Goal: Information Seeking & Learning: Learn about a topic

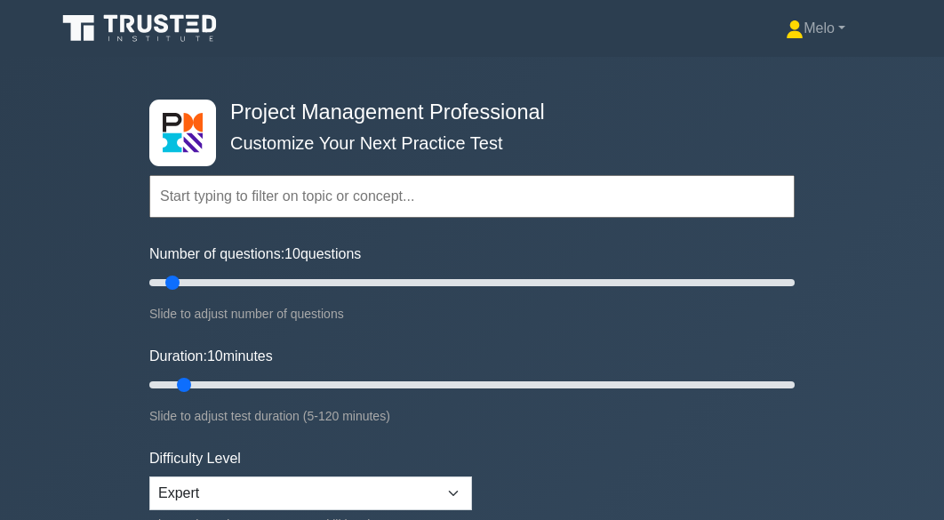
scroll to position [313, 0]
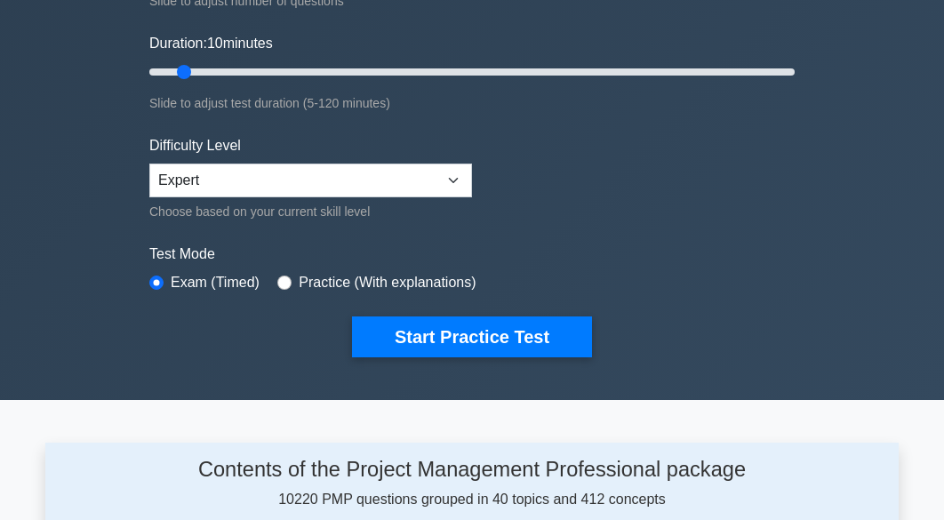
click at [659, 337] on div "Start Practice Test" at bounding box center [471, 336] width 645 height 41
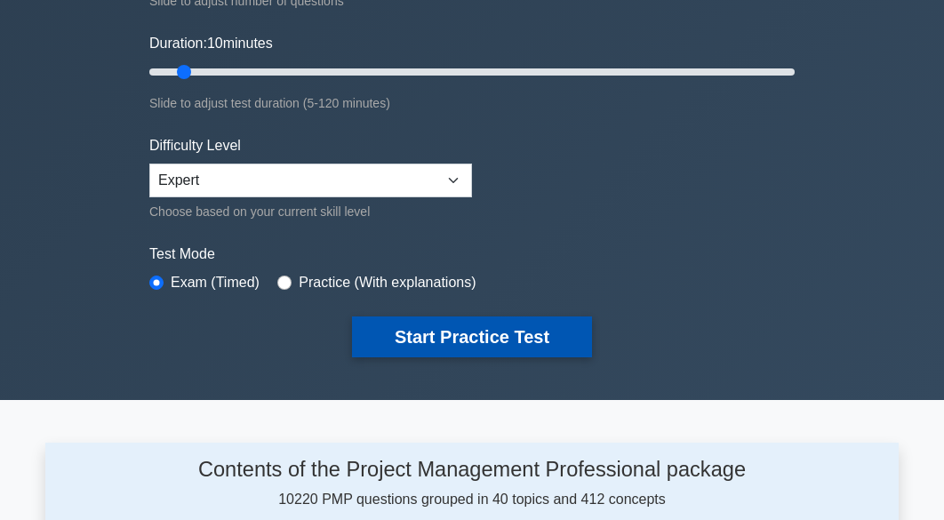
click at [563, 336] on button "Start Practice Test" at bounding box center [472, 336] width 240 height 41
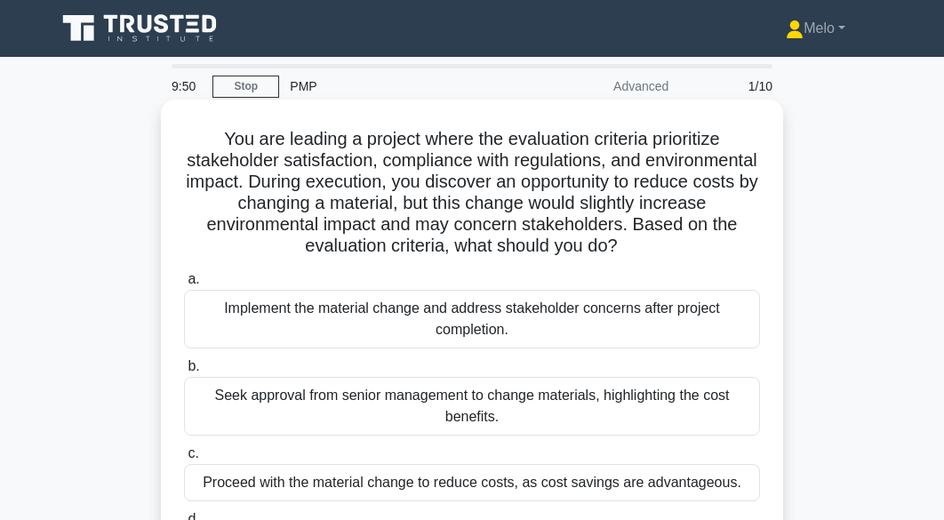
click at [643, 212] on h5 "You are leading a project where the evaluation criteria prioritize stakeholder …" at bounding box center [471, 193] width 579 height 130
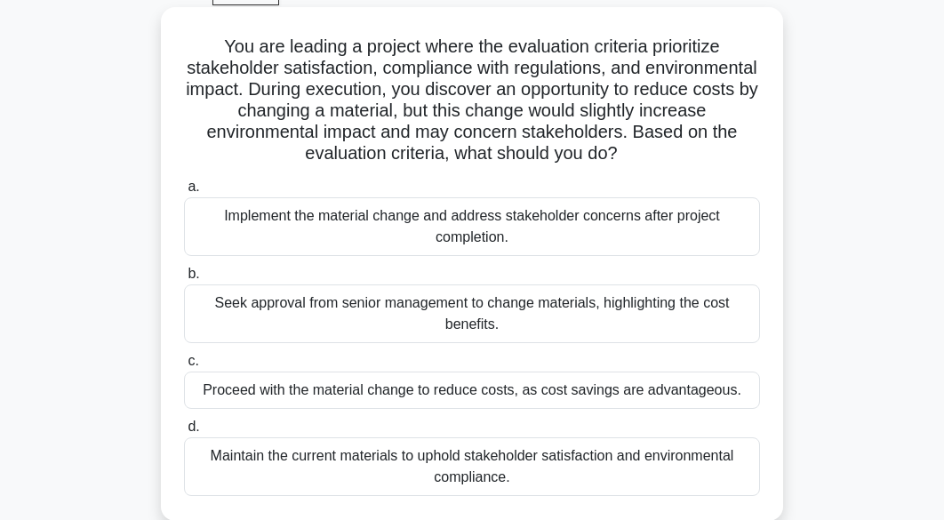
scroll to position [116, 0]
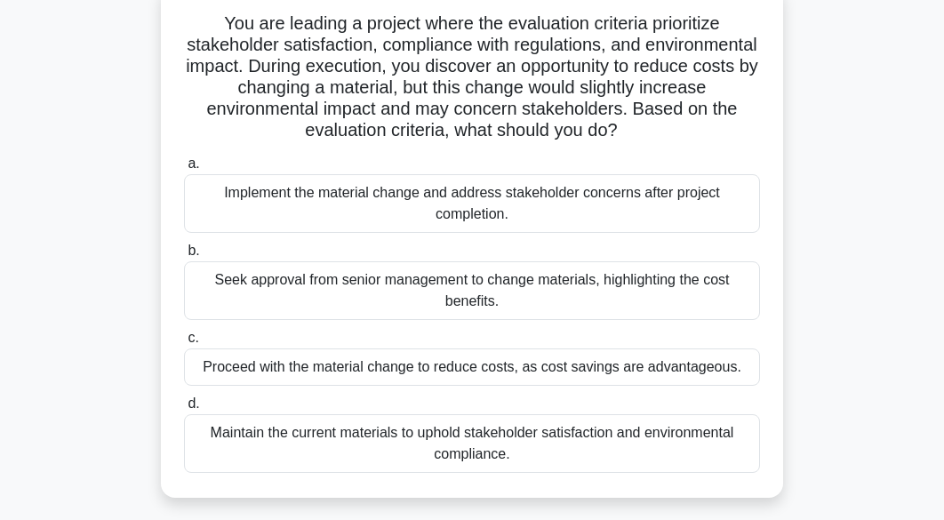
click at [603, 295] on div "Seek approval from senior management to change materials, highlighting the cost…" at bounding box center [472, 290] width 576 height 59
click at [184, 257] on input "b. Seek approval from senior management to change materials, highlighting the c…" at bounding box center [184, 251] width 0 height 12
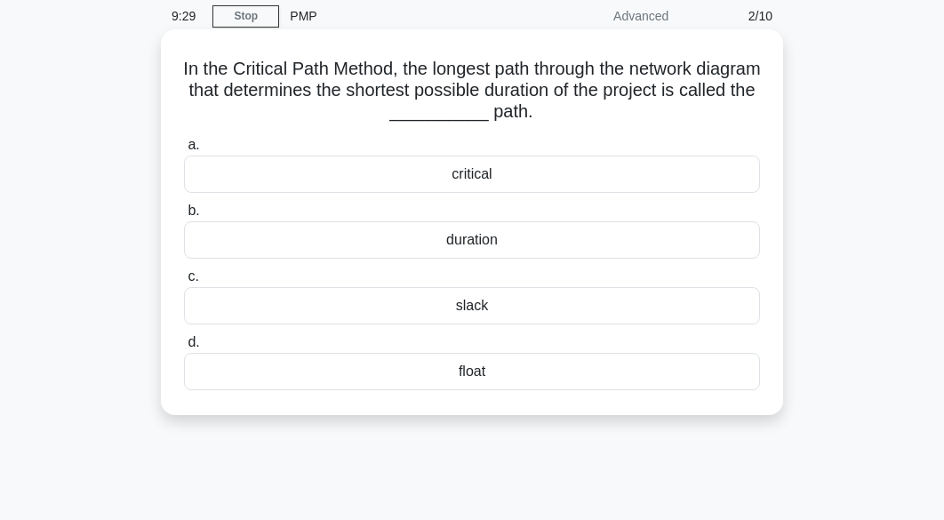
scroll to position [0, 0]
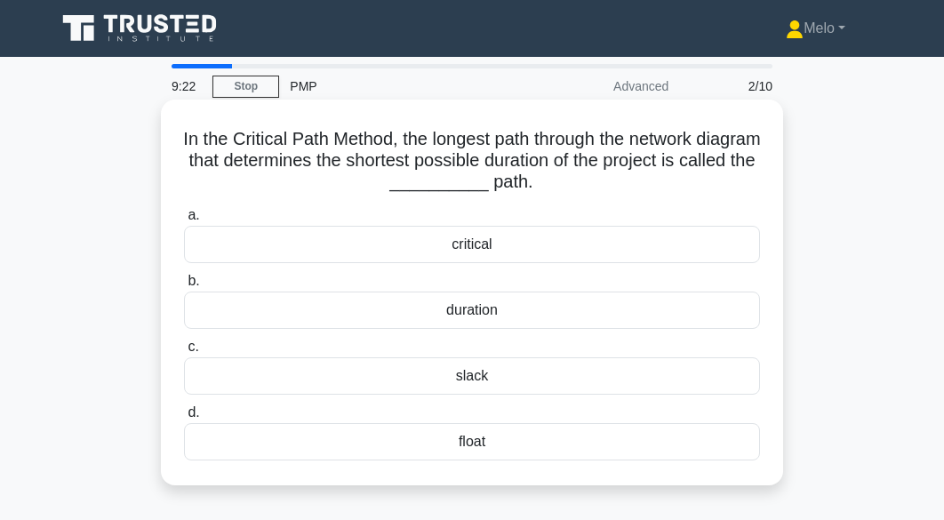
click at [607, 242] on div "critical" at bounding box center [472, 244] width 576 height 37
click at [184, 221] on input "a. critical" at bounding box center [184, 216] width 0 height 12
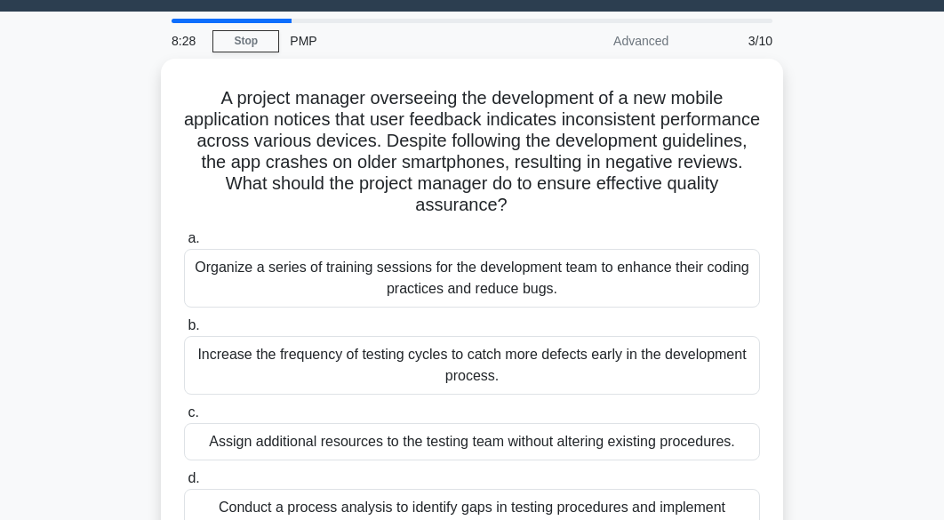
scroll to position [57, 0]
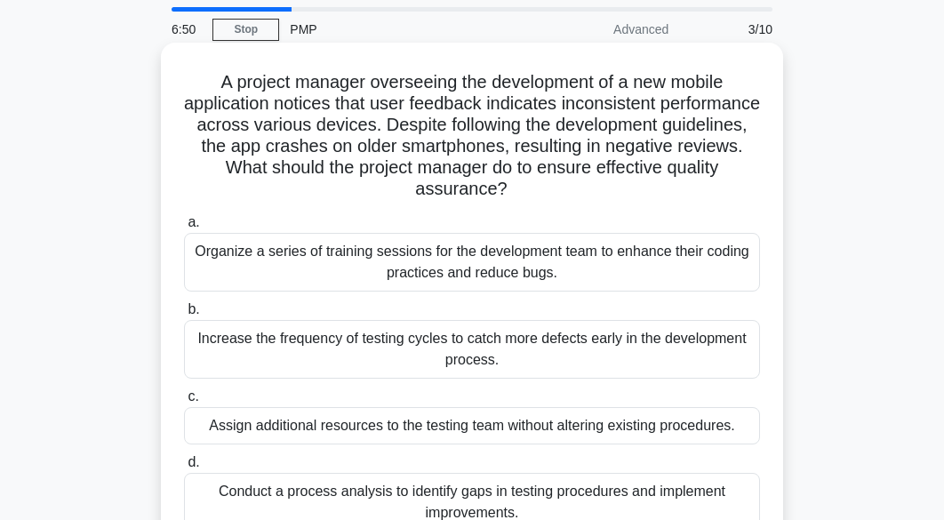
click at [688, 473] on div "Conduct a process analysis to identify gaps in testing procedures and implement…" at bounding box center [472, 502] width 576 height 59
click at [184, 468] on input "d. Conduct a process analysis to identify gaps in testing procedures and implem…" at bounding box center [184, 463] width 0 height 12
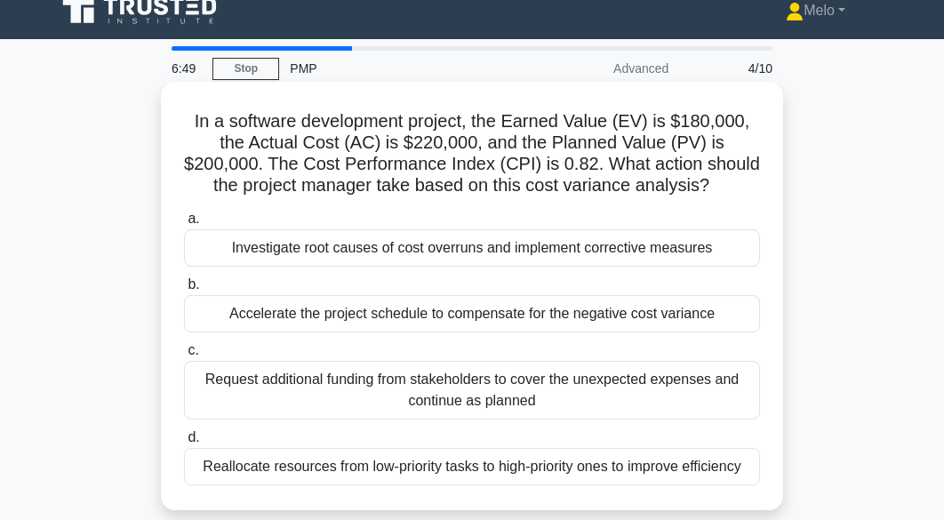
scroll to position [0, 0]
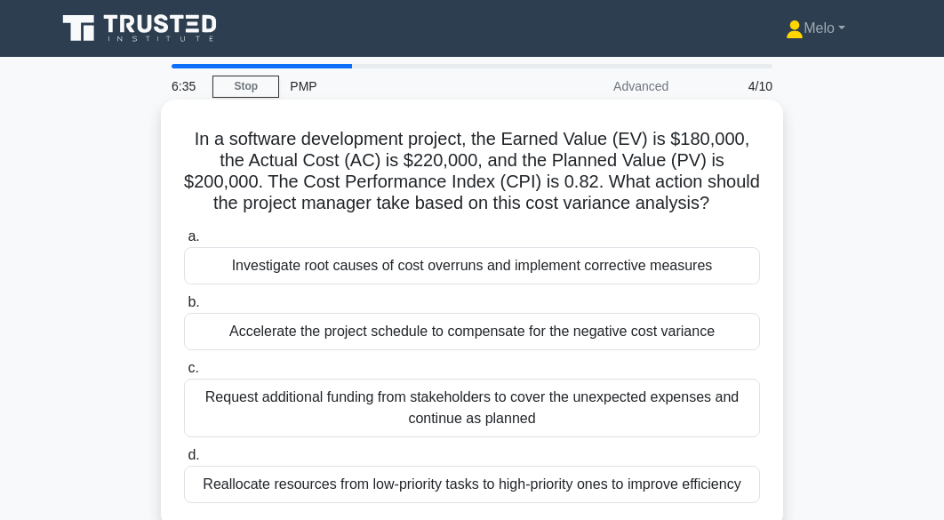
click at [696, 260] on div "Investigate root causes of cost overruns and implement corrective measures" at bounding box center [472, 265] width 576 height 37
click at [184, 243] on input "a. Investigate root causes of cost overruns and implement corrective measures" at bounding box center [184, 237] width 0 height 12
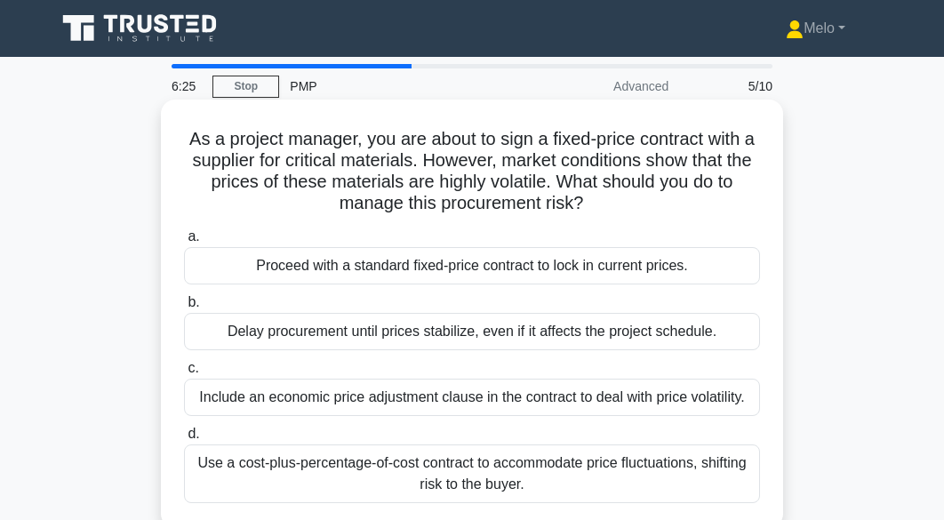
click at [696, 390] on div "Include an economic price adjustment clause in the contract to deal with price …" at bounding box center [472, 397] width 576 height 37
click at [184, 374] on input "c. Include an economic price adjustment clause in the contract to deal with pri…" at bounding box center [184, 369] width 0 height 12
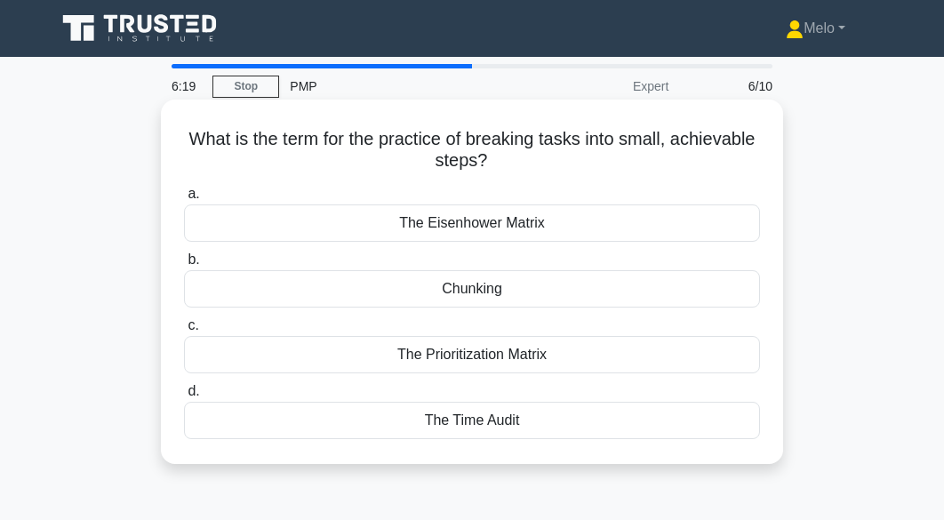
click at [680, 292] on div "Chunking" at bounding box center [472, 288] width 576 height 37
click at [184, 266] on input "b. Chunking" at bounding box center [184, 260] width 0 height 12
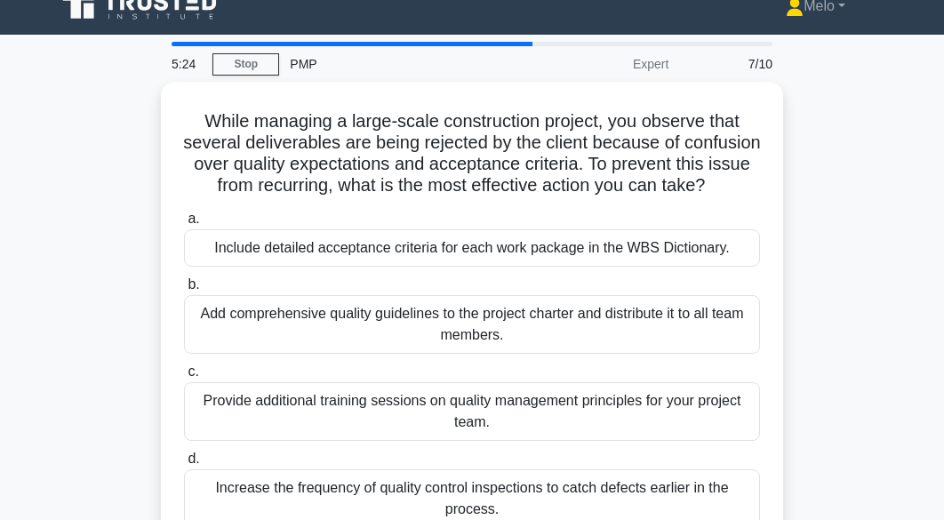
scroll to position [34, 0]
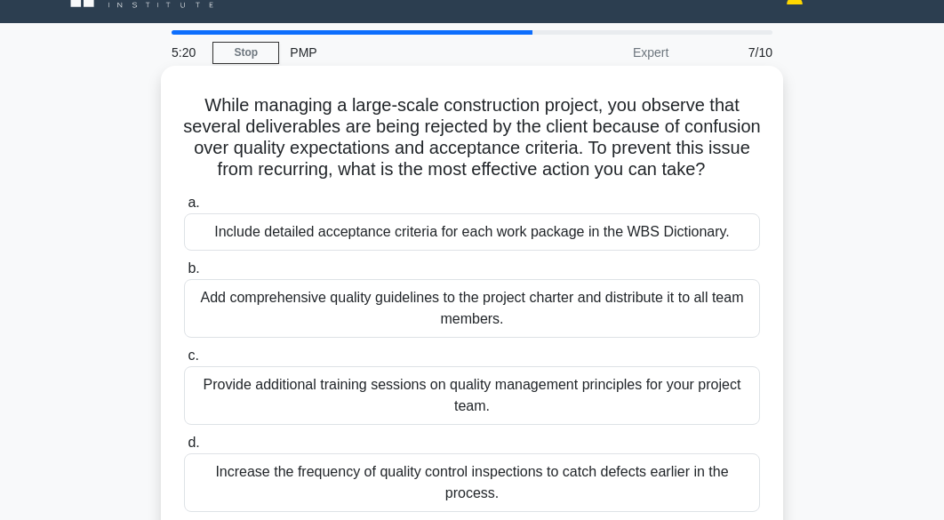
click at [695, 236] on div "Include detailed acceptance criteria for each work package in the WBS Dictionar…" at bounding box center [472, 231] width 576 height 37
click at [184, 209] on input "a. Include detailed acceptance criteria for each work package in the WBS Dictio…" at bounding box center [184, 203] width 0 height 12
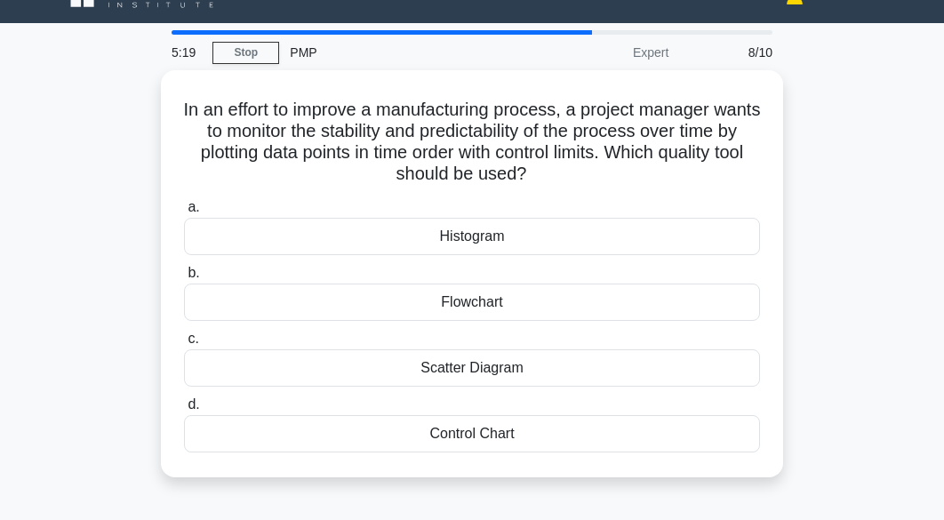
scroll to position [0, 0]
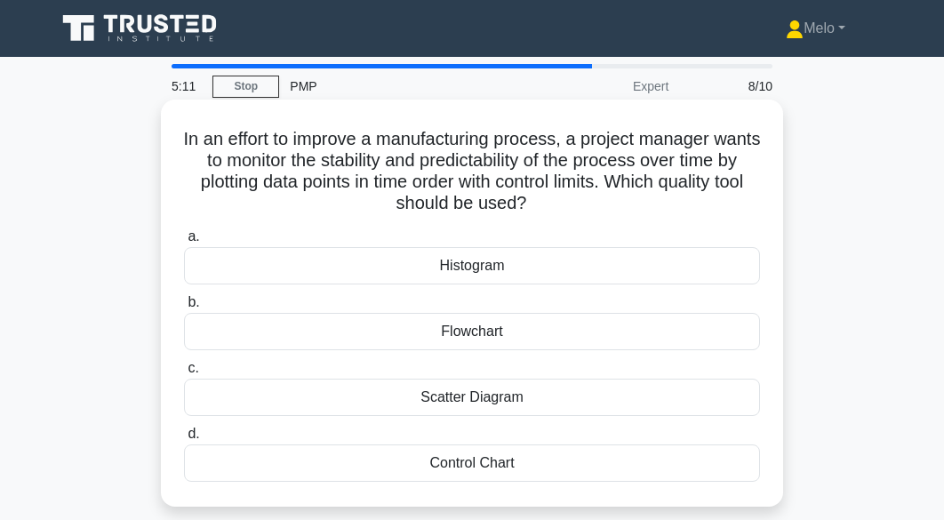
click at [706, 481] on div "Control Chart" at bounding box center [472, 462] width 576 height 37
click at [184, 440] on input "d. Control Chart" at bounding box center [184, 434] width 0 height 12
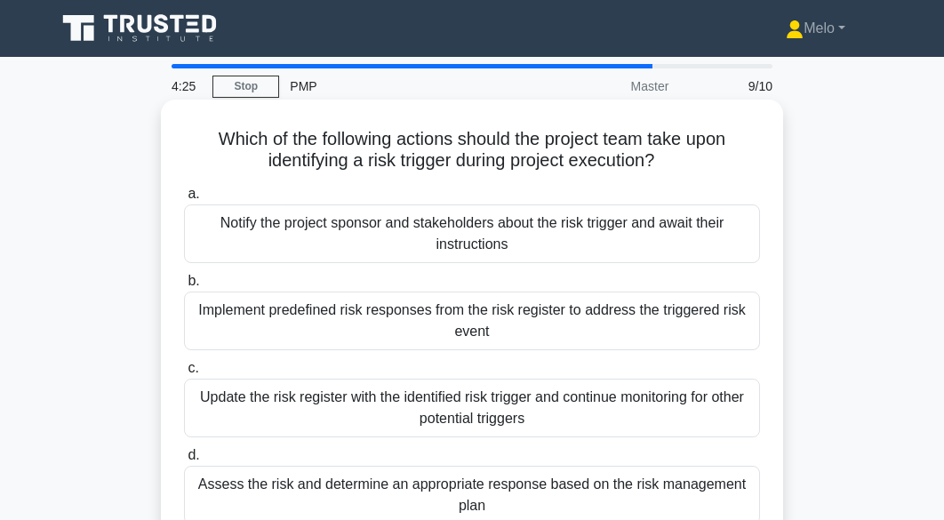
click at [727, 485] on div "Assess the risk and determine an appropriate response based on the risk managem…" at bounding box center [472, 495] width 576 height 59
click at [184, 461] on input "d. Assess the risk and determine an appropriate response based on the risk mana…" at bounding box center [184, 456] width 0 height 12
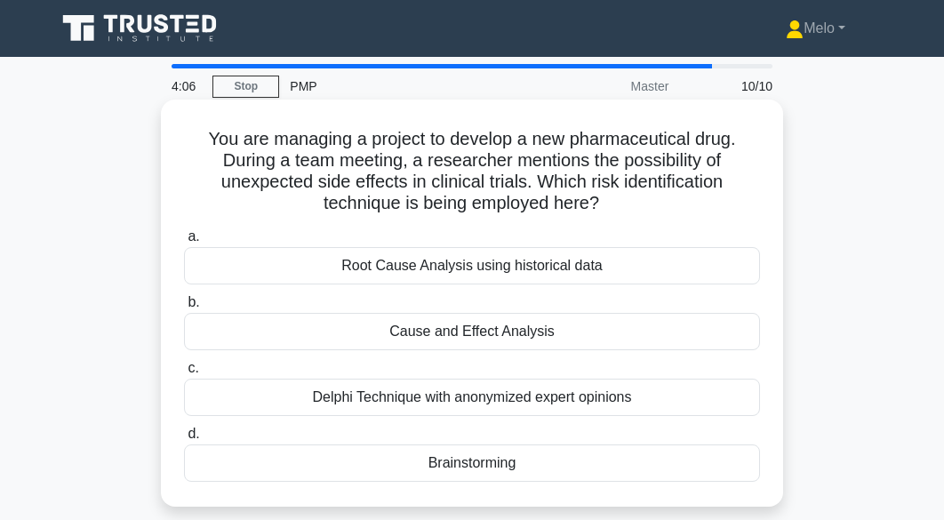
click at [729, 400] on div "Delphi Technique with anonymized expert opinions" at bounding box center [472, 397] width 576 height 37
click at [184, 374] on input "c. Delphi Technique with anonymized expert opinions" at bounding box center [184, 369] width 0 height 12
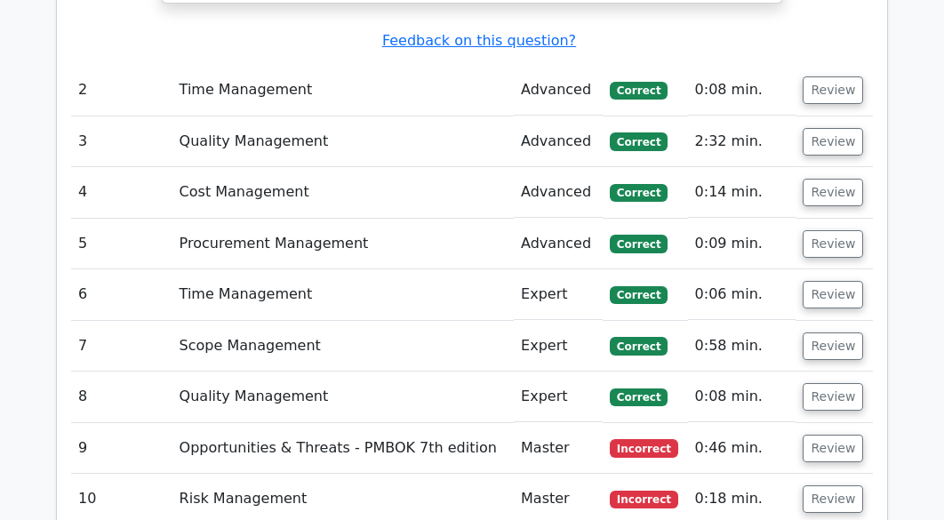
scroll to position [2101, 0]
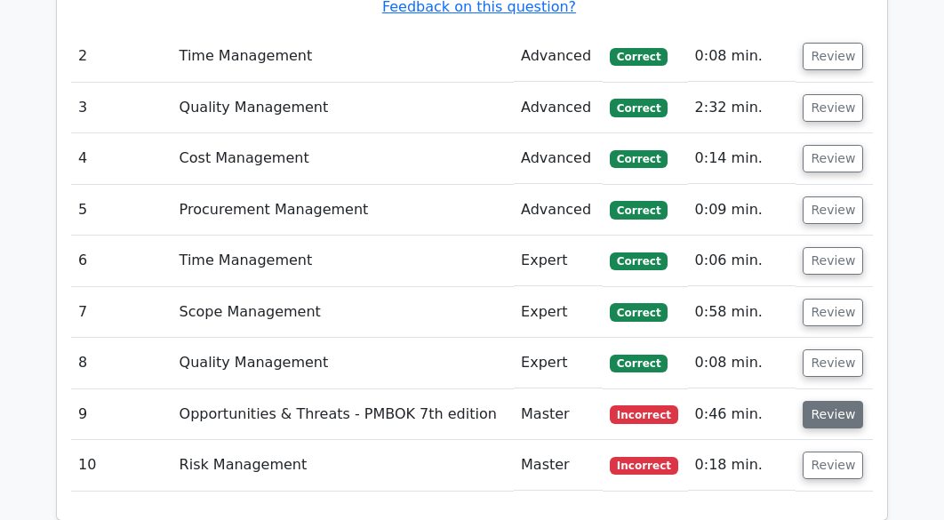
click at [831, 401] on button "Review" at bounding box center [833, 415] width 60 height 28
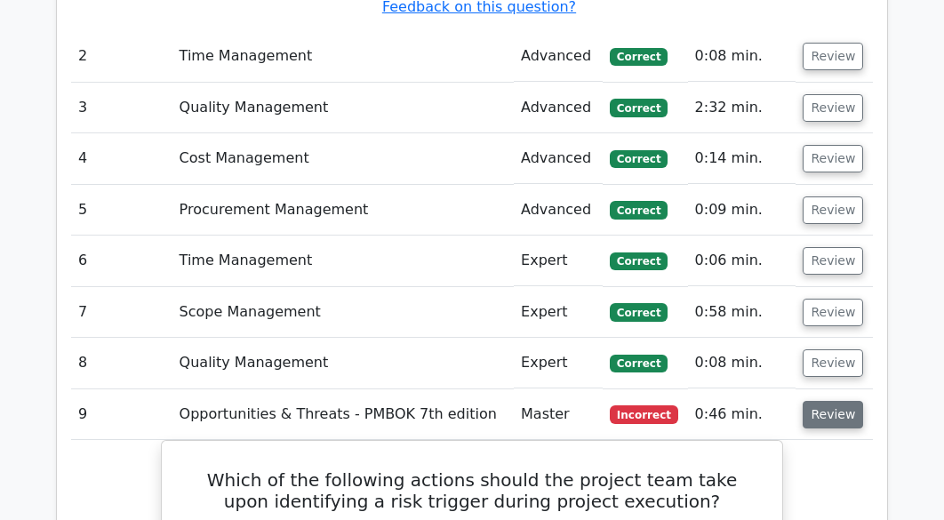
click at [821, 401] on button "Review" at bounding box center [833, 415] width 60 height 28
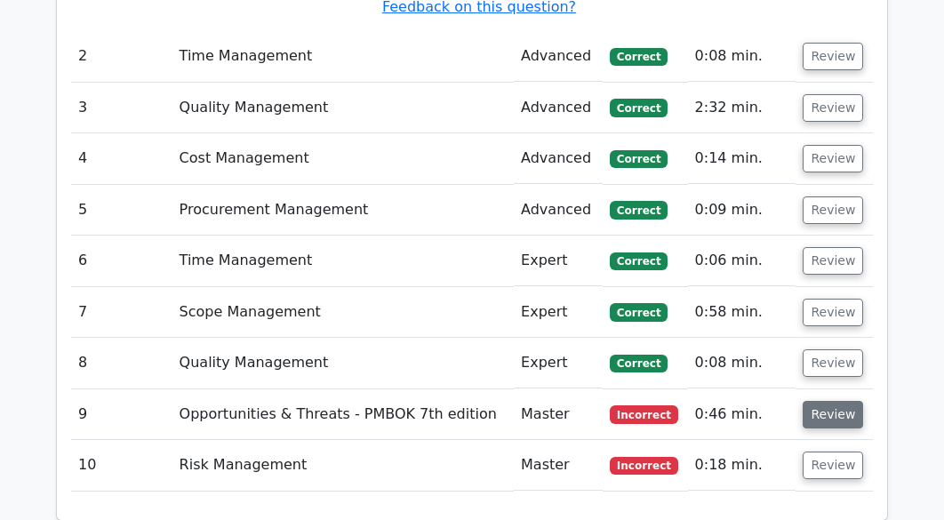
click at [827, 401] on button "Review" at bounding box center [833, 415] width 60 height 28
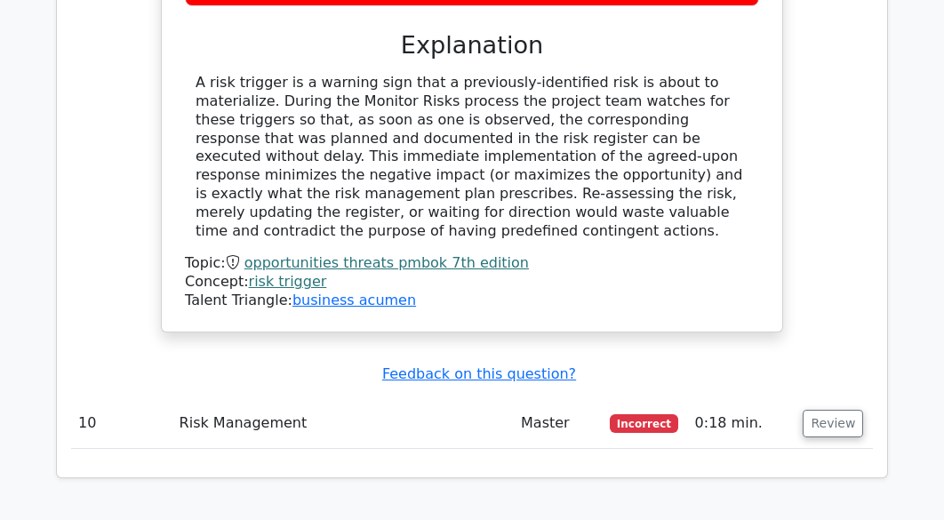
scroll to position [2919, 0]
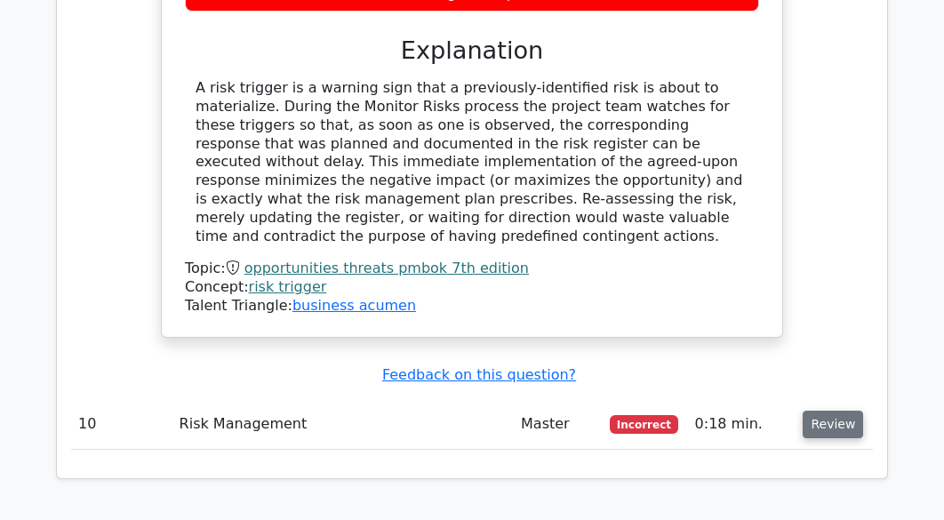
click at [813, 411] on button "Review" at bounding box center [833, 425] width 60 height 28
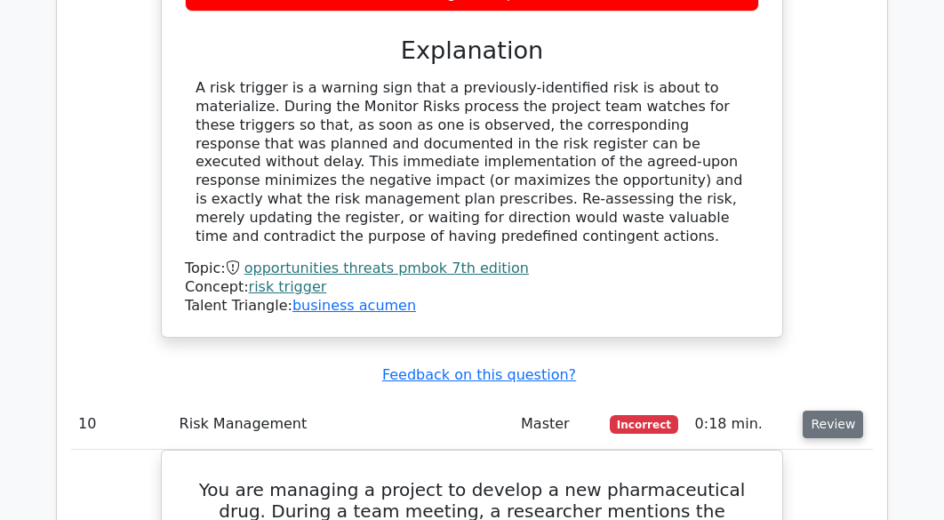
click at [833, 411] on button "Review" at bounding box center [833, 425] width 60 height 28
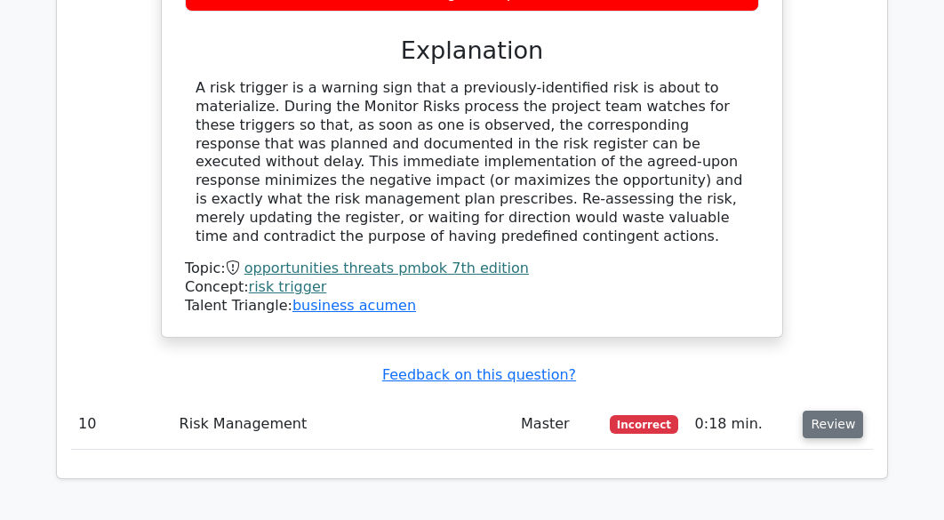
click at [833, 411] on button "Review" at bounding box center [833, 425] width 60 height 28
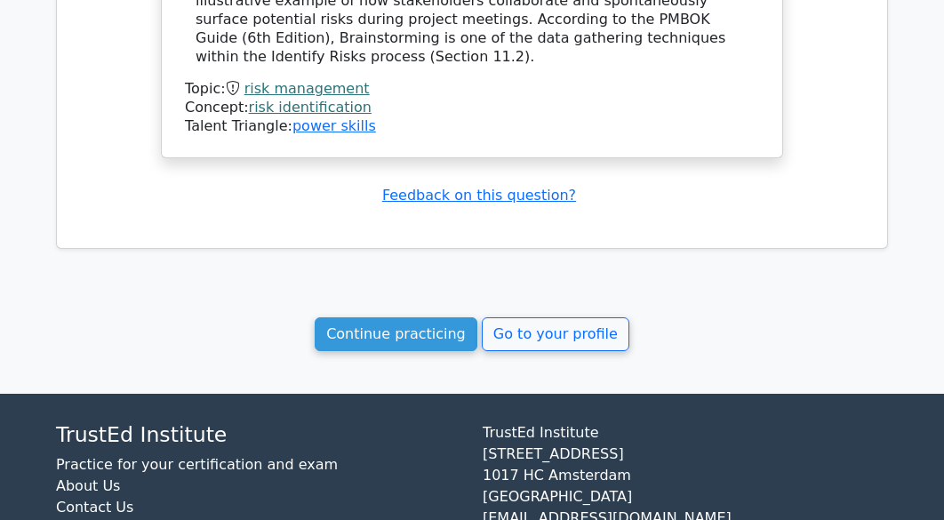
scroll to position [3899, 0]
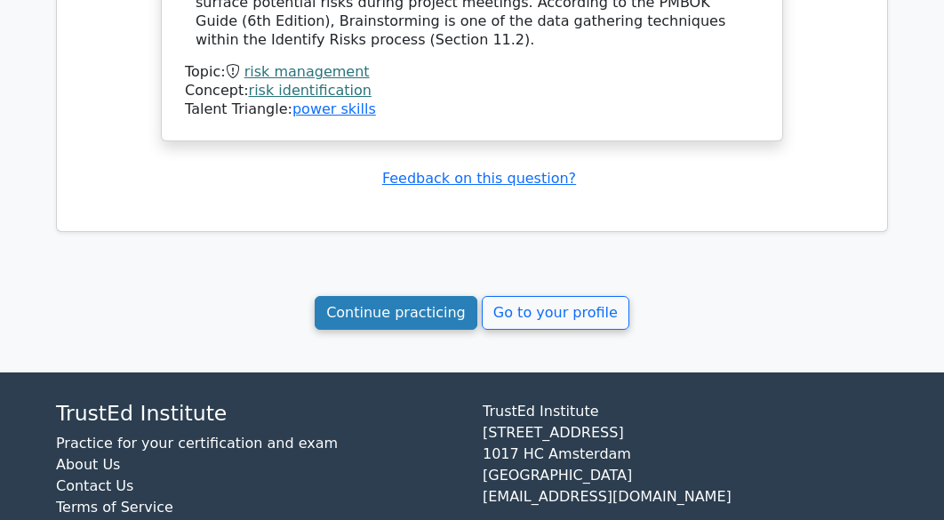
click at [449, 296] on link "Continue practicing" at bounding box center [396, 313] width 163 height 34
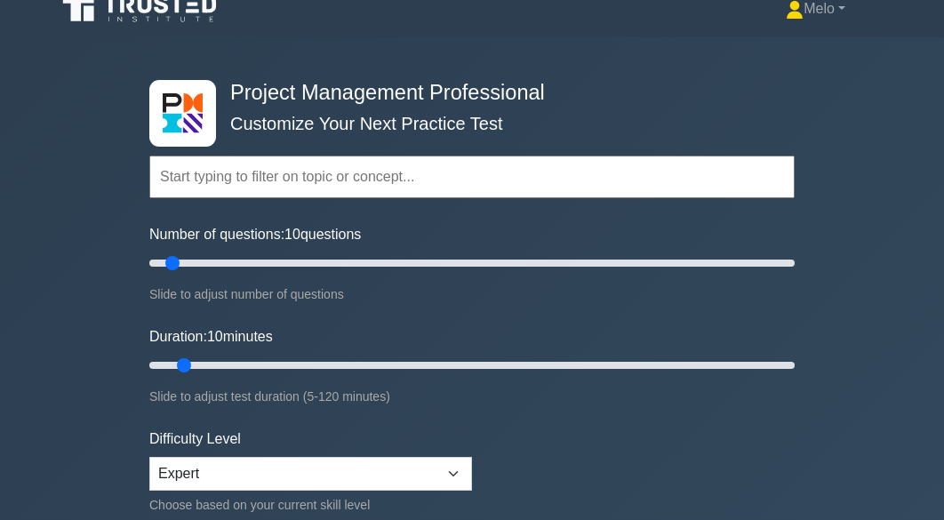
scroll to position [20, 0]
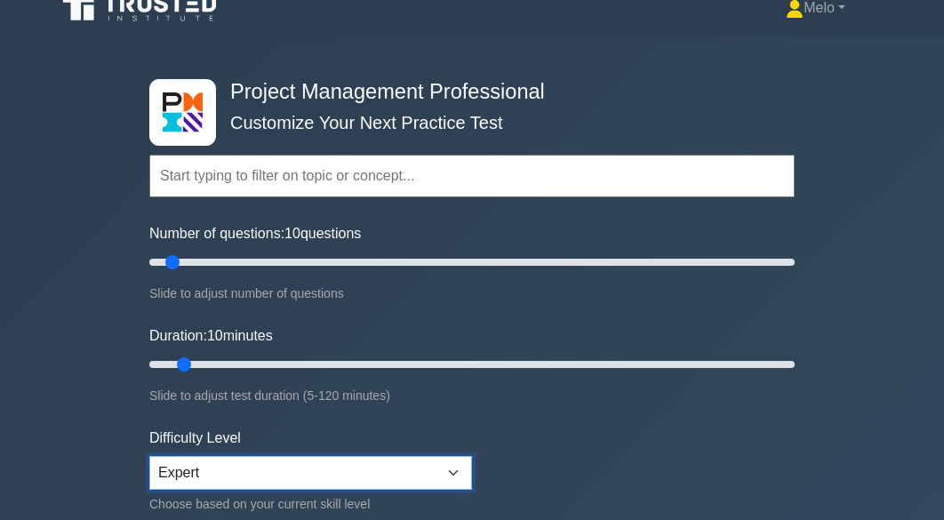
click at [366, 467] on select "Beginner Intermediate Expert" at bounding box center [310, 473] width 323 height 34
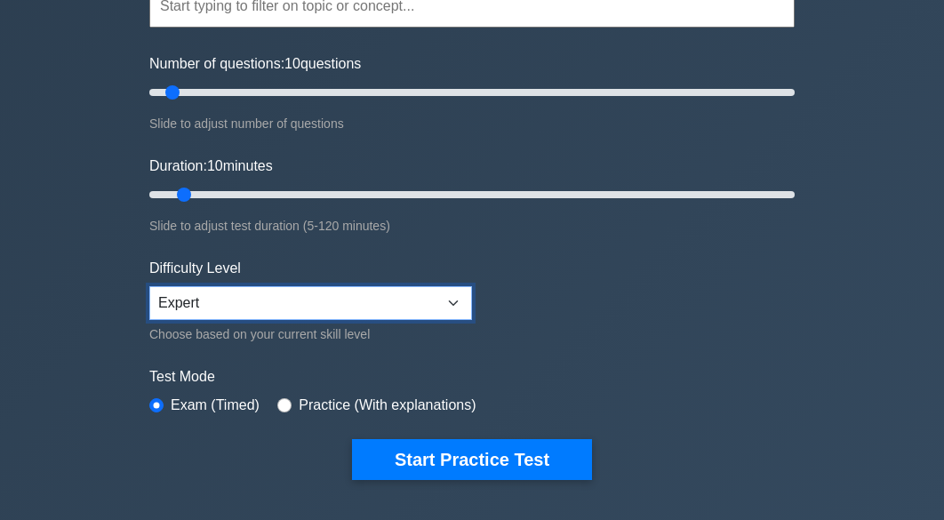
scroll to position [196, 0]
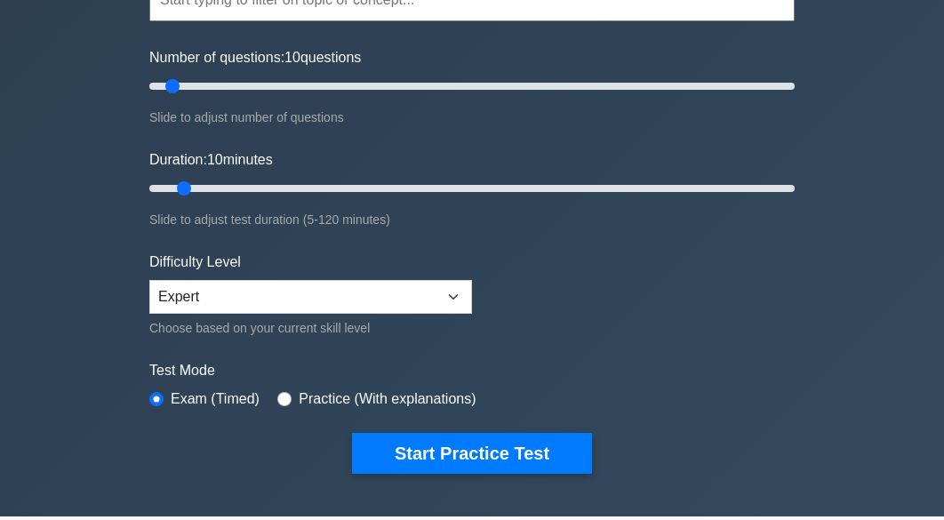
click at [459, 403] on label "Practice (With explanations)" at bounding box center [387, 398] width 177 height 21
click at [565, 268] on form "Topics Scope Management Time Management Cost Management Quality Management Risk…" at bounding box center [471, 198] width 645 height 548
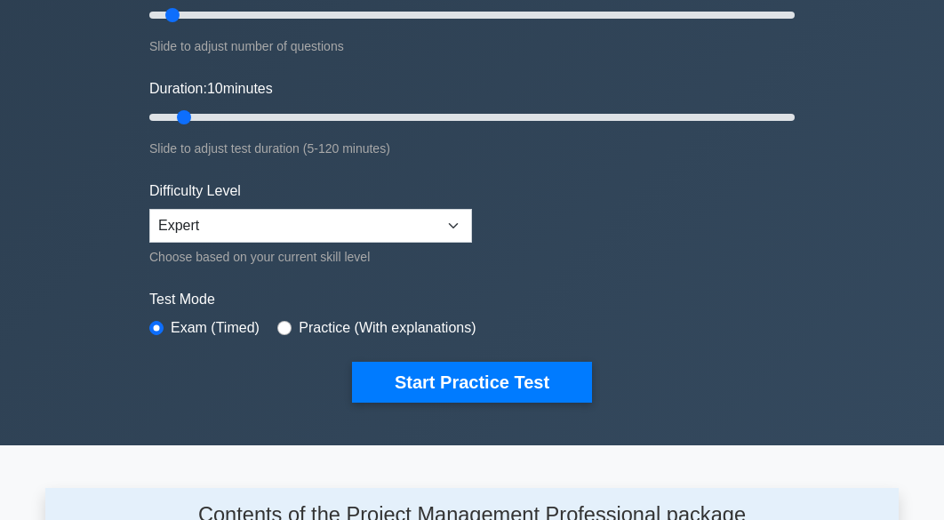
scroll to position [266, 0]
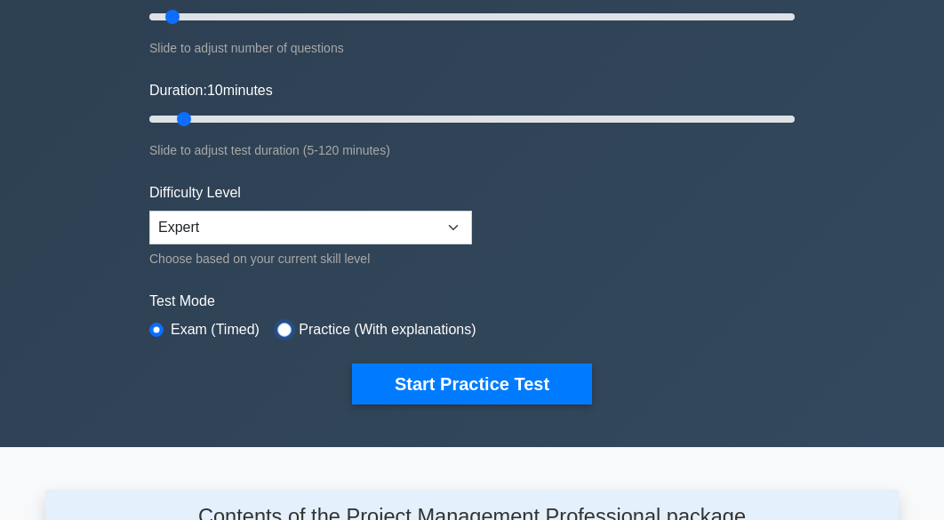
click at [289, 330] on input "radio" at bounding box center [284, 330] width 14 height 14
radio input "true"
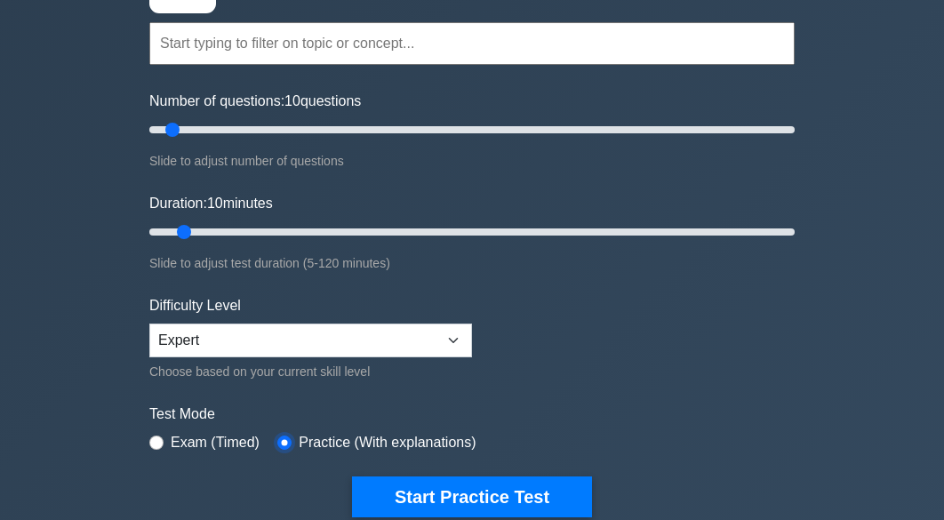
scroll to position [149, 0]
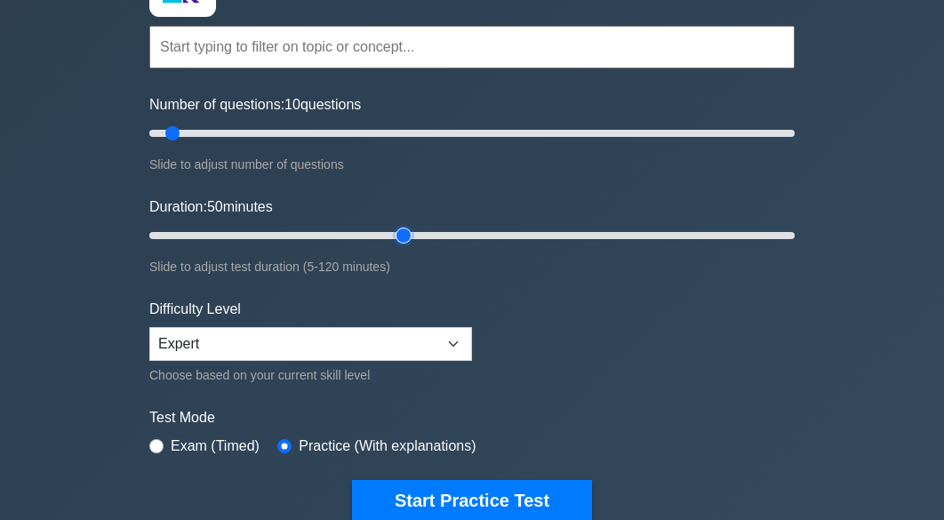
click at [404, 238] on input "Duration: 50 minutes" at bounding box center [471, 235] width 645 height 21
type input "60"
click at [456, 236] on input "Duration: 60 minutes" at bounding box center [471, 235] width 645 height 21
click at [438, 134] on input "Number of questions: 10 questions" at bounding box center [471, 133] width 645 height 21
type input "70"
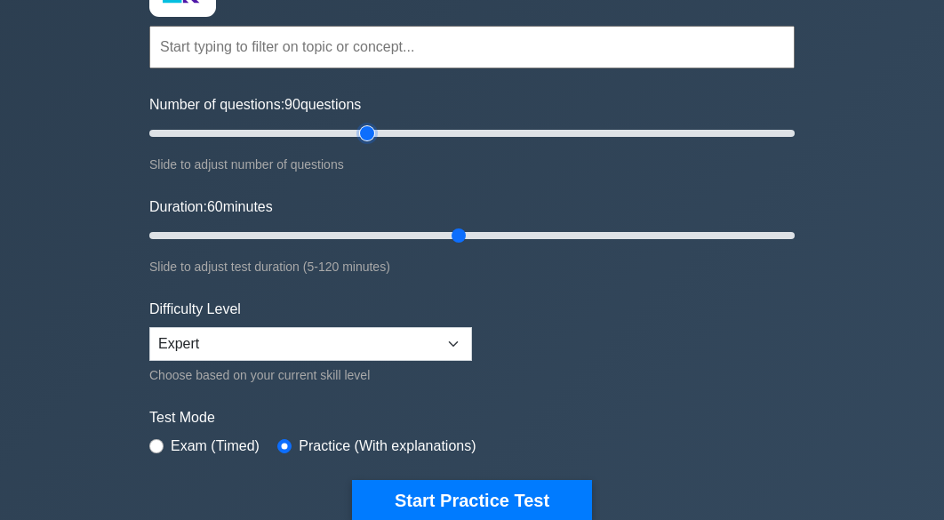
click at [366, 134] on input "Number of questions: 90 questions" at bounding box center [471, 133] width 645 height 21
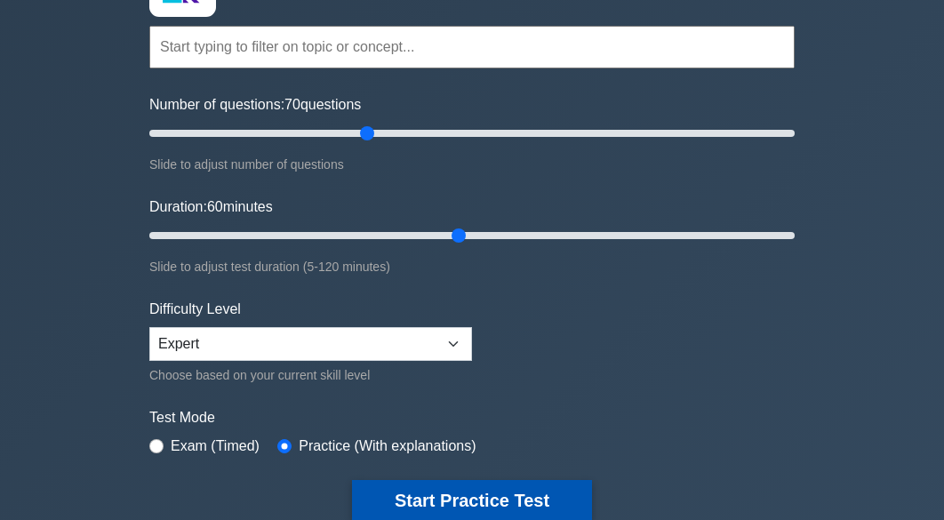
click at [464, 507] on button "Start Practice Test" at bounding box center [472, 500] width 240 height 41
click at [531, 505] on button "Start Practice Test" at bounding box center [472, 500] width 240 height 41
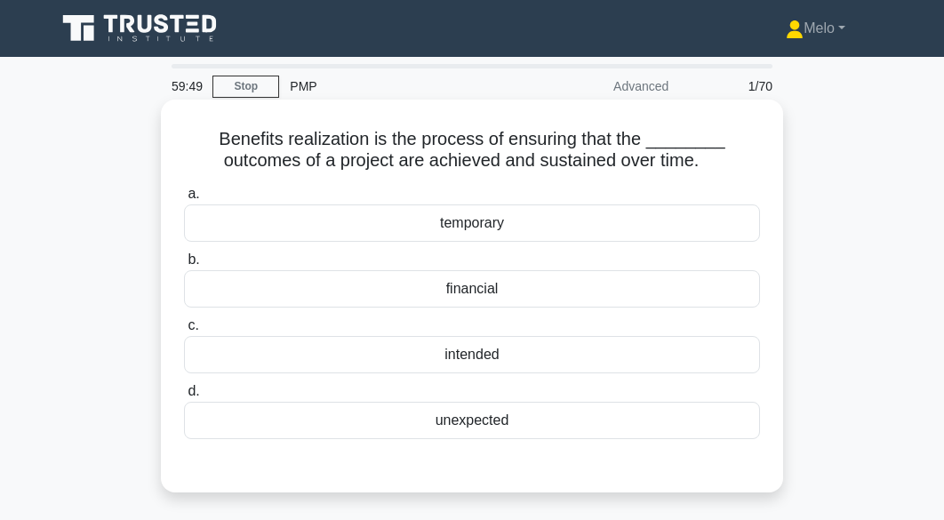
click at [483, 362] on div "intended" at bounding box center [472, 354] width 576 height 37
click at [184, 331] on input "c. intended" at bounding box center [184, 326] width 0 height 12
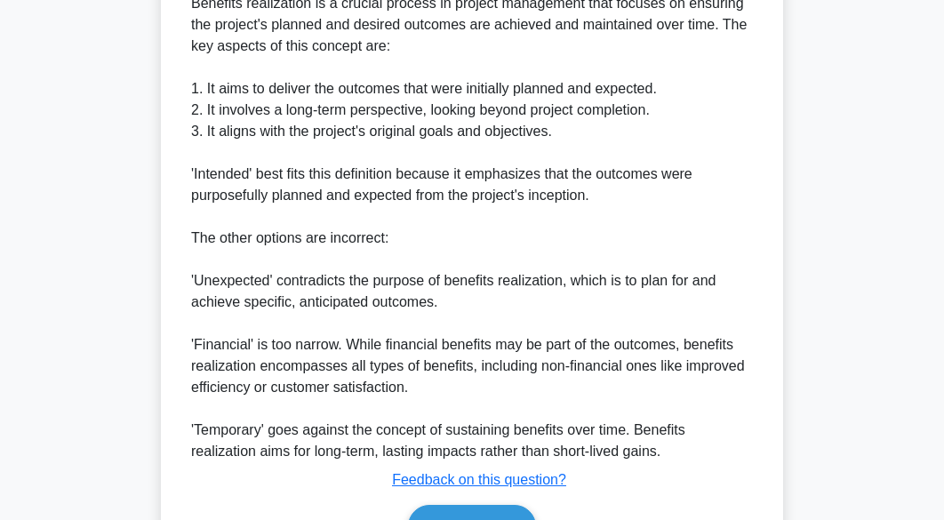
scroll to position [660, 0]
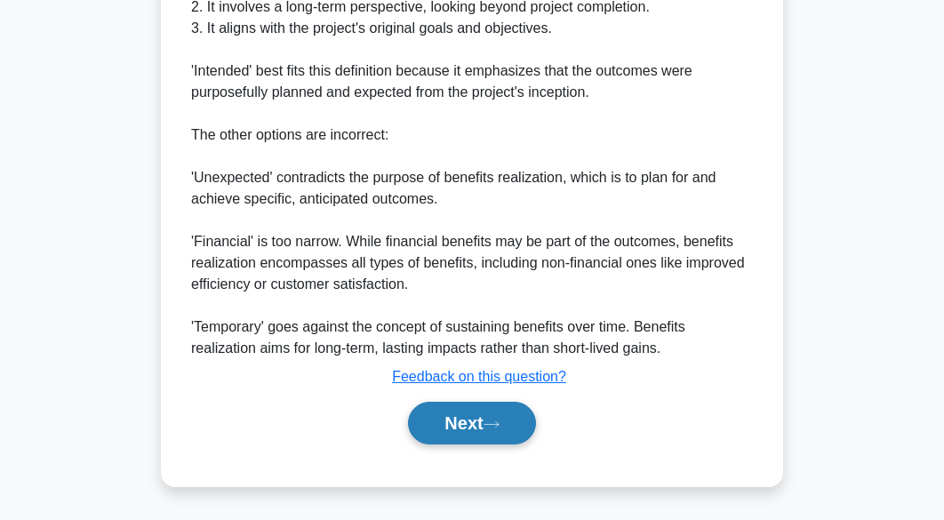
click at [486, 419] on button "Next" at bounding box center [471, 423] width 127 height 43
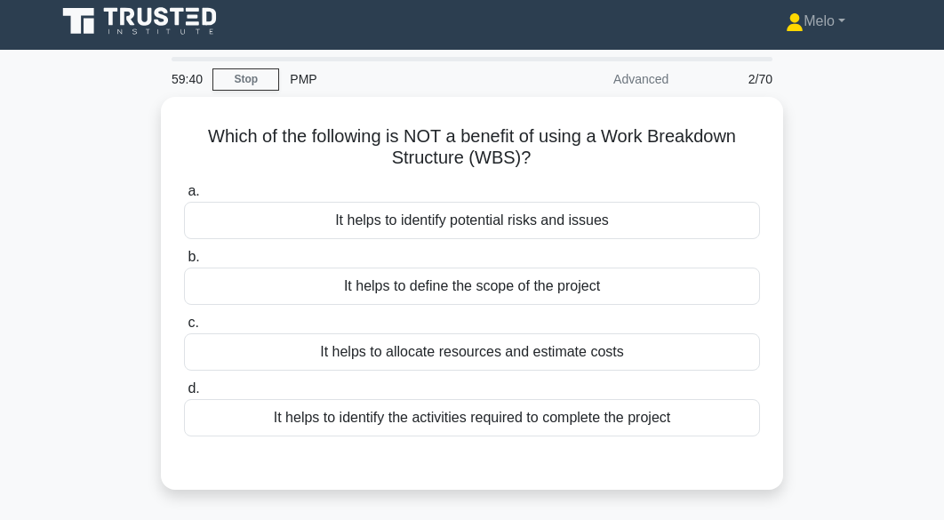
scroll to position [0, 0]
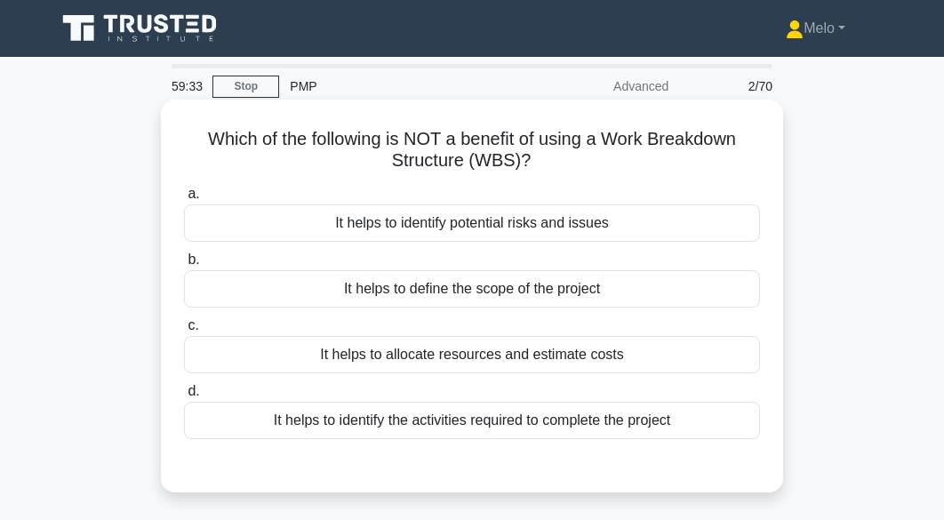
click at [533, 220] on div "It helps to identify potential risks and issues" at bounding box center [472, 222] width 576 height 37
click at [184, 200] on input "a. It helps to identify potential risks and issues" at bounding box center [184, 194] width 0 height 12
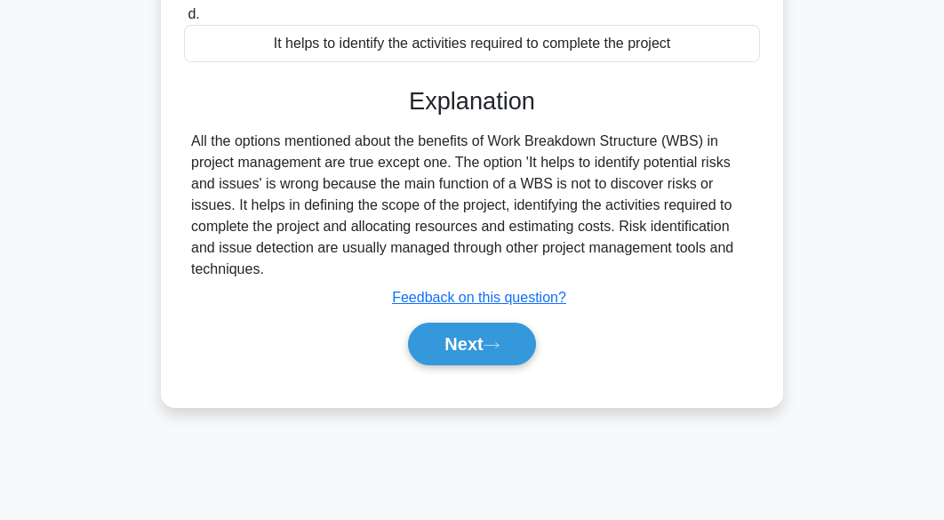
scroll to position [376, 0]
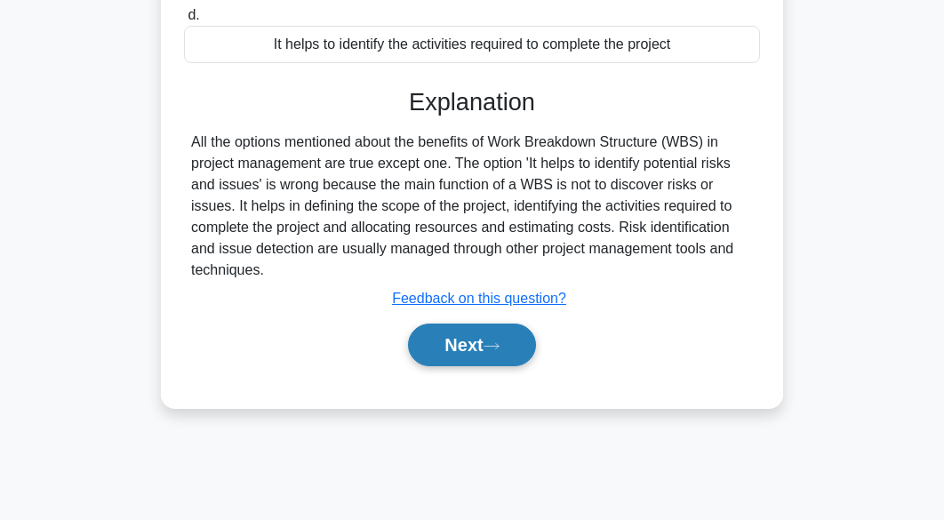
click at [515, 338] on button "Next" at bounding box center [471, 344] width 127 height 43
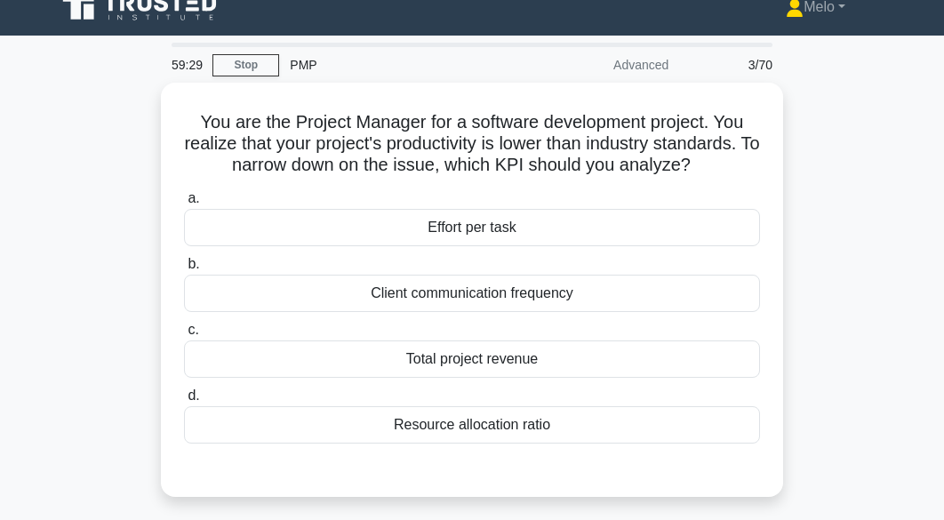
scroll to position [0, 0]
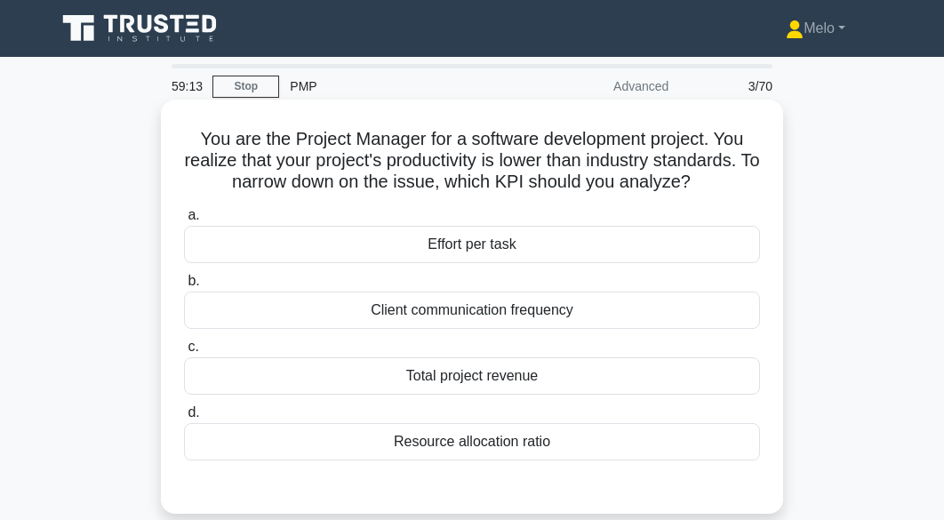
click at [518, 258] on div "Effort per task" at bounding box center [472, 244] width 576 height 37
click at [184, 221] on input "a. Effort per task" at bounding box center [184, 216] width 0 height 12
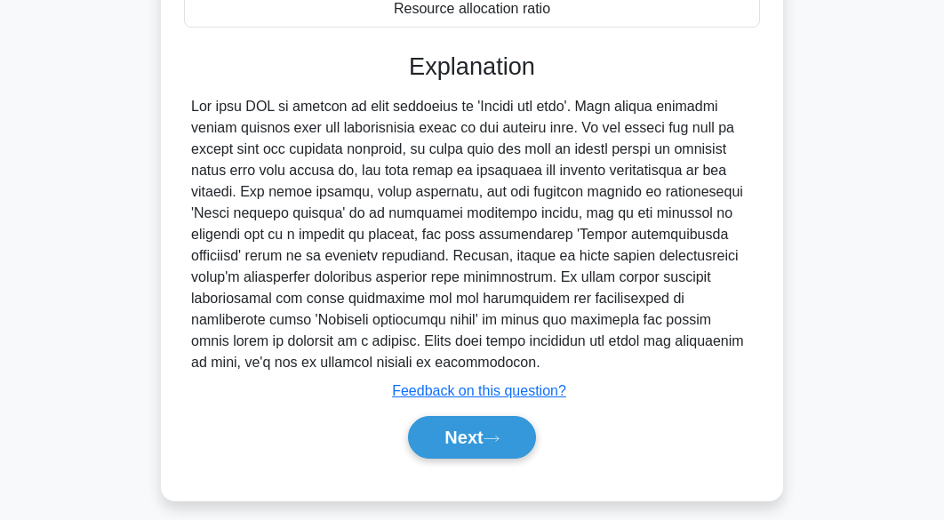
scroll to position [440, 0]
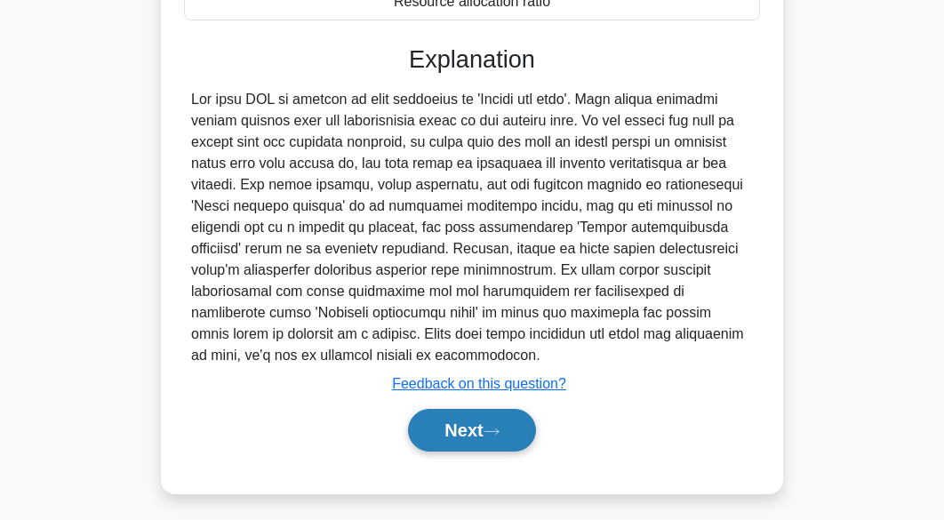
click at [511, 409] on button "Next" at bounding box center [471, 430] width 127 height 43
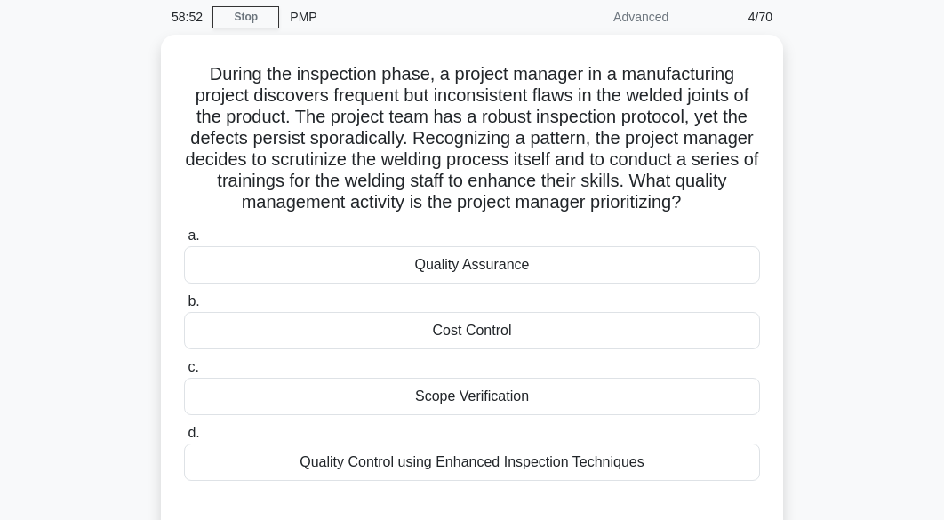
scroll to position [70, 0]
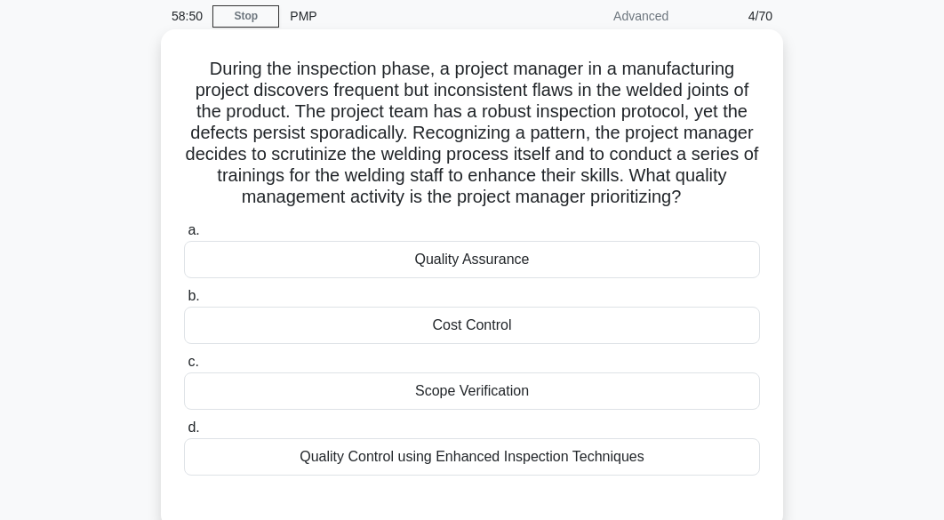
click at [517, 462] on div "Quality Control using Enhanced Inspection Techniques" at bounding box center [472, 456] width 576 height 37
click at [184, 434] on input "d. Quality Control using Enhanced Inspection Techniques" at bounding box center [184, 428] width 0 height 12
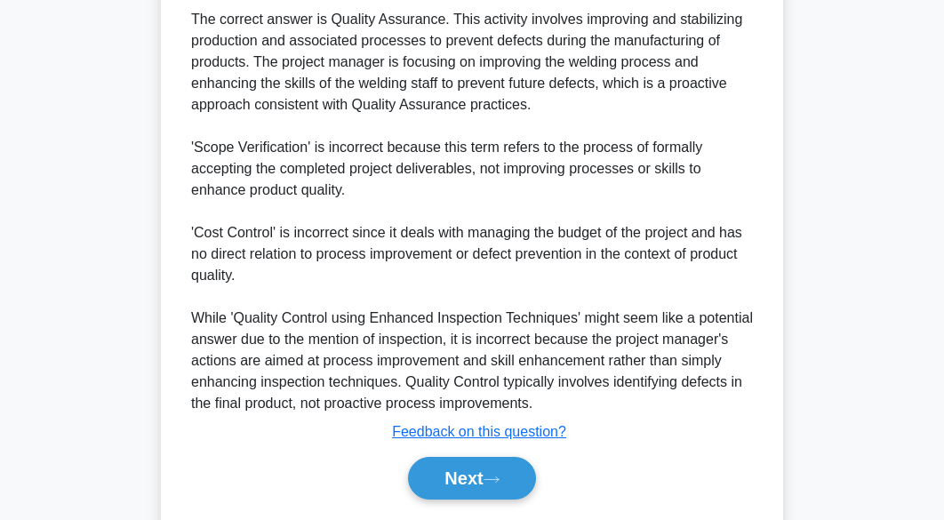
scroll to position [608, 0]
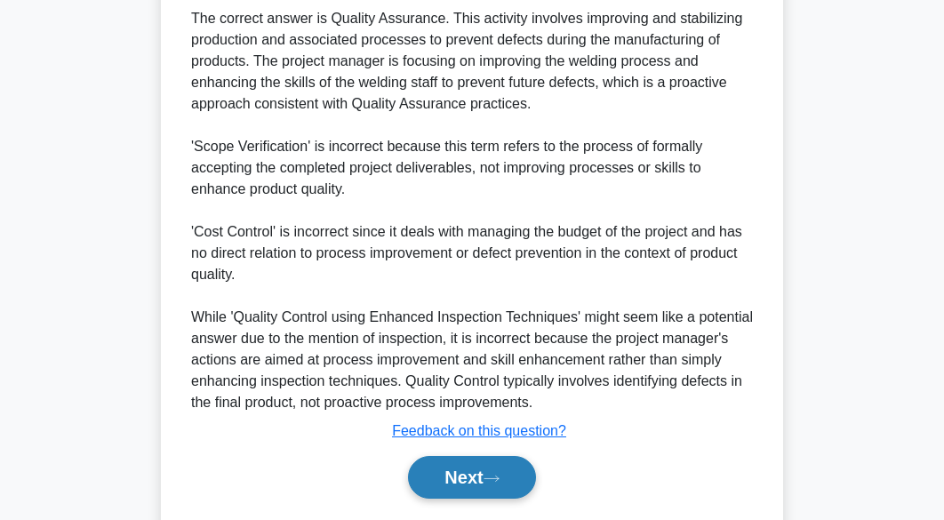
click at [512, 473] on button "Next" at bounding box center [471, 477] width 127 height 43
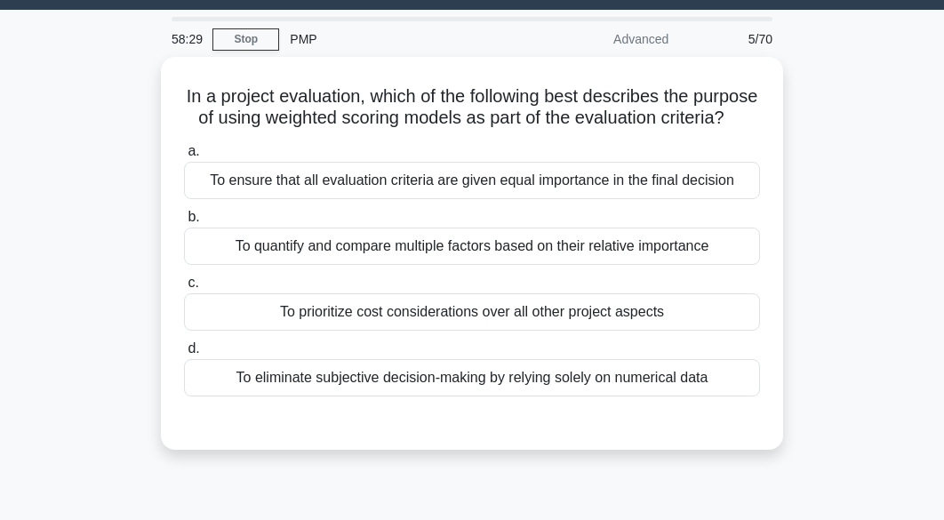
scroll to position [42, 0]
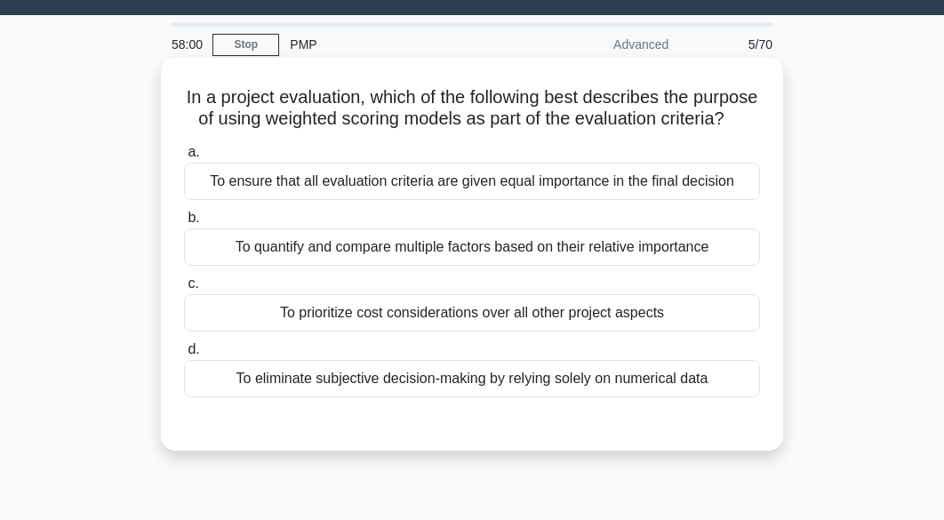
click at [548, 262] on div "To quantify and compare multiple factors based on their relative importance" at bounding box center [472, 246] width 576 height 37
click at [184, 224] on input "b. To quantify and compare multiple factors based on their relative importance" at bounding box center [184, 218] width 0 height 12
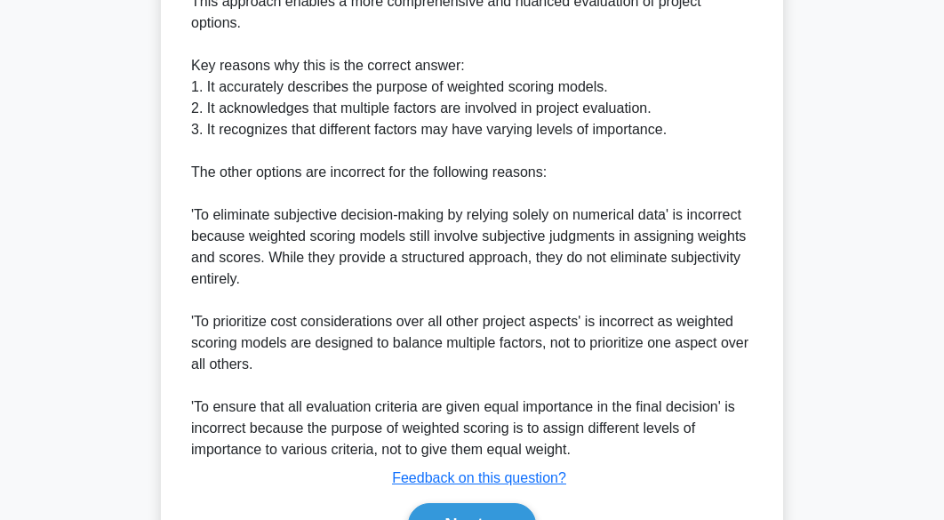
scroll to position [685, 0]
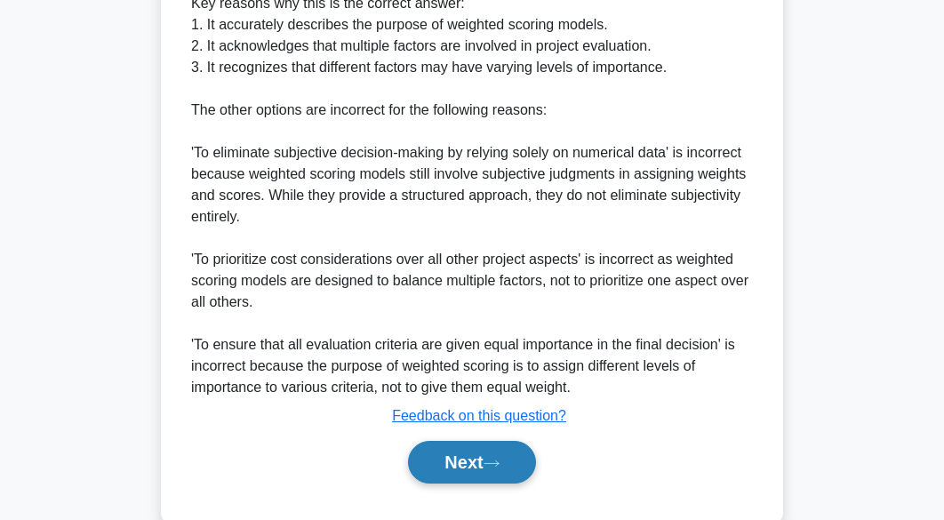
click at [521, 441] on button "Next" at bounding box center [471, 462] width 127 height 43
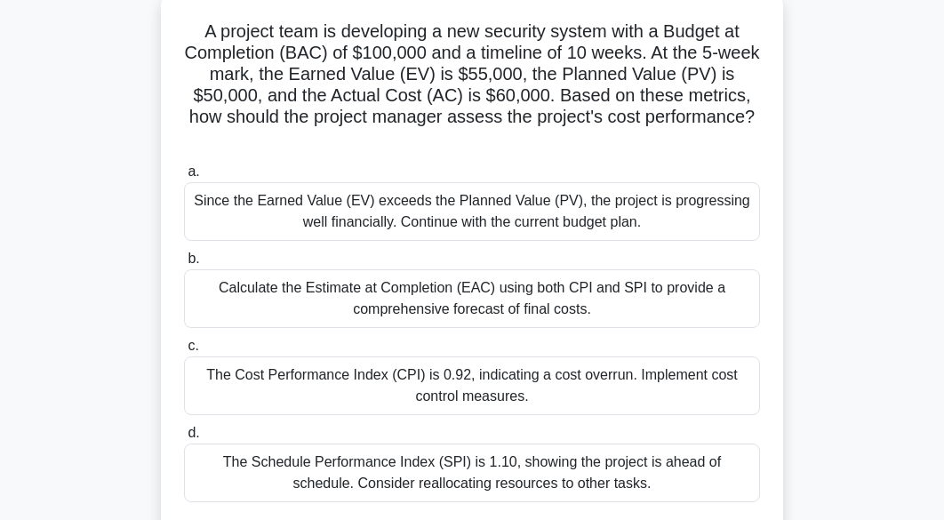
scroll to position [114, 0]
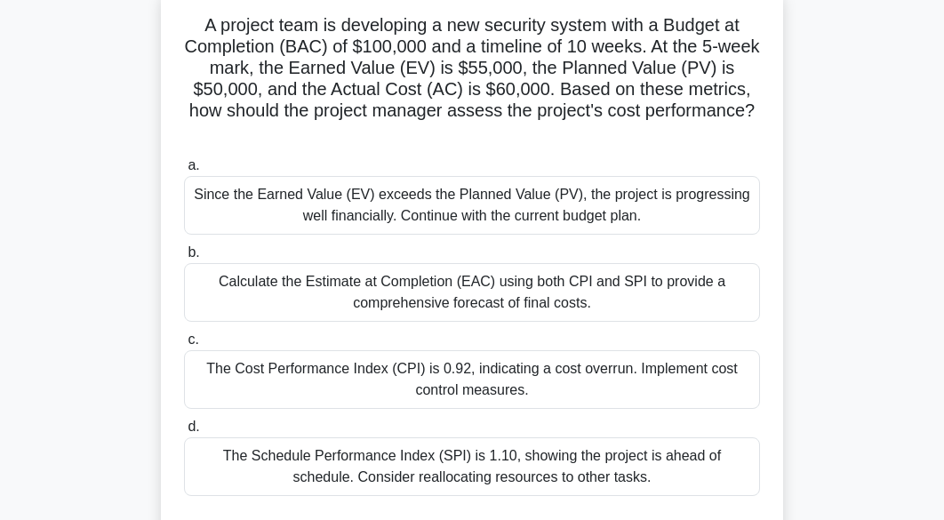
click at [528, 463] on div "The Schedule Performance Index (SPI) is 1.10, showing the project is ahead of s…" at bounding box center [472, 466] width 576 height 59
click at [184, 433] on input "d. The Schedule Performance Index (SPI) is 1.10, showing the project is ahead o…" at bounding box center [184, 427] width 0 height 12
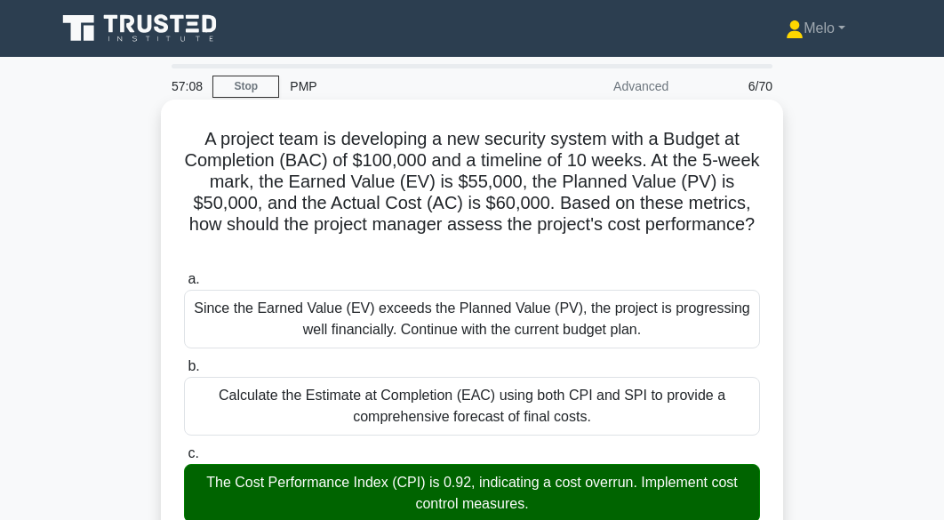
scroll to position [4, 0]
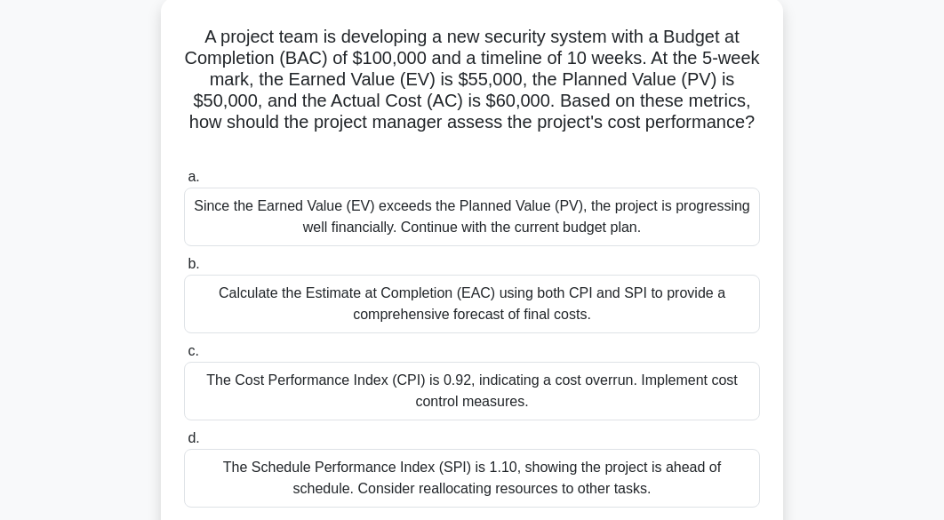
scroll to position [100, 0]
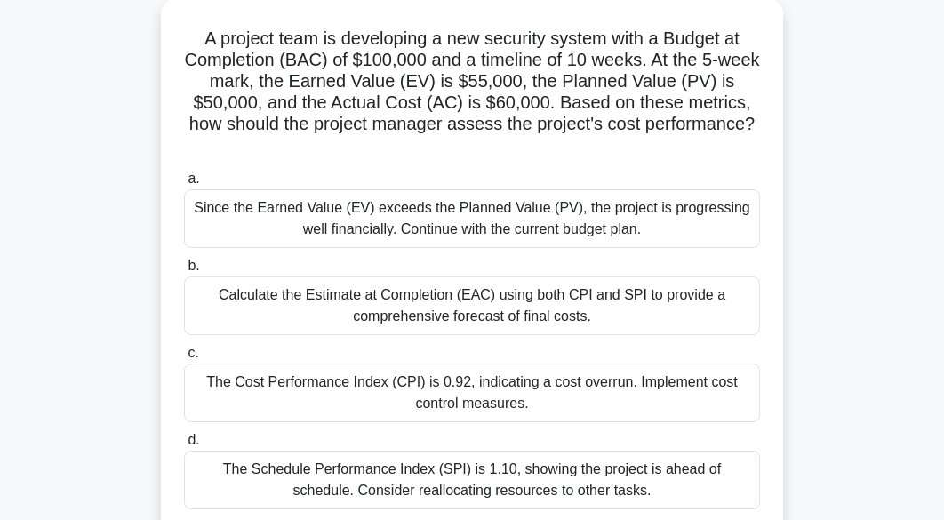
click at [556, 390] on div "The Cost Performance Index (CPI) is 0.92, indicating a cost overrun. Implement …" at bounding box center [472, 392] width 576 height 59
click at [184, 359] on input "c. The Cost Performance Index (CPI) is 0.92, indicating a cost overrun. Impleme…" at bounding box center [184, 353] width 0 height 12
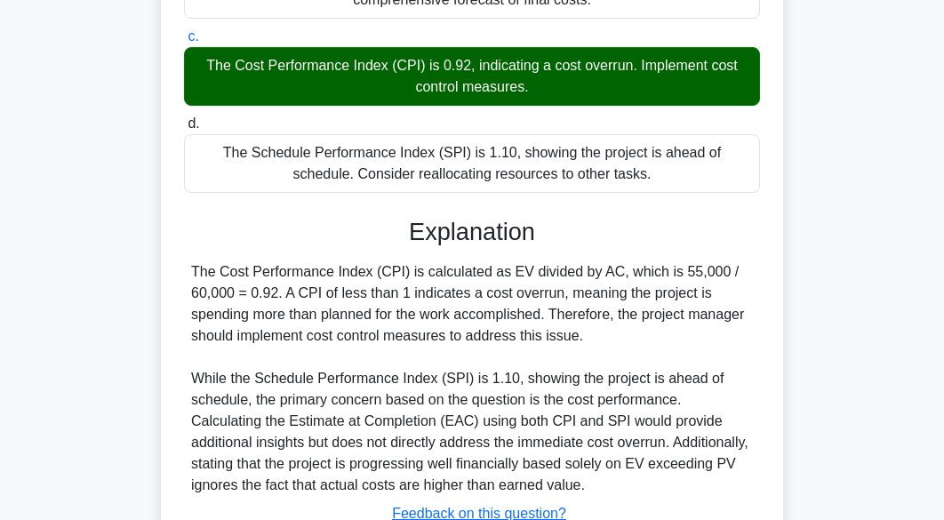
scroll to position [554, 0]
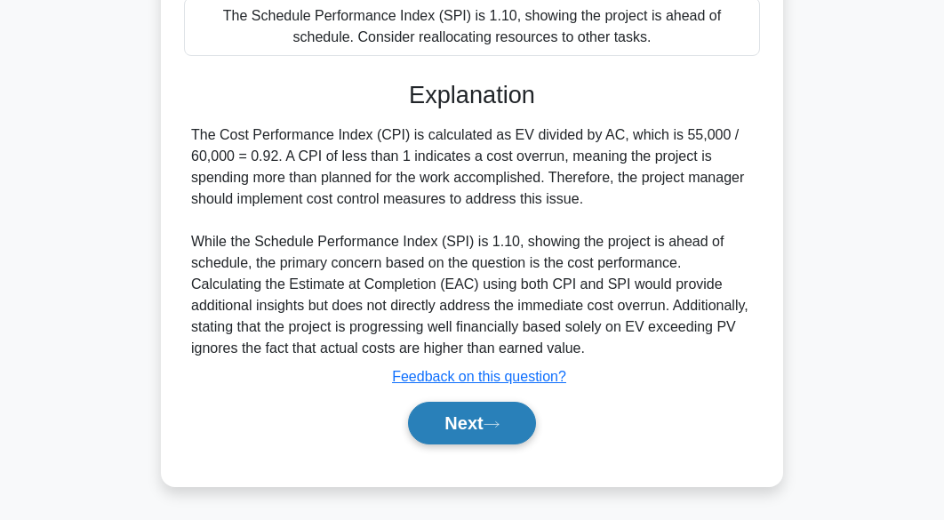
click at [517, 429] on button "Next" at bounding box center [471, 423] width 127 height 43
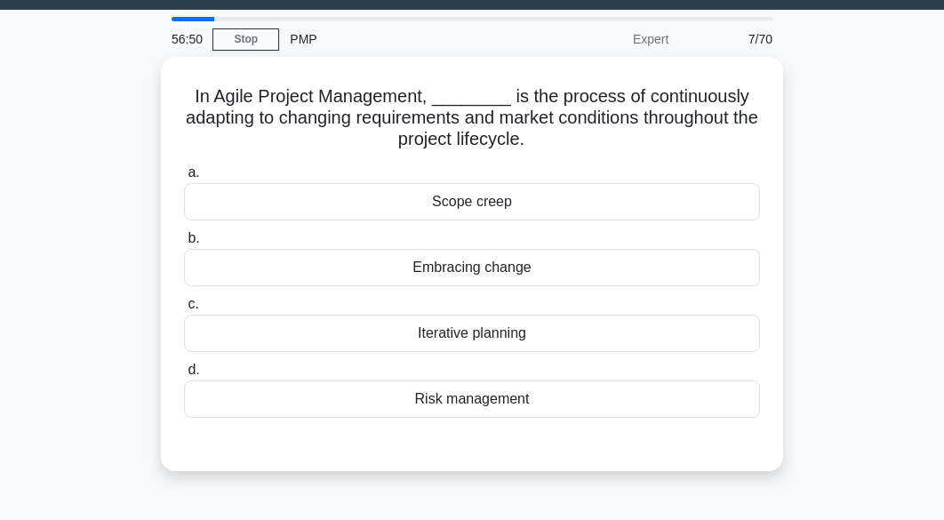
scroll to position [43, 0]
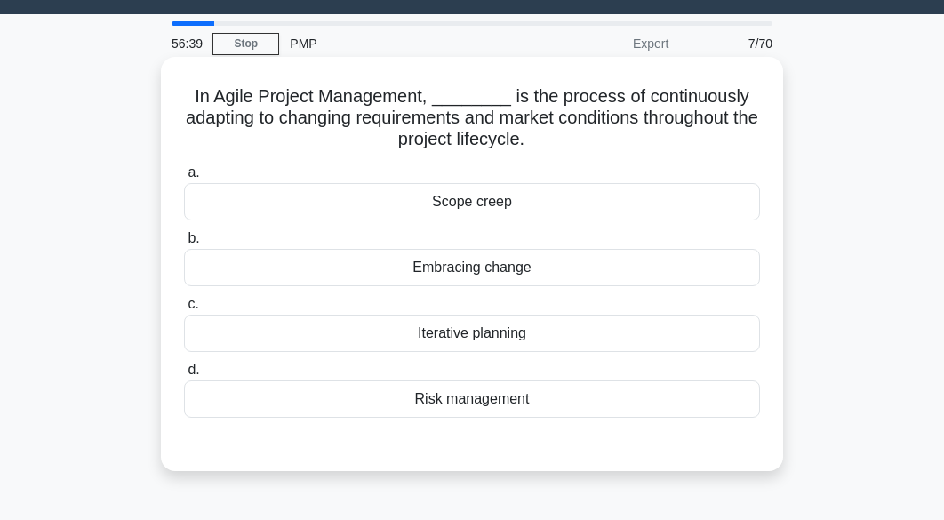
click at [548, 276] on div "Embracing change" at bounding box center [472, 267] width 576 height 37
click at [184, 244] on input "b. Embracing change" at bounding box center [184, 239] width 0 height 12
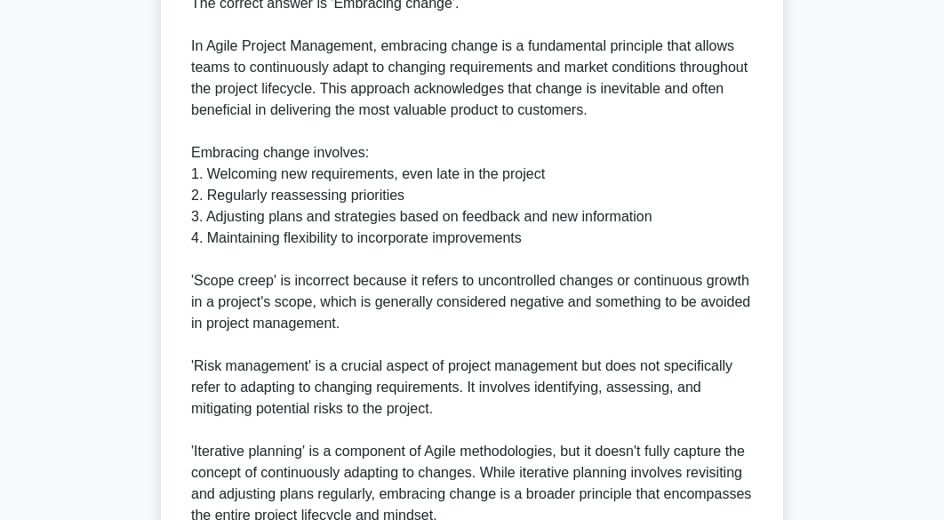
scroll to position [606, 0]
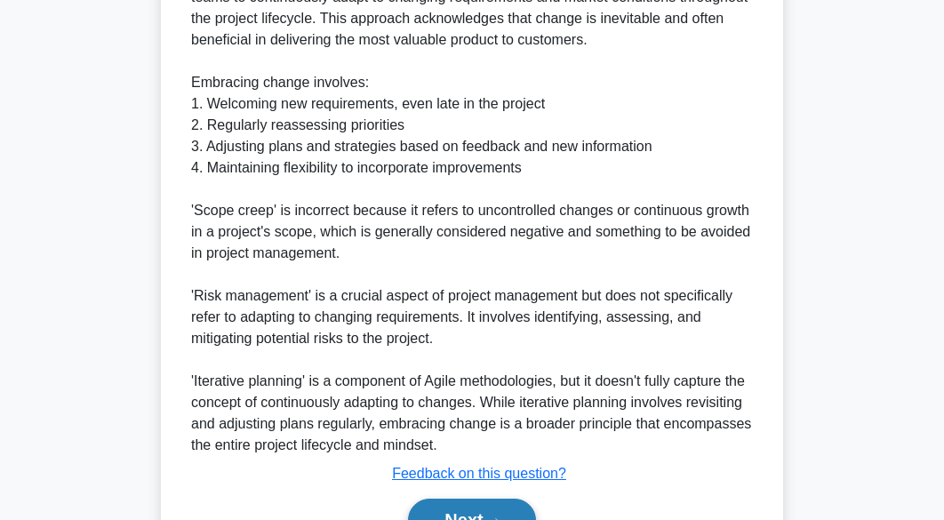
click at [509, 500] on button "Next" at bounding box center [471, 520] width 127 height 43
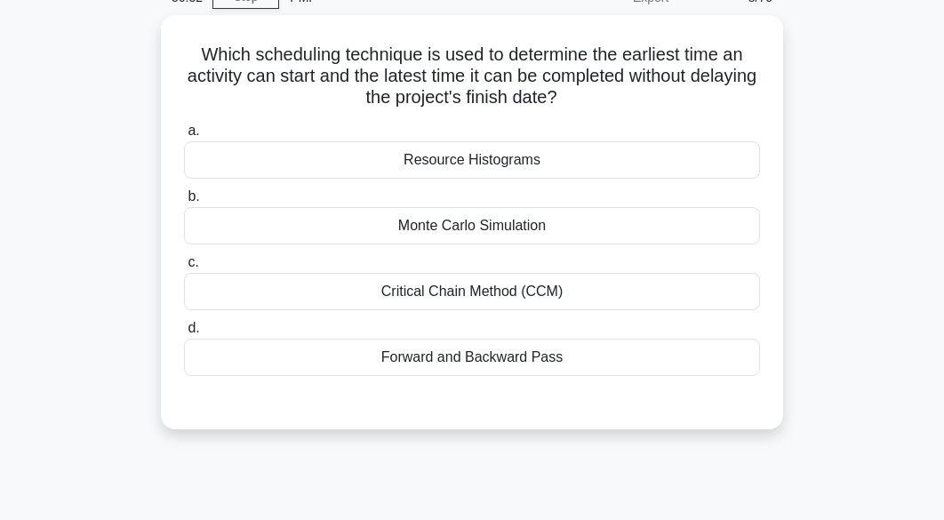
scroll to position [0, 0]
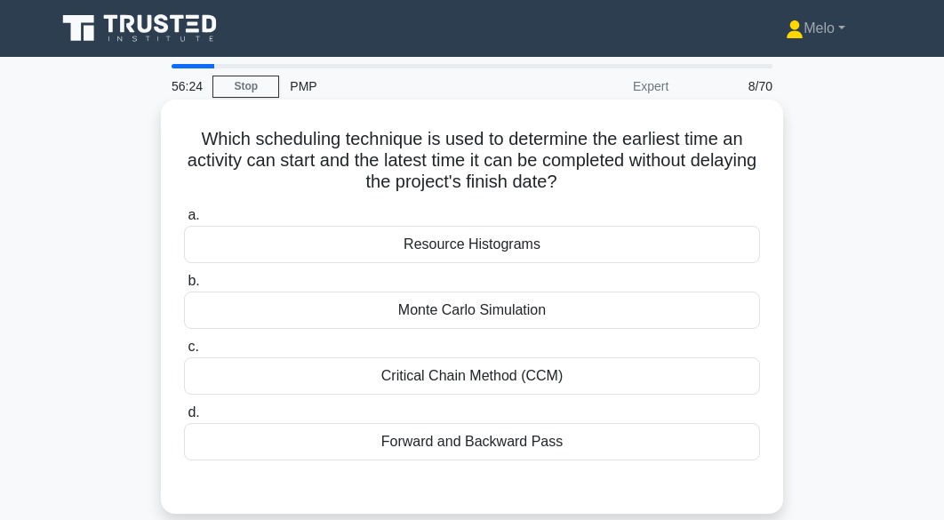
click at [536, 387] on div "Critical Chain Method (CCM)" at bounding box center [472, 375] width 576 height 37
click at [184, 353] on input "c. Critical Chain Method (CCM)" at bounding box center [184, 347] width 0 height 12
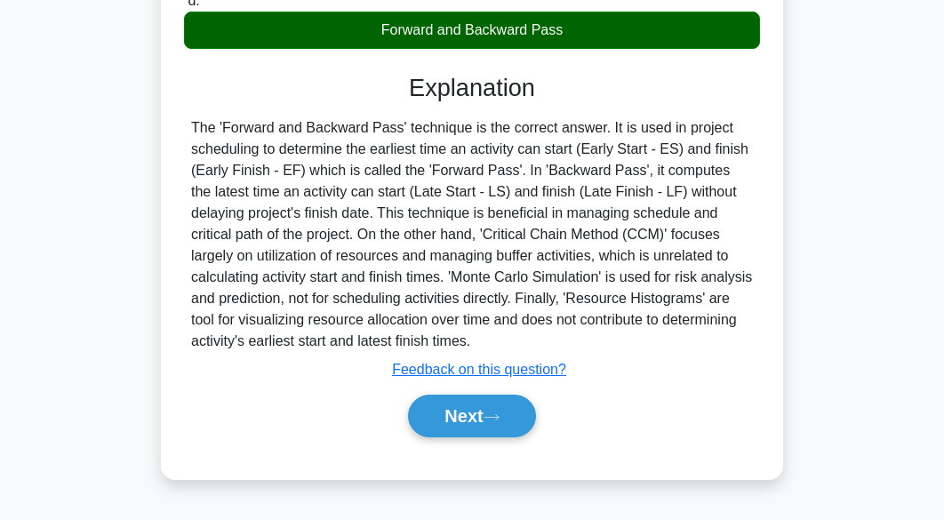
scroll to position [435, 0]
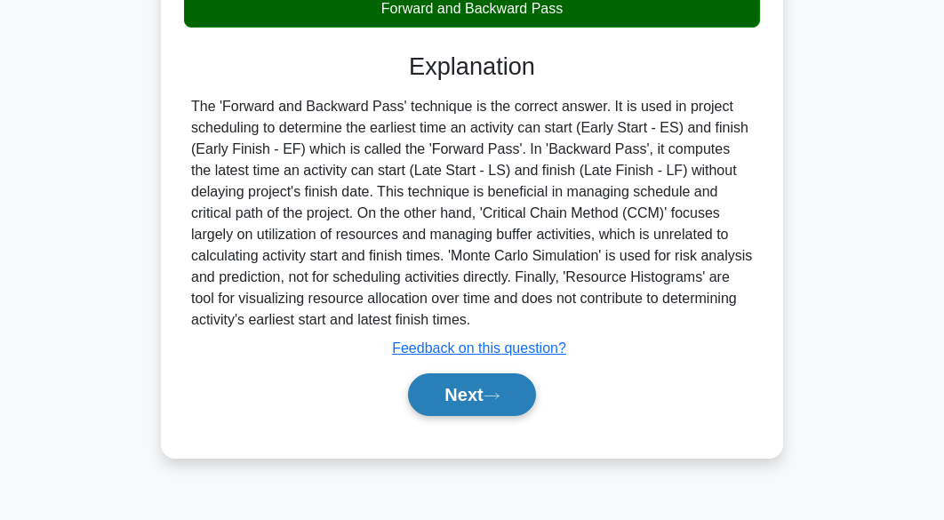
click at [520, 411] on button "Next" at bounding box center [471, 394] width 127 height 43
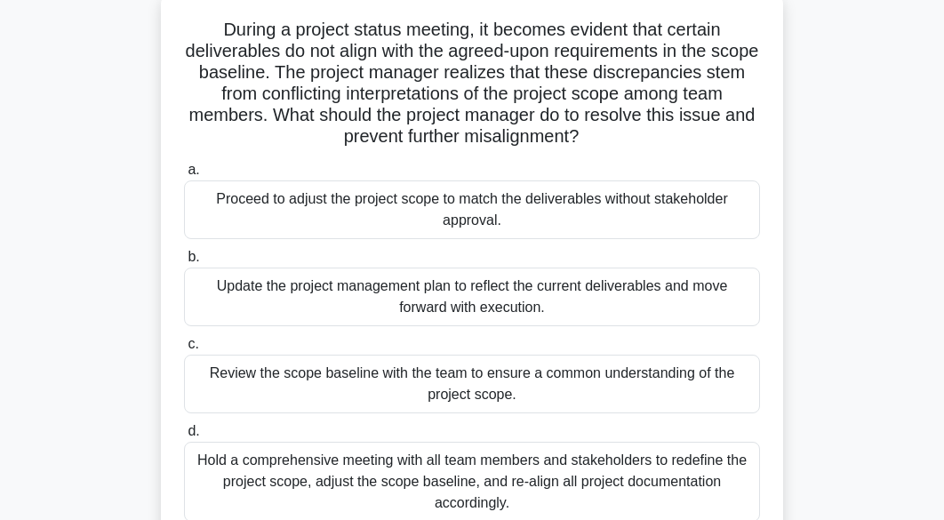
scroll to position [118, 0]
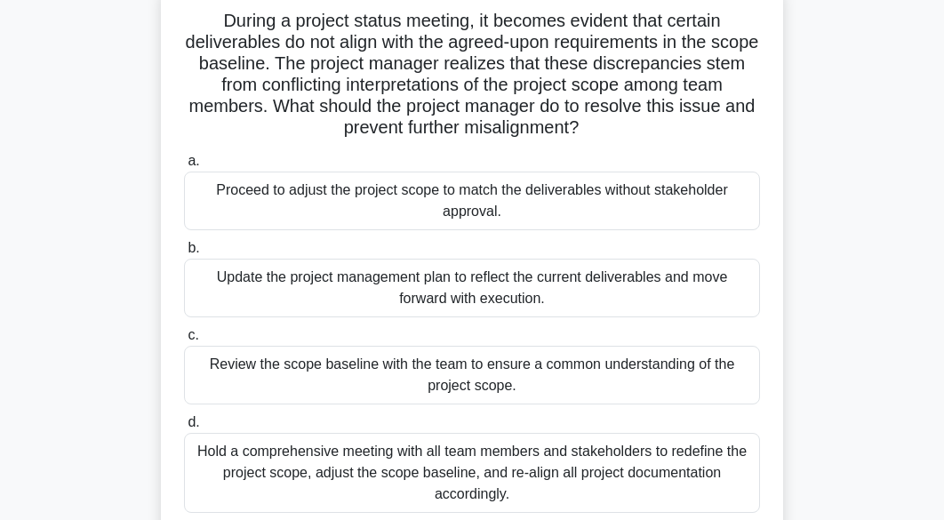
click at [522, 390] on div "Review the scope baseline with the team to ensure a common understanding of the…" at bounding box center [472, 375] width 576 height 59
click at [184, 341] on input "c. Review the scope baseline with the team to ensure a common understanding of …" at bounding box center [184, 336] width 0 height 12
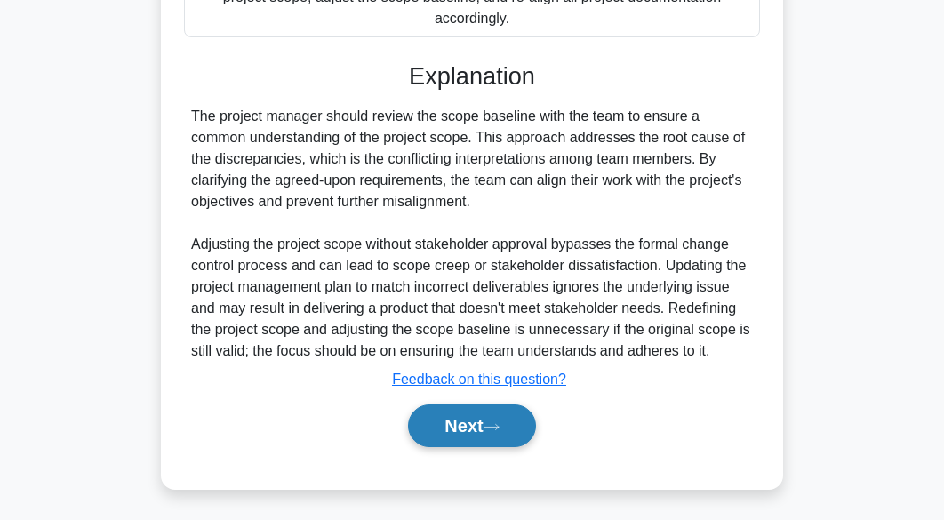
click at [500, 435] on button "Next" at bounding box center [471, 425] width 127 height 43
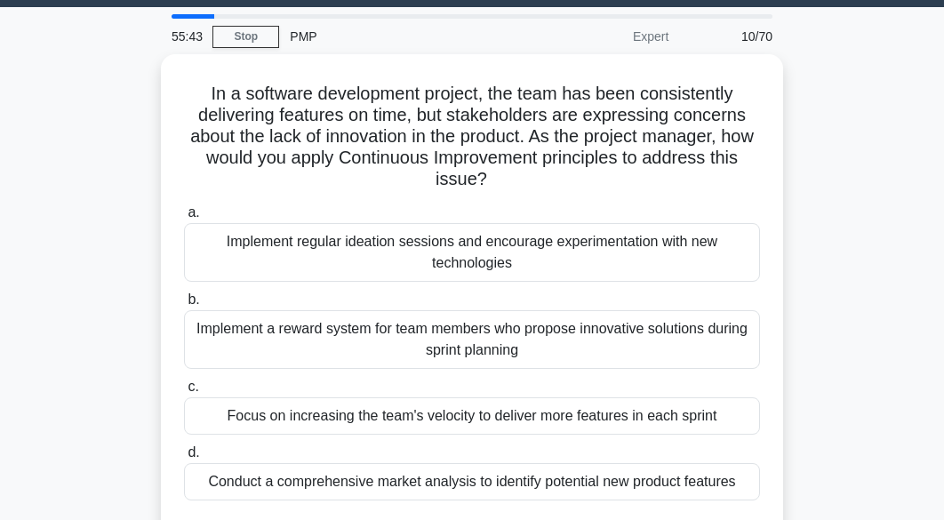
scroll to position [53, 0]
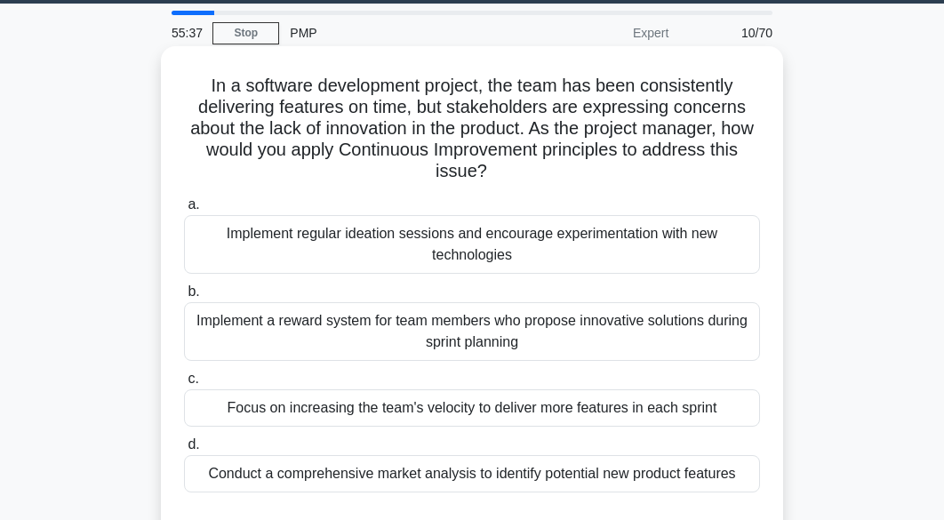
click at [530, 266] on div "Implement regular ideation sessions and encourage experimentation with new tech…" at bounding box center [472, 244] width 576 height 59
click at [184, 211] on input "a. Implement regular ideation sessions and encourage experimentation with new t…" at bounding box center [184, 205] width 0 height 12
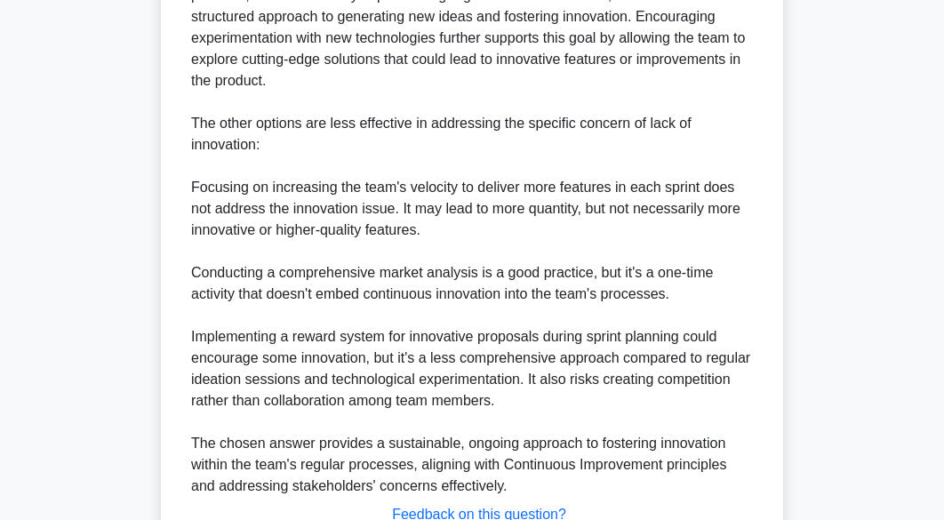
scroll to position [839, 0]
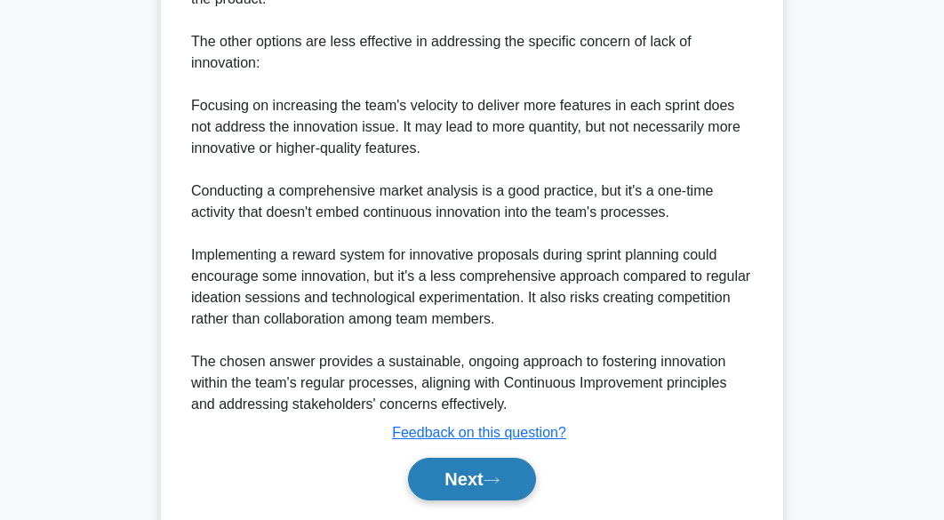
click at [492, 483] on icon at bounding box center [491, 480] width 16 height 10
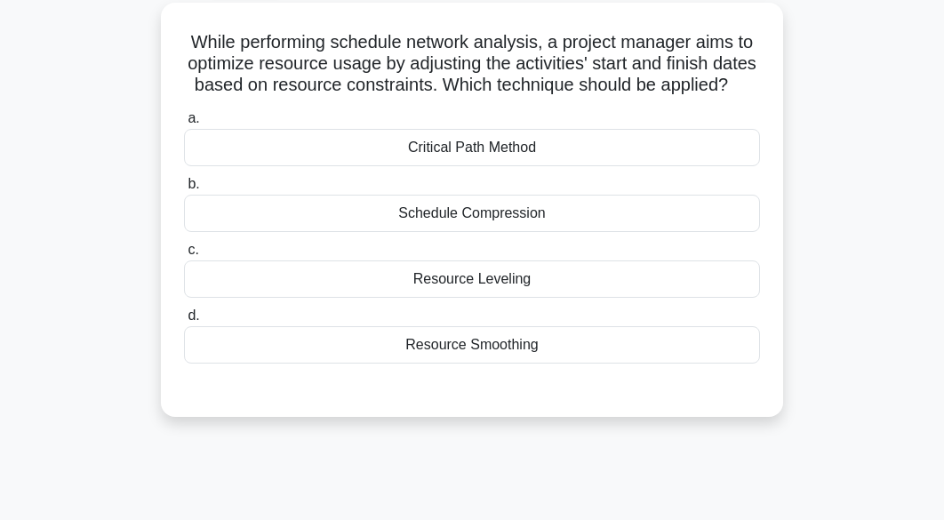
scroll to position [0, 0]
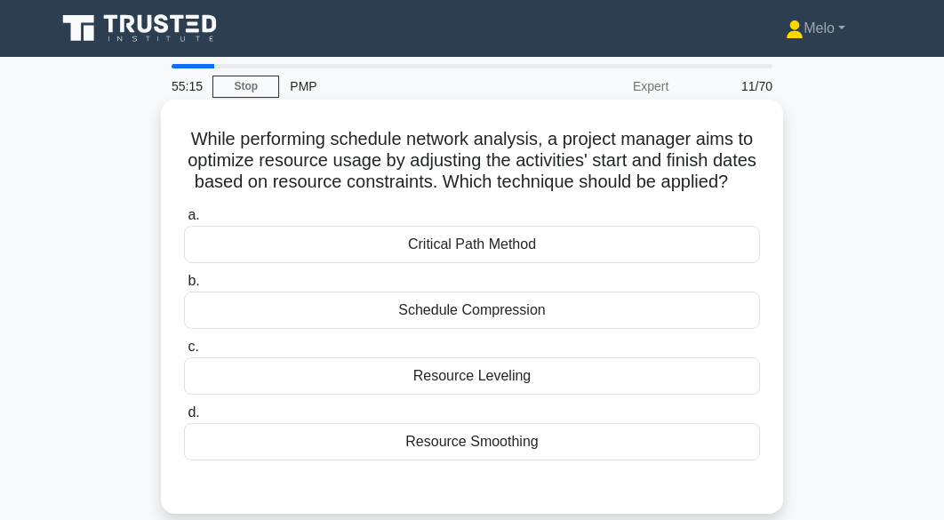
click at [513, 323] on div "Schedule Compression" at bounding box center [472, 310] width 576 height 37
click at [184, 287] on input "b. Schedule Compression" at bounding box center [184, 282] width 0 height 12
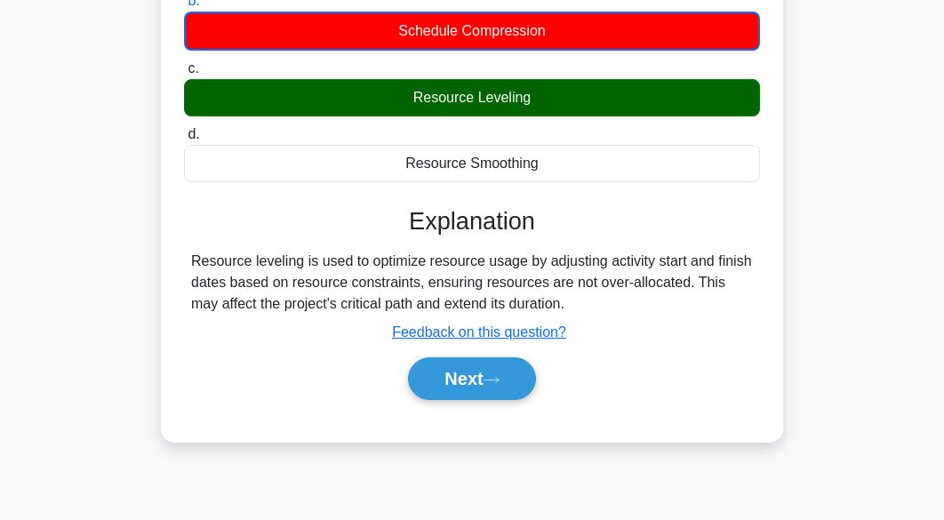
scroll to position [281, 0]
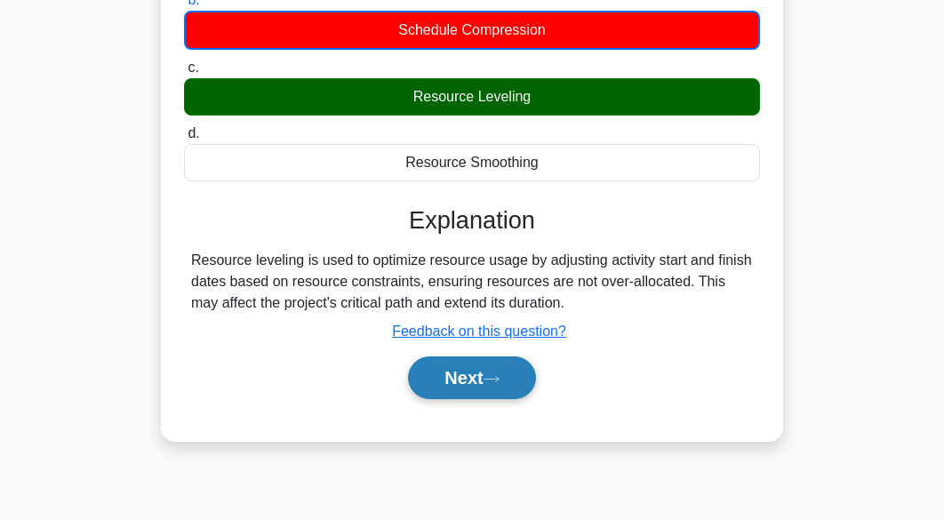
click at [515, 372] on button "Next" at bounding box center [471, 377] width 127 height 43
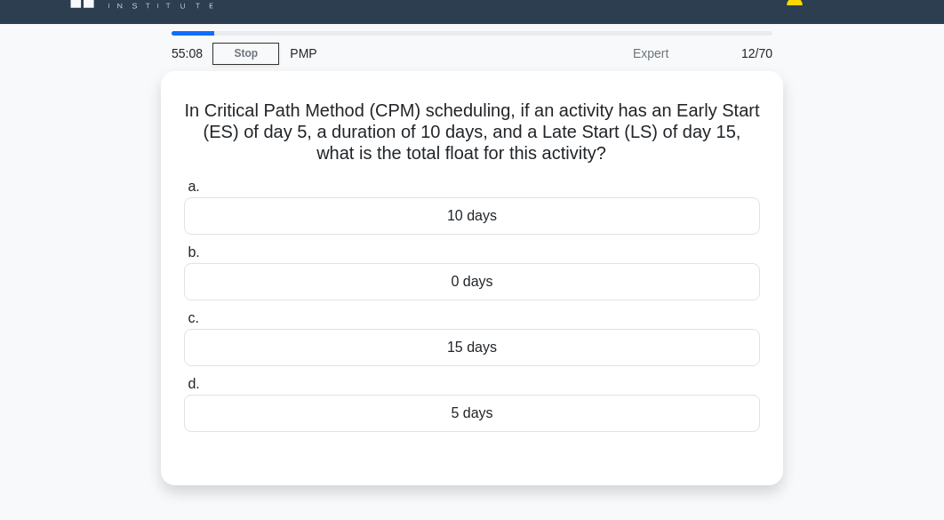
scroll to position [0, 0]
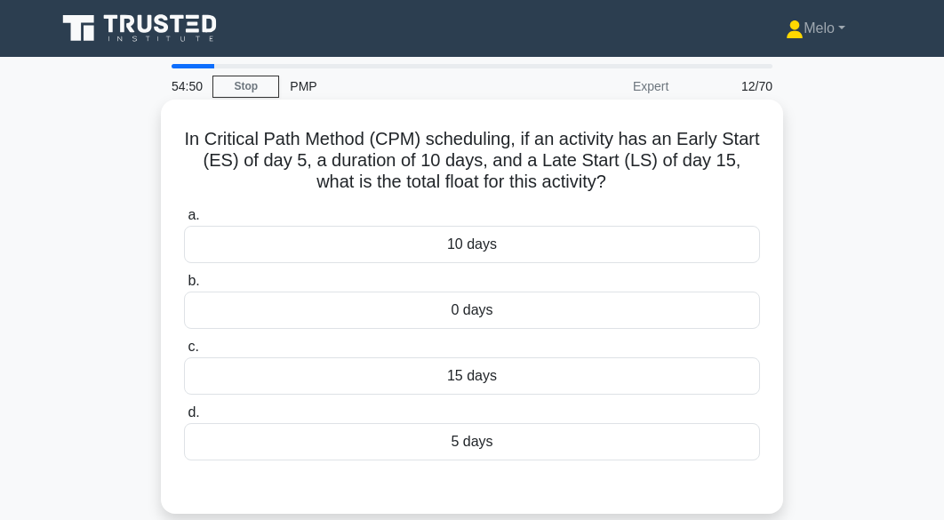
click at [521, 252] on div "10 days" at bounding box center [472, 244] width 576 height 37
click at [184, 221] on input "a. 10 days" at bounding box center [184, 216] width 0 height 12
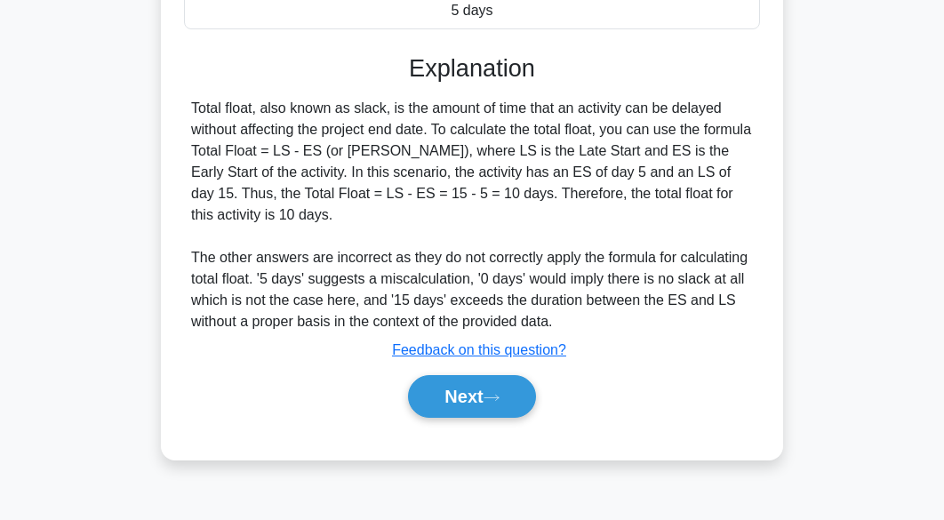
scroll to position [440, 0]
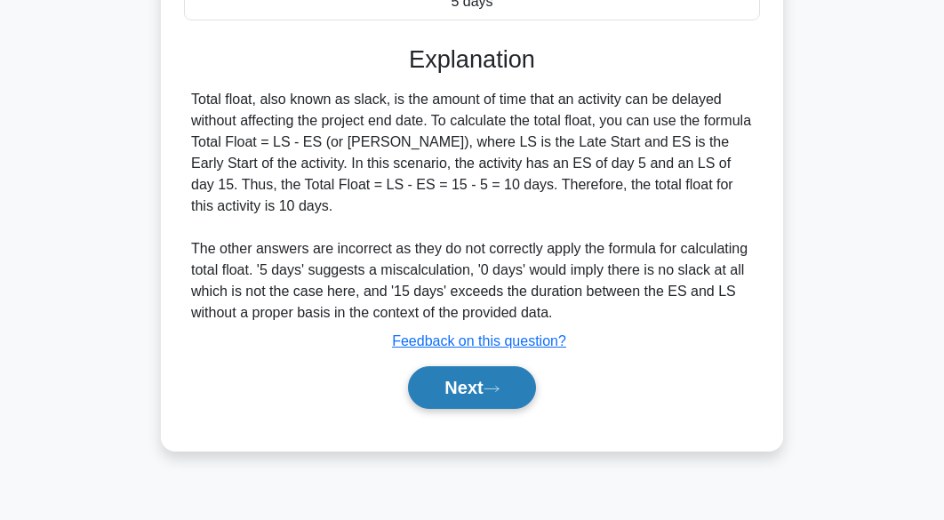
click at [505, 374] on button "Next" at bounding box center [471, 387] width 127 height 43
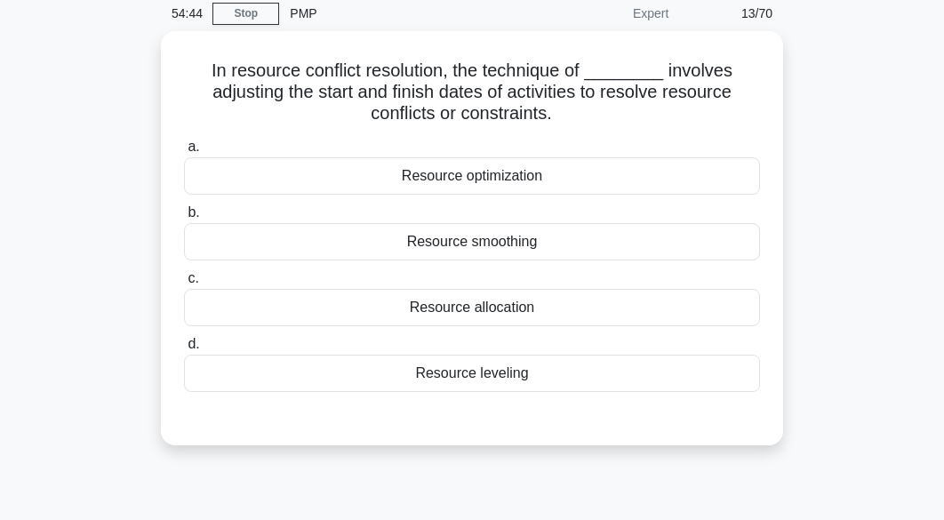
scroll to position [65, 0]
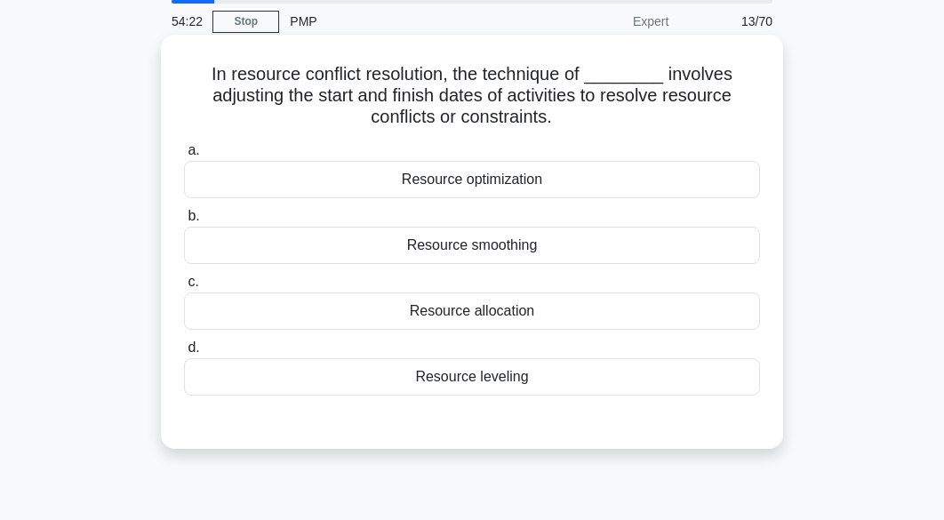
click at [547, 184] on div "Resource optimization" at bounding box center [472, 179] width 576 height 37
click at [184, 156] on input "a. Resource optimization" at bounding box center [184, 151] width 0 height 12
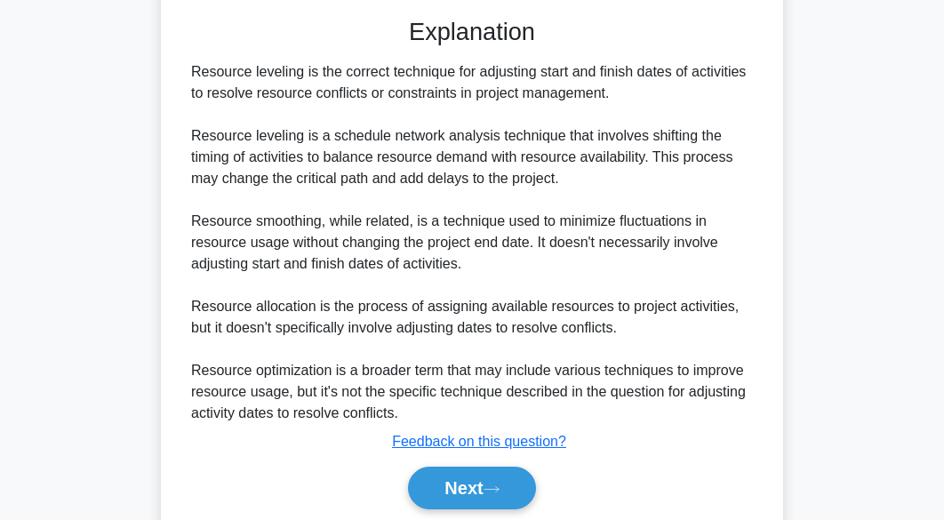
scroll to position [468, 0]
click at [507, 485] on button "Next" at bounding box center [471, 488] width 127 height 43
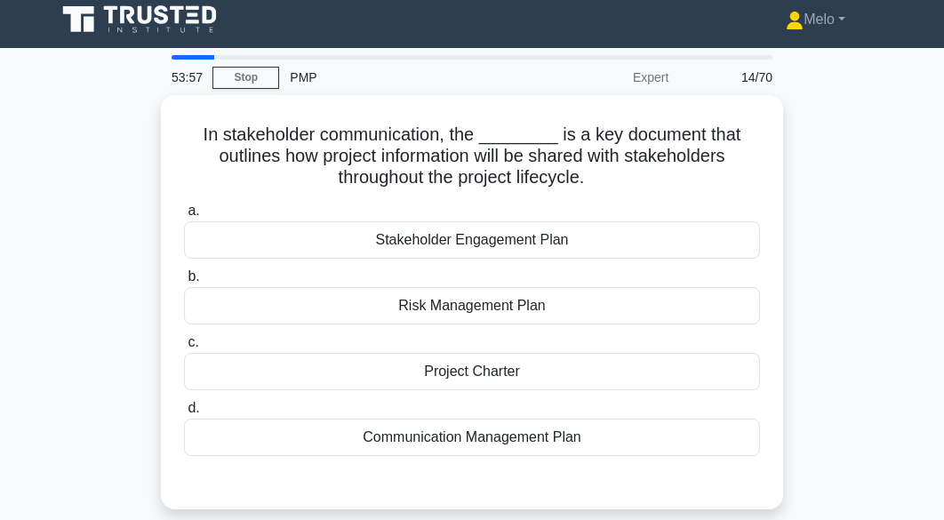
scroll to position [7, 0]
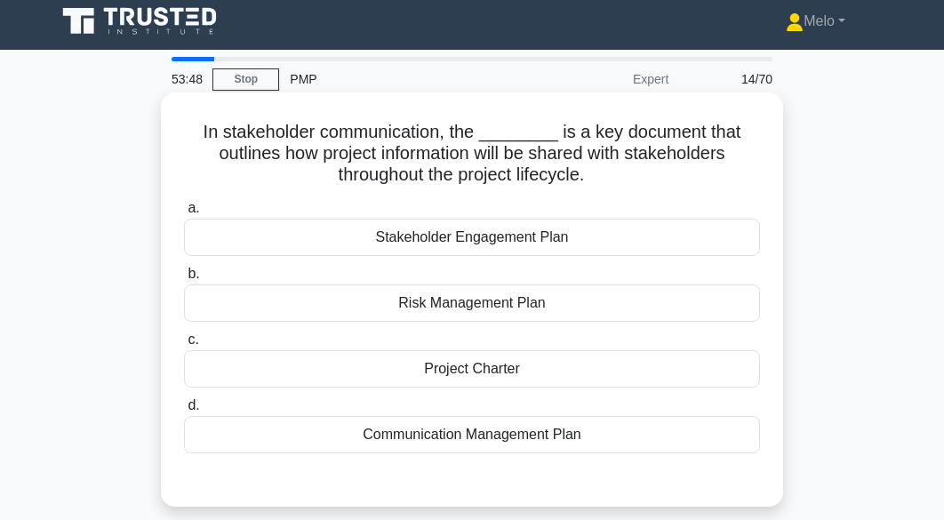
click at [558, 432] on div "Communication Management Plan" at bounding box center [472, 434] width 576 height 37
click at [184, 411] on input "d. Communication Management Plan" at bounding box center [184, 406] width 0 height 12
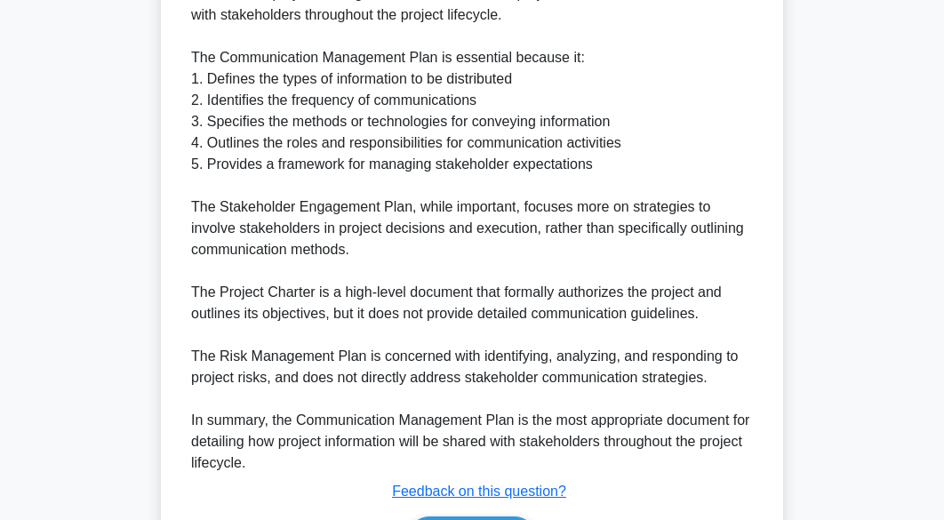
scroll to position [674, 0]
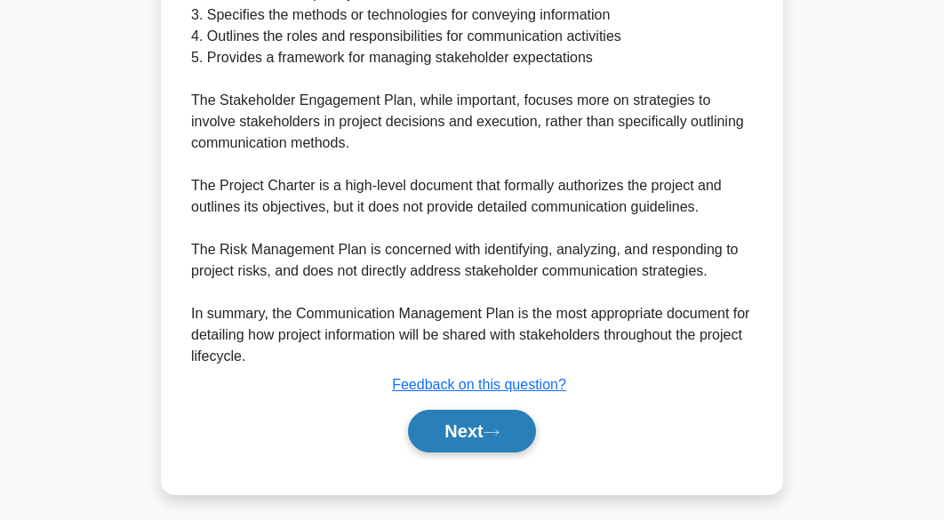
click at [499, 431] on icon at bounding box center [491, 432] width 16 height 10
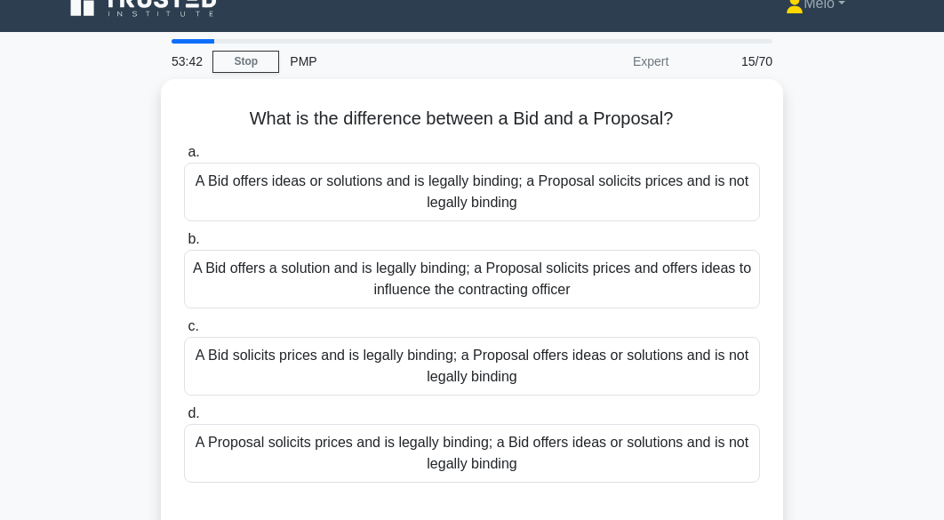
scroll to position [0, 0]
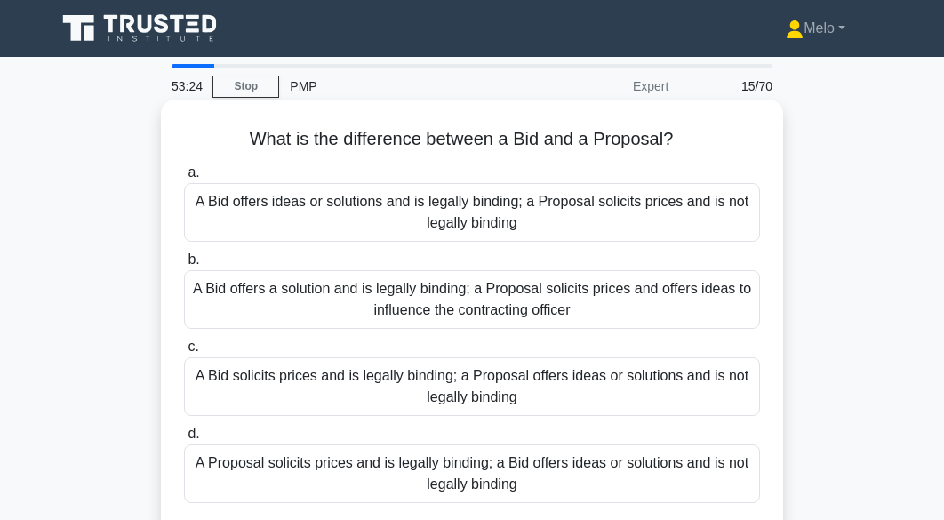
click at [501, 469] on div "A Proposal solicits prices and is legally binding; a Bid offers ideas or soluti…" at bounding box center [472, 473] width 576 height 59
click at [184, 440] on input "d. A Proposal solicits prices and is legally binding; a Bid offers ideas or sol…" at bounding box center [184, 434] width 0 height 12
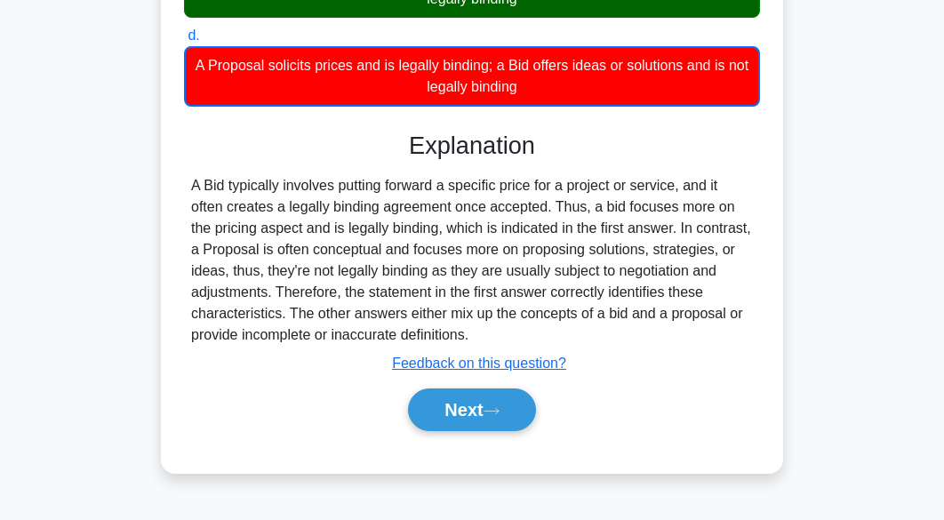
scroll to position [401, 0]
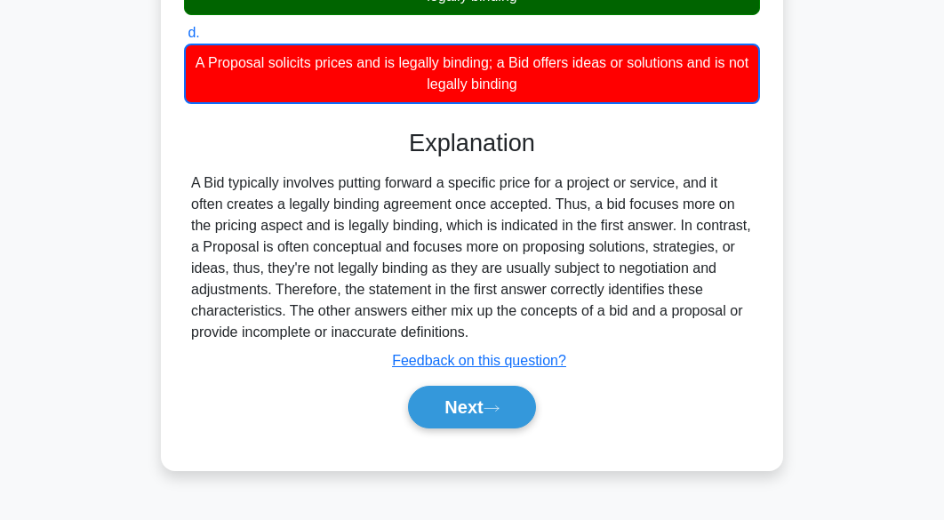
click at [514, 439] on div "a. A Bid offers ideas or solutions and is legally binding; a Proposal solicits …" at bounding box center [471, 103] width 579 height 692
click at [509, 418] on button "Next" at bounding box center [471, 407] width 127 height 43
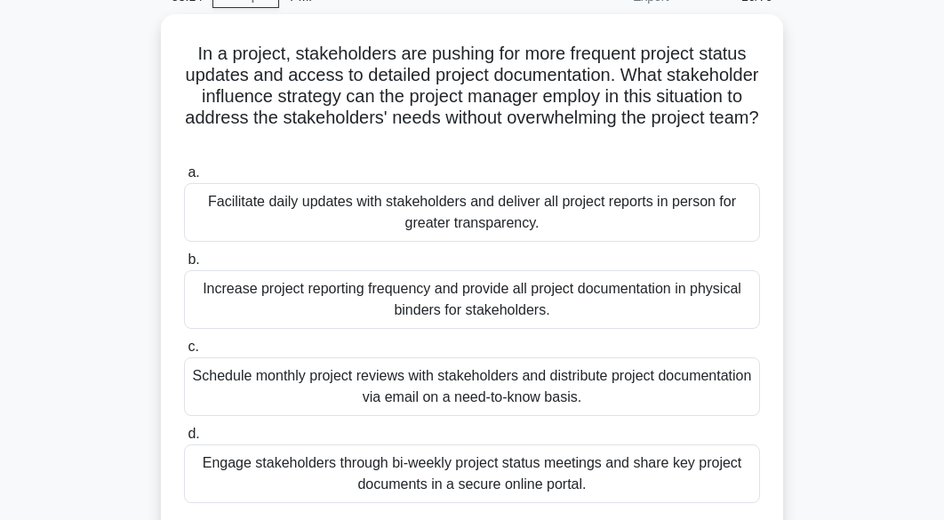
scroll to position [74, 0]
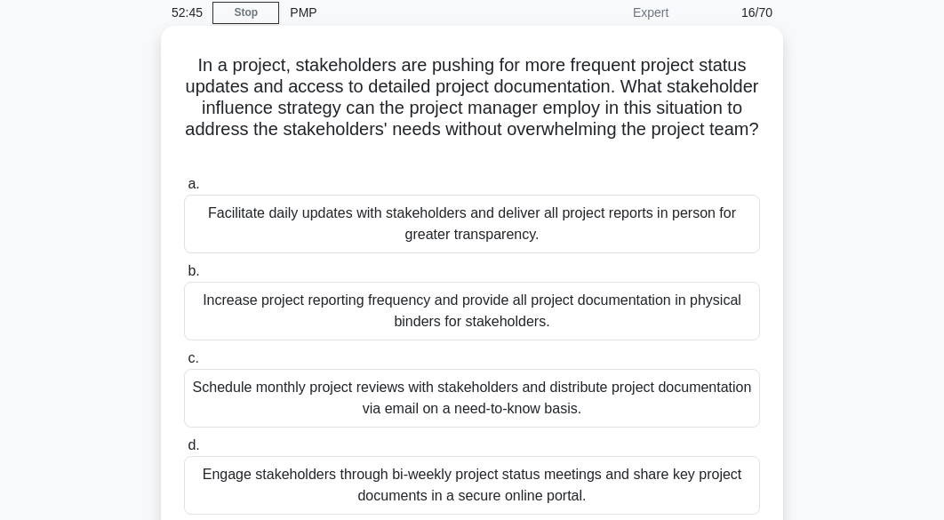
click at [506, 479] on div "Engage stakeholders through bi-weekly project status meetings and share key pro…" at bounding box center [472, 485] width 576 height 59
click at [184, 451] on input "d. Engage stakeholders through bi-weekly project status meetings and share key …" at bounding box center [184, 446] width 0 height 12
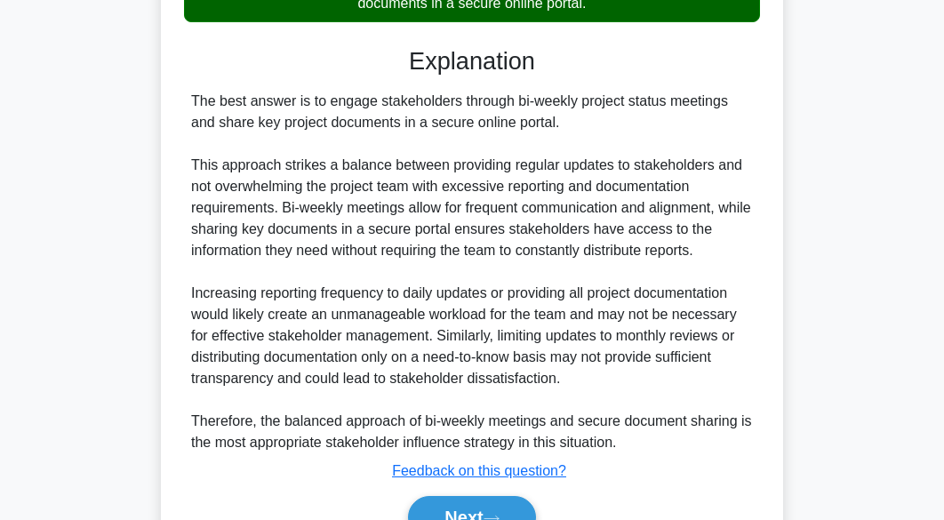
scroll to position [592, 0]
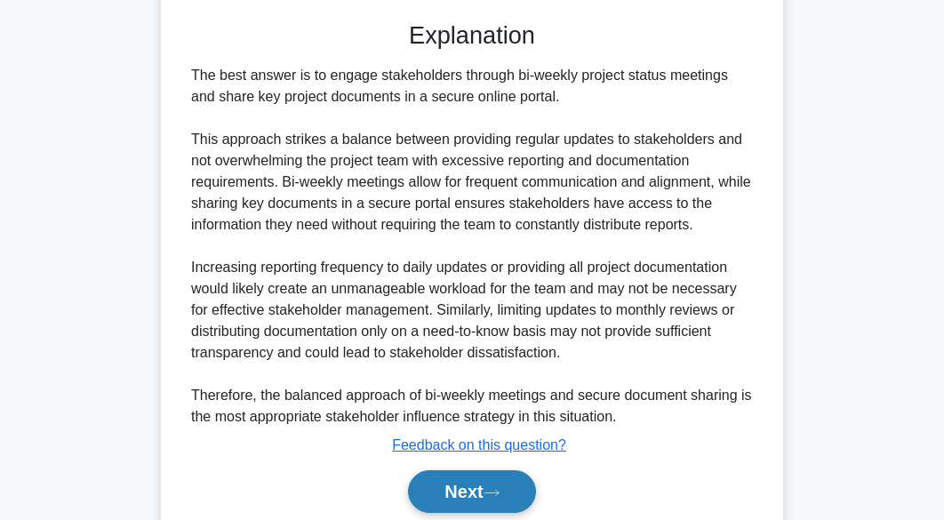
click at [507, 482] on button "Next" at bounding box center [471, 491] width 127 height 43
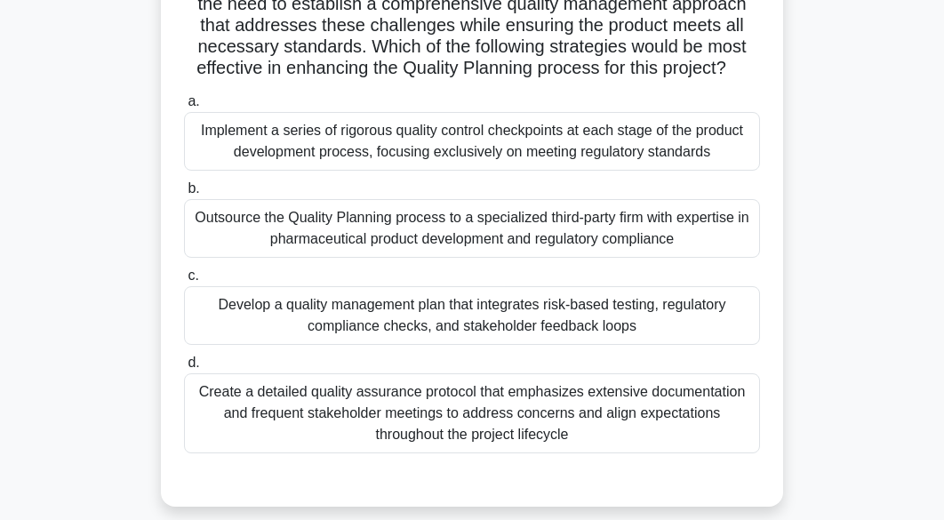
scroll to position [244, 0]
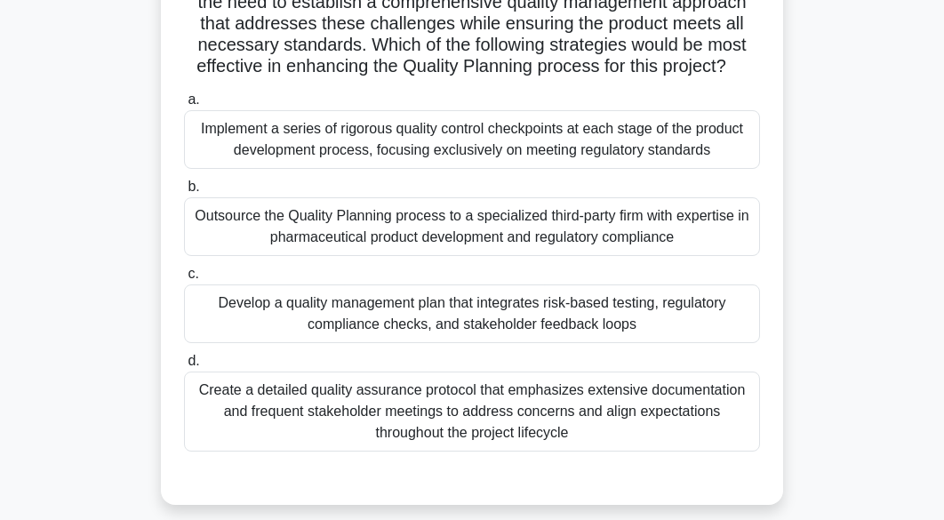
click at [511, 330] on div "Develop a quality management plan that integrates risk-based testing, regulator…" at bounding box center [472, 313] width 576 height 59
click at [184, 280] on input "c. Develop a quality management plan that integrates risk-based testing, regula…" at bounding box center [184, 274] width 0 height 12
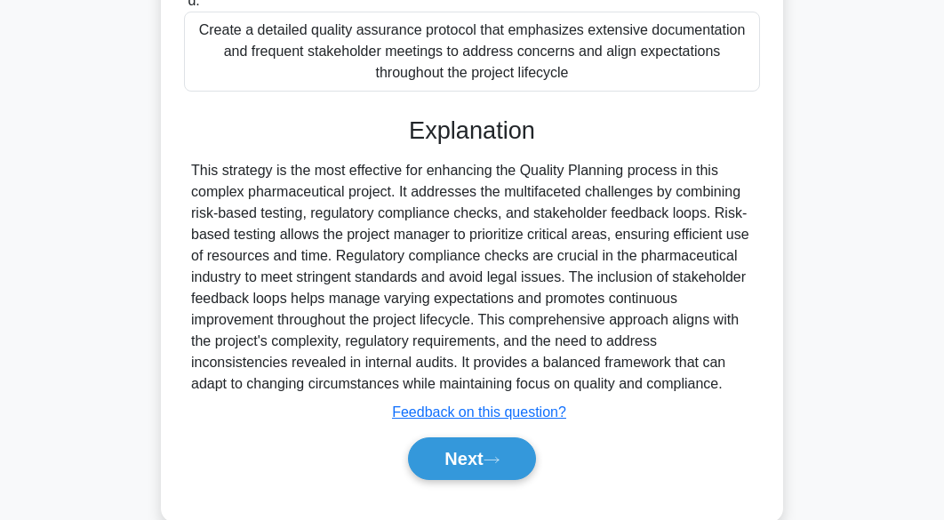
scroll to position [639, 0]
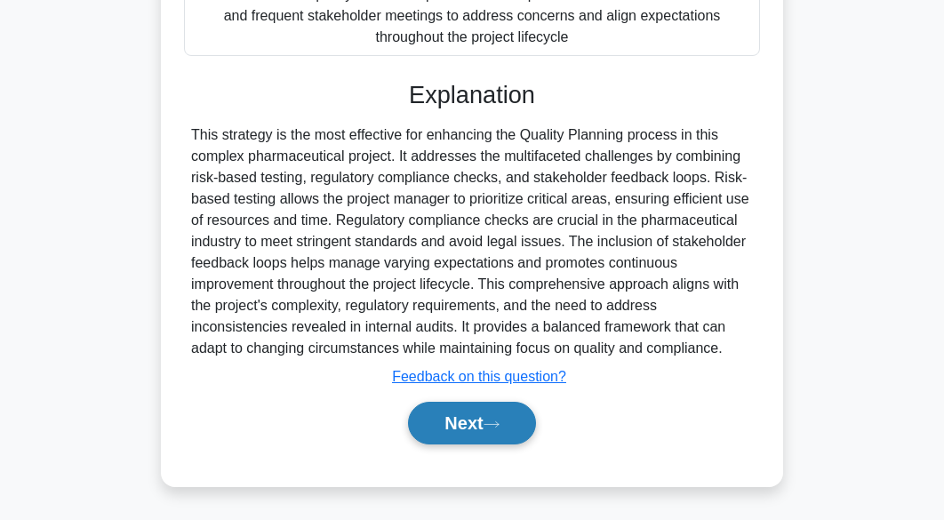
click at [512, 420] on button "Next" at bounding box center [471, 423] width 127 height 43
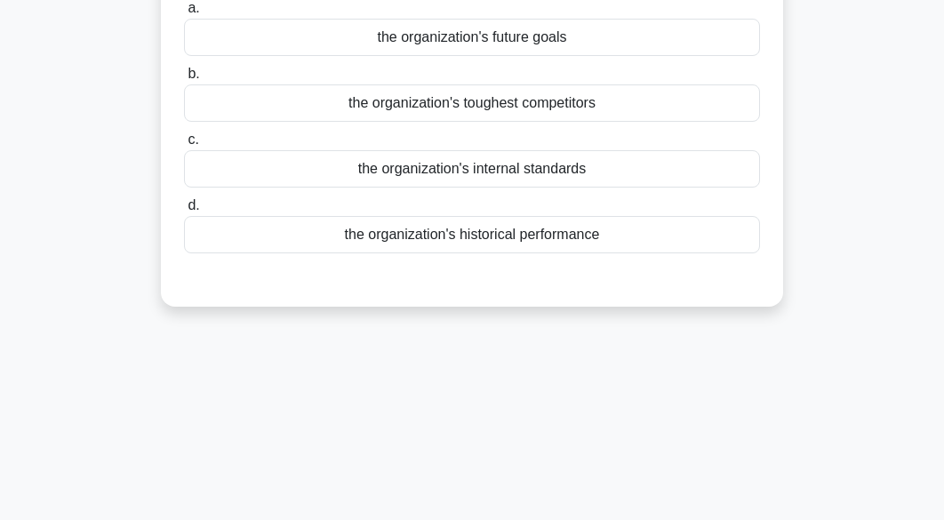
scroll to position [0, 0]
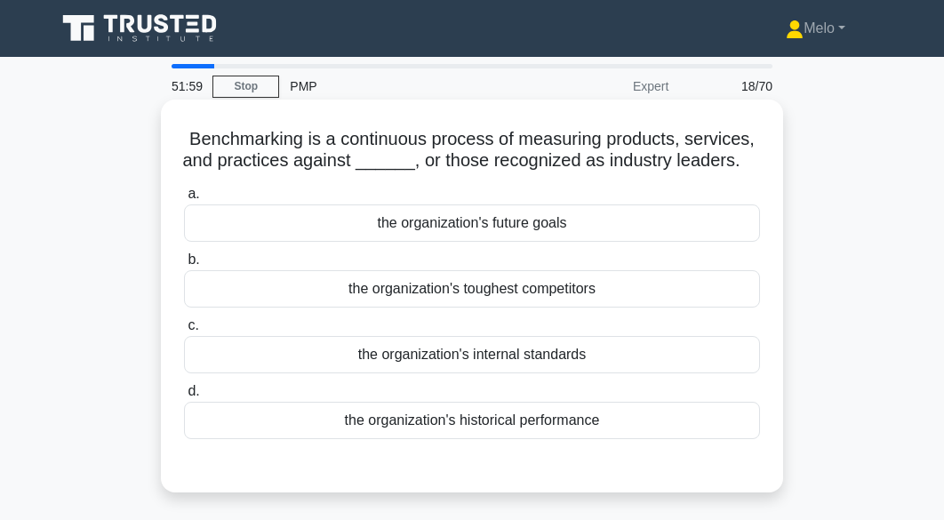
click at [535, 307] on div "the organization's toughest competitors" at bounding box center [472, 288] width 576 height 37
click at [184, 266] on input "b. the organization's toughest competitors" at bounding box center [184, 260] width 0 height 12
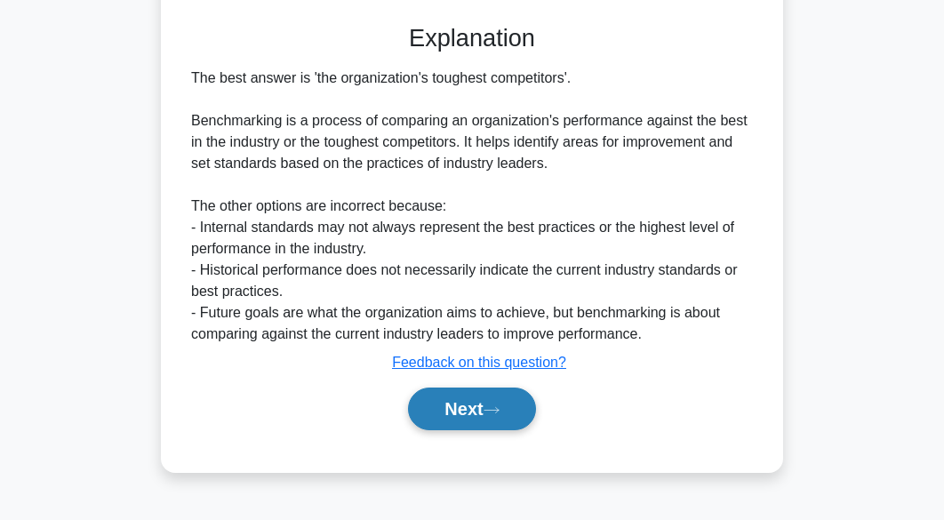
click at [507, 413] on button "Next" at bounding box center [471, 408] width 127 height 43
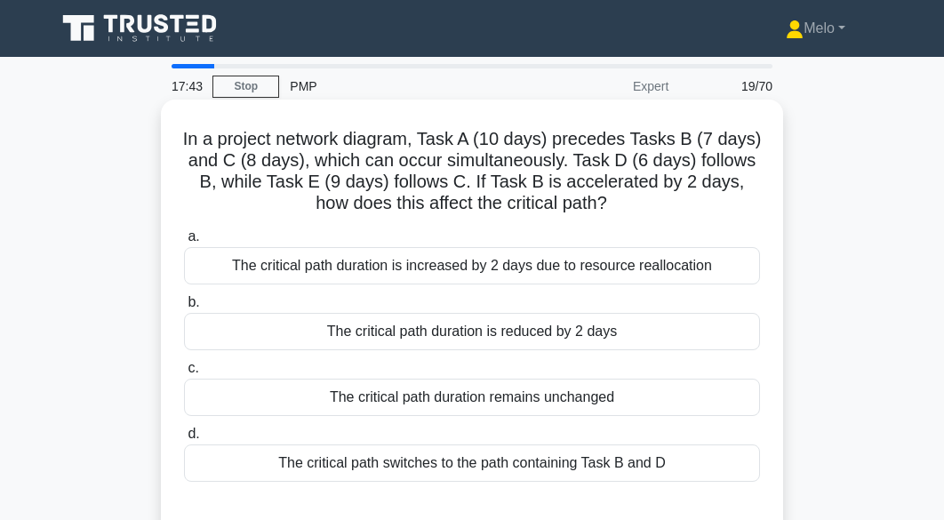
click at [710, 403] on div "The critical path duration remains unchanged" at bounding box center [472, 397] width 576 height 37
click at [184, 374] on input "c. The critical path duration remains unchanged" at bounding box center [184, 369] width 0 height 12
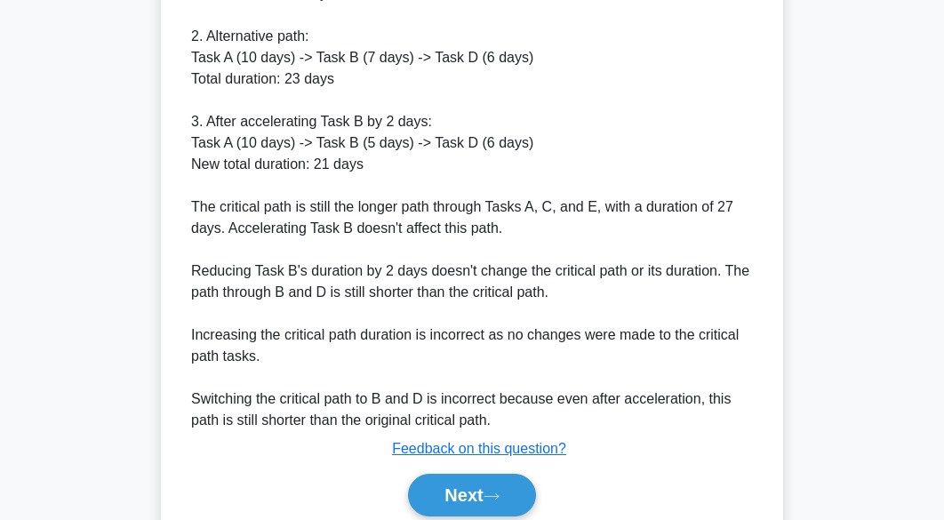
scroll to position [675, 0]
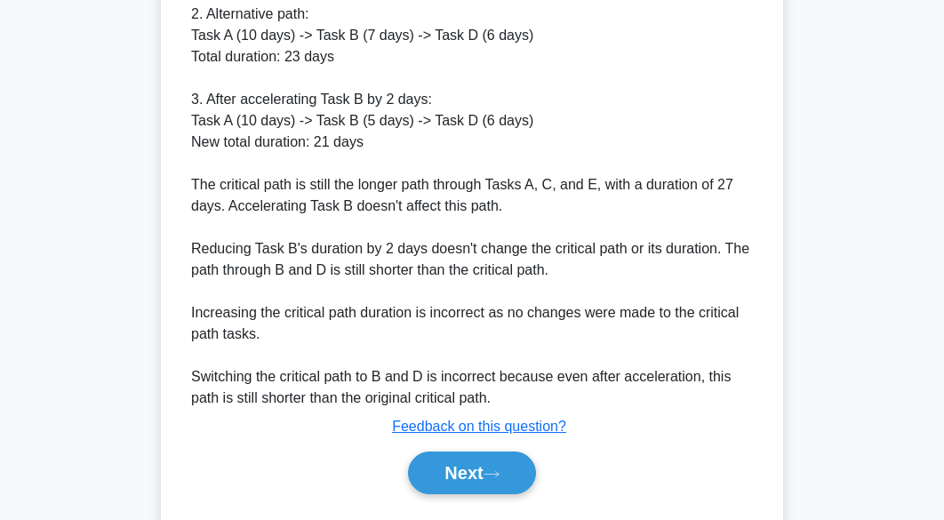
click at [531, 451] on div "Next" at bounding box center [471, 472] width 583 height 43
click at [528, 456] on button "Next" at bounding box center [471, 472] width 127 height 43
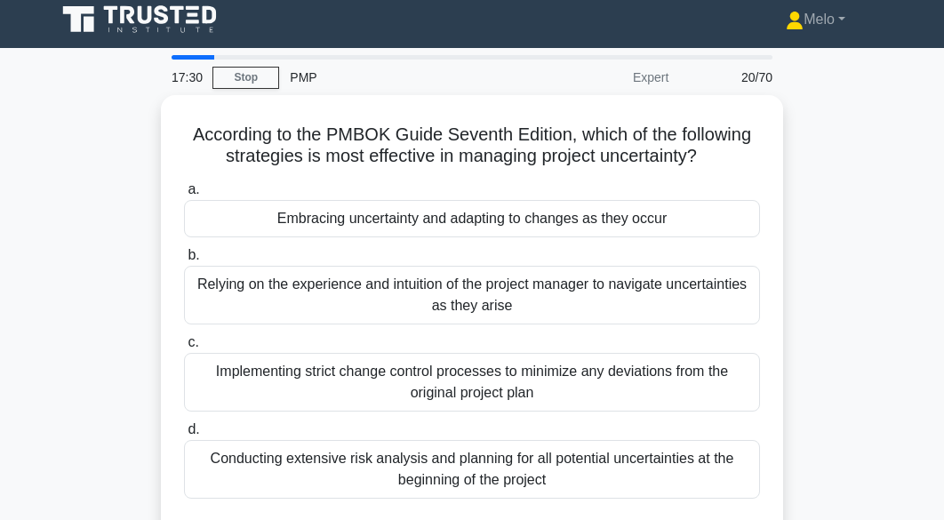
scroll to position [8, 0]
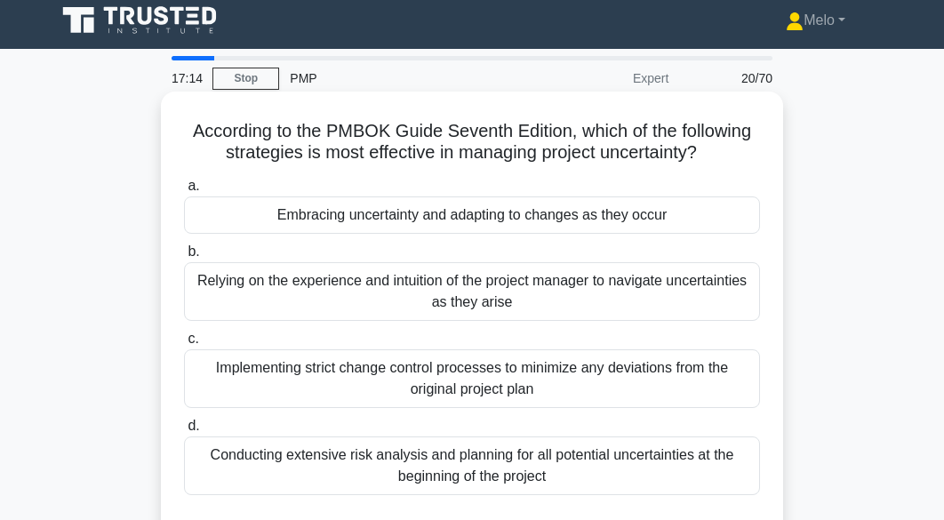
click at [568, 230] on div "Embracing uncertainty and adapting to changes as they occur" at bounding box center [472, 214] width 576 height 37
click at [184, 192] on input "a. Embracing uncertainty and adapting to changes as they occur" at bounding box center [184, 186] width 0 height 12
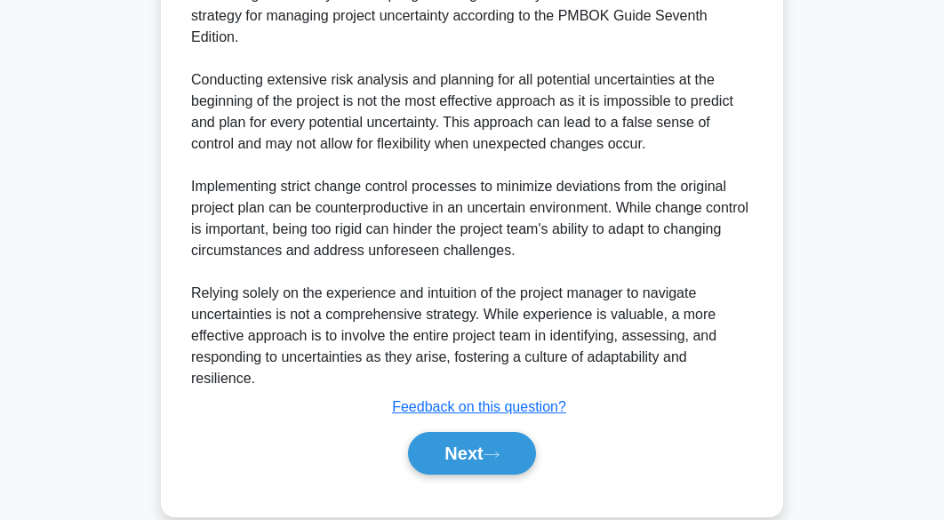
scroll to position [618, 0]
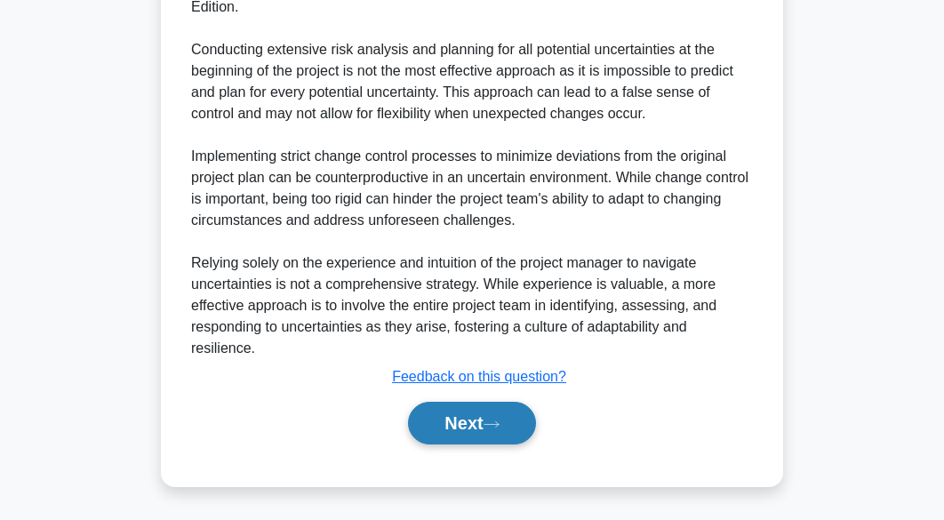
click at [498, 411] on button "Next" at bounding box center [471, 423] width 127 height 43
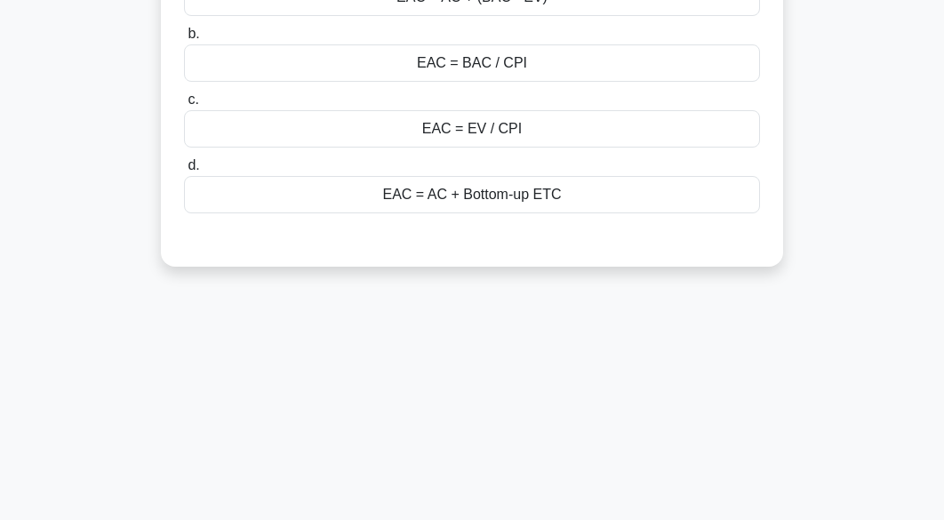
scroll to position [0, 0]
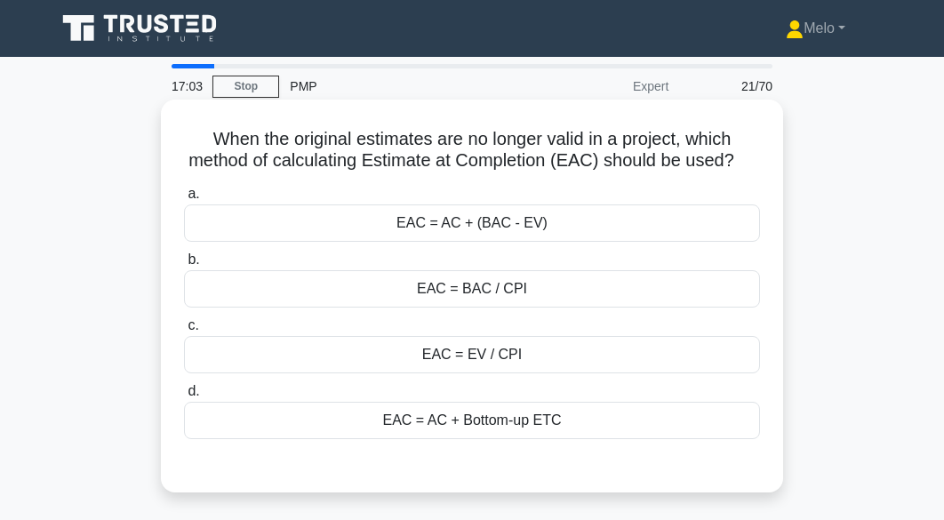
click at [524, 226] on div "EAC = AC + (BAC - EV)" at bounding box center [472, 222] width 576 height 37
click at [184, 200] on input "a. EAC = AC + (BAC - EV)" at bounding box center [184, 194] width 0 height 12
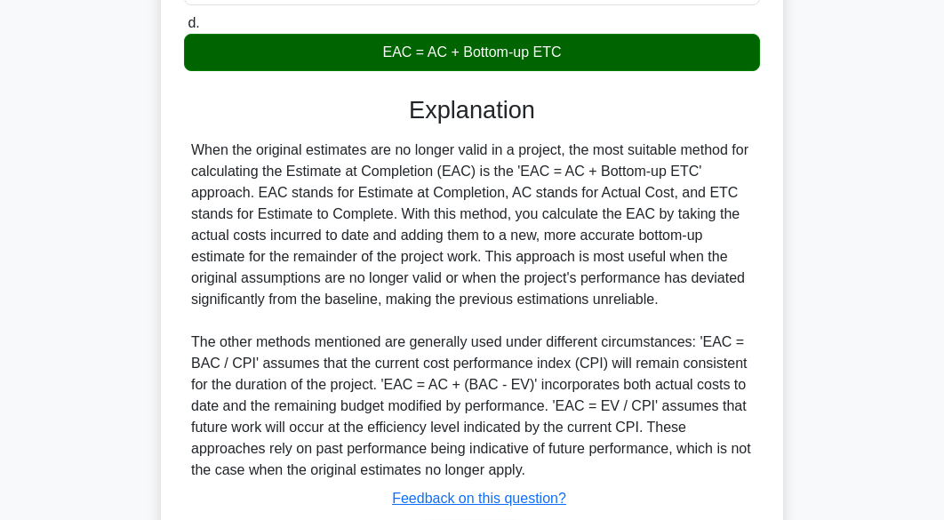
scroll to position [491, 0]
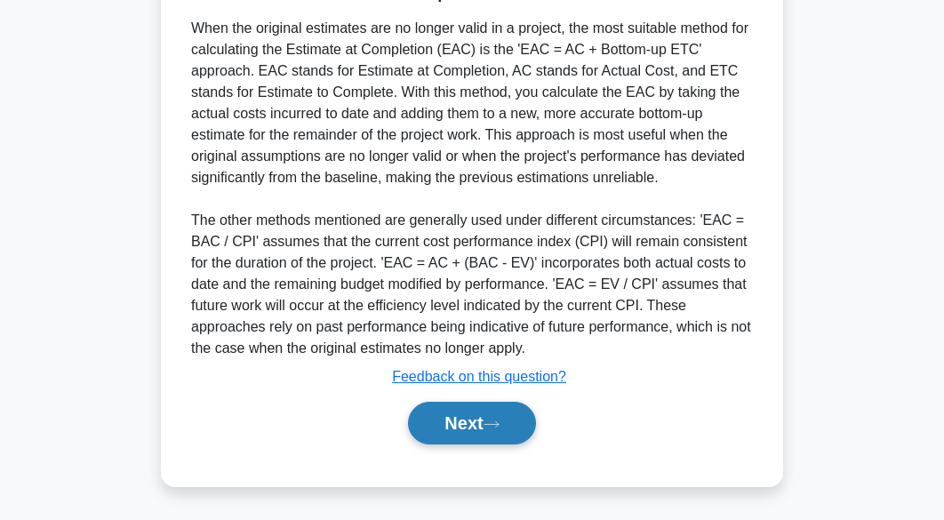
click at [509, 415] on button "Next" at bounding box center [471, 423] width 127 height 43
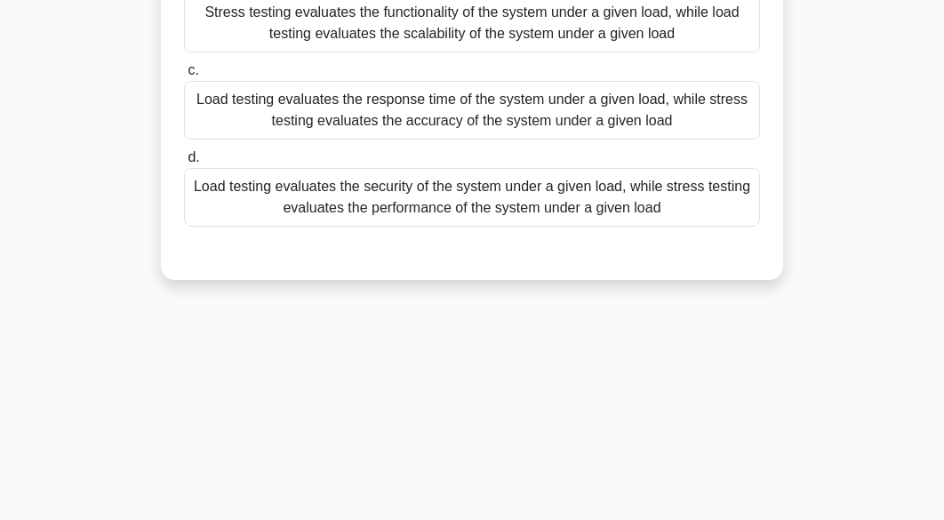
scroll to position [0, 0]
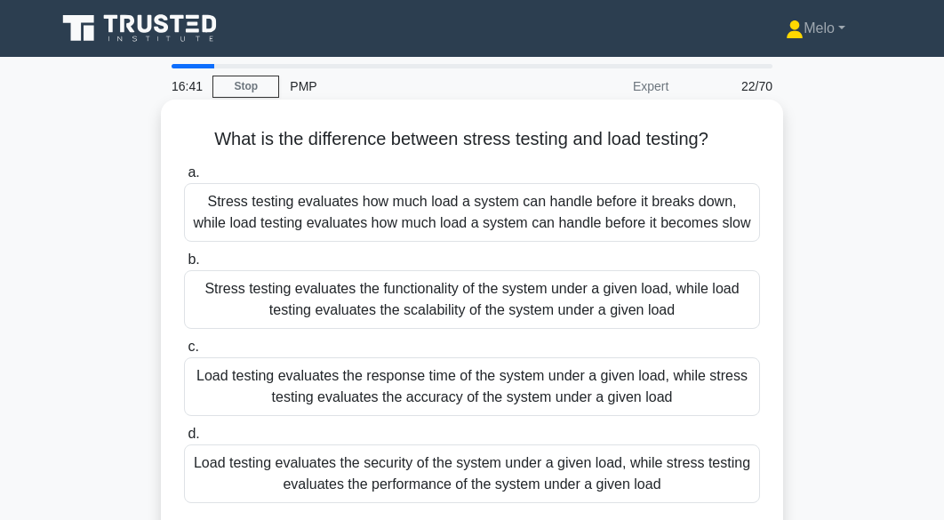
click at [508, 403] on div "Load testing evaluates the response time of the system under a given load, whil…" at bounding box center [472, 386] width 576 height 59
click at [184, 353] on input "c. Load testing evaluates the response time of the system under a given load, w…" at bounding box center [184, 347] width 0 height 12
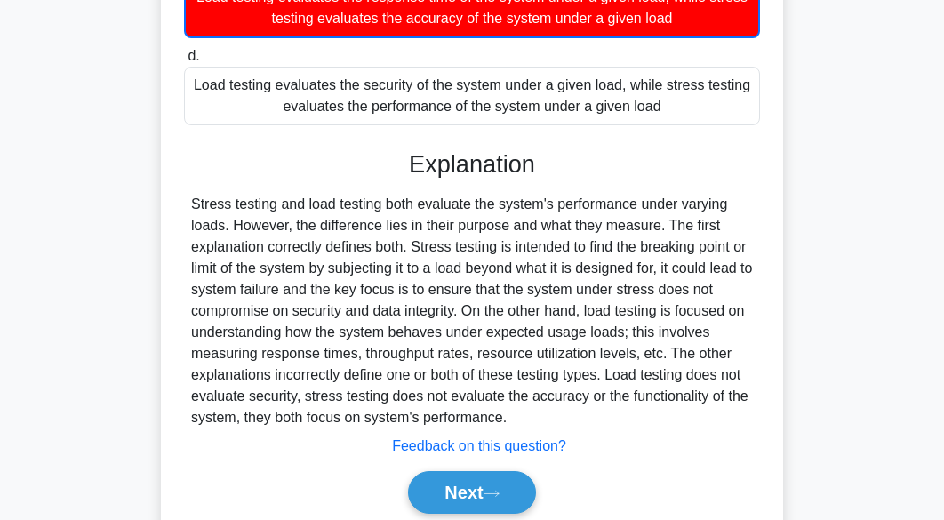
scroll to position [430, 0]
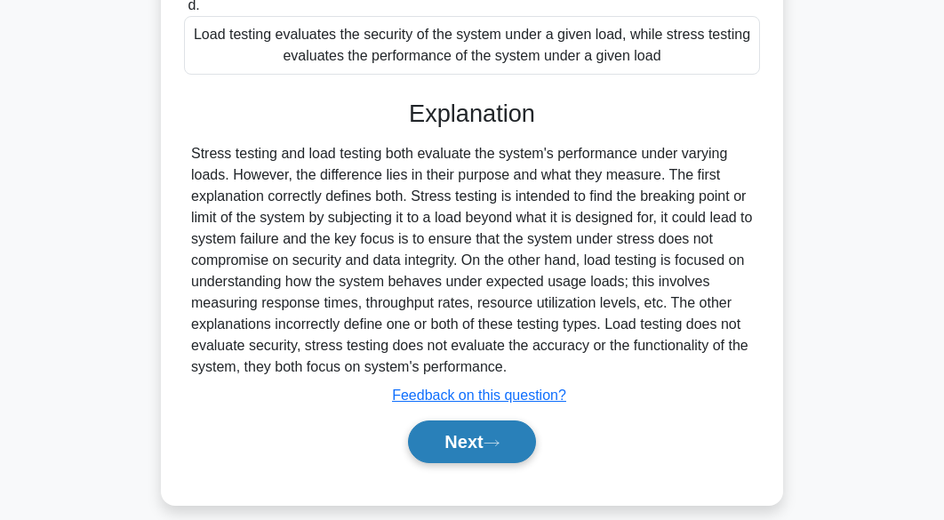
click at [507, 433] on button "Next" at bounding box center [471, 441] width 127 height 43
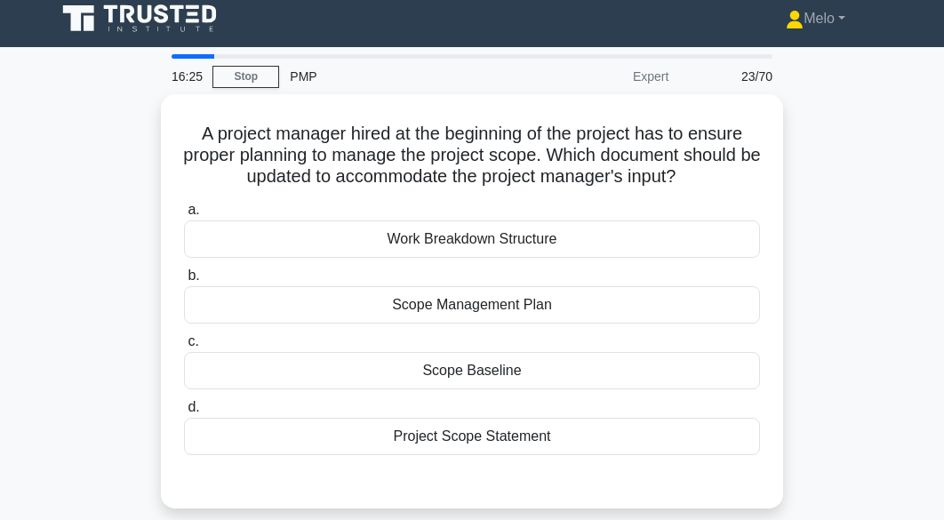
scroll to position [0, 0]
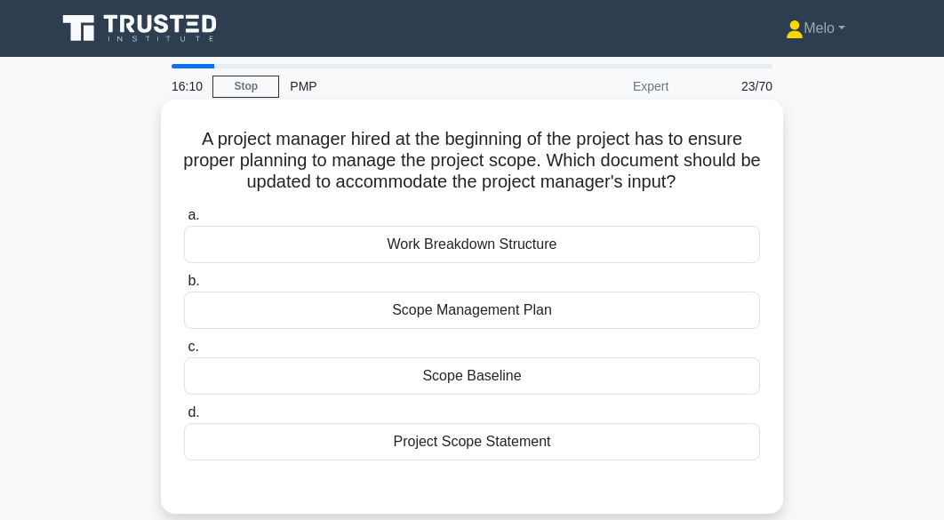
click at [633, 319] on div "Scope Management Plan" at bounding box center [472, 310] width 576 height 37
click at [184, 287] on input "b. Scope Management Plan" at bounding box center [184, 282] width 0 height 12
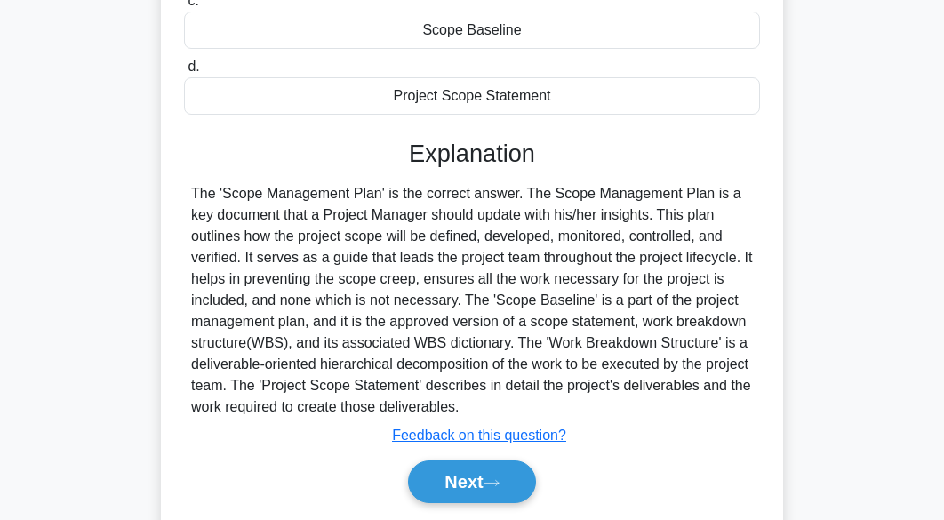
scroll to position [417, 0]
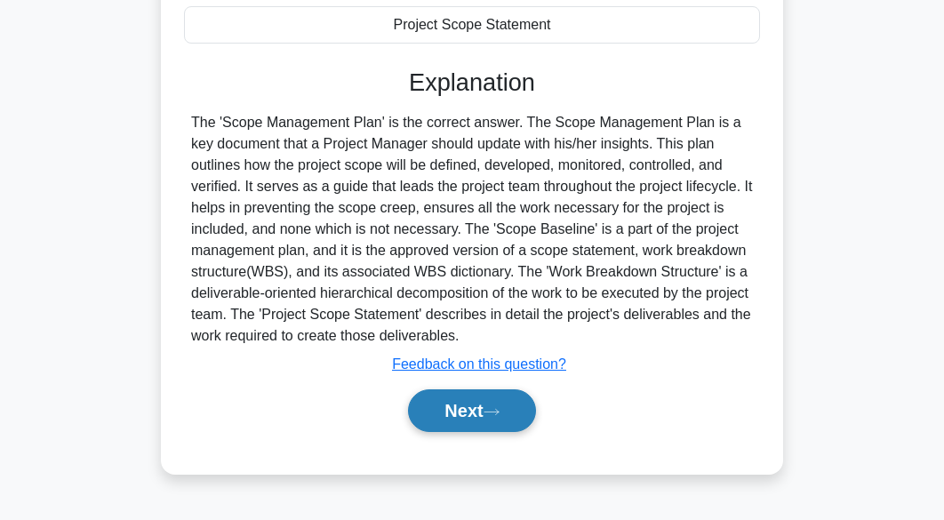
click at [520, 414] on button "Next" at bounding box center [471, 410] width 127 height 43
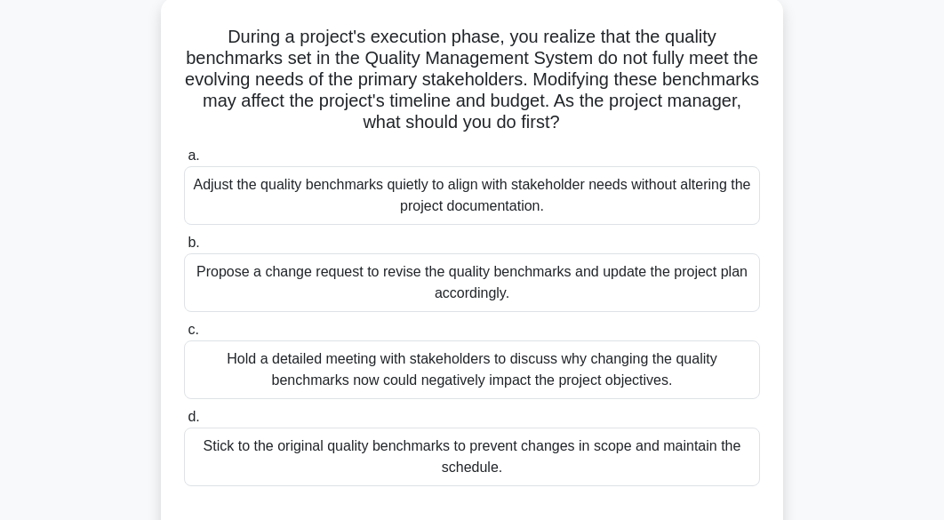
scroll to position [110, 0]
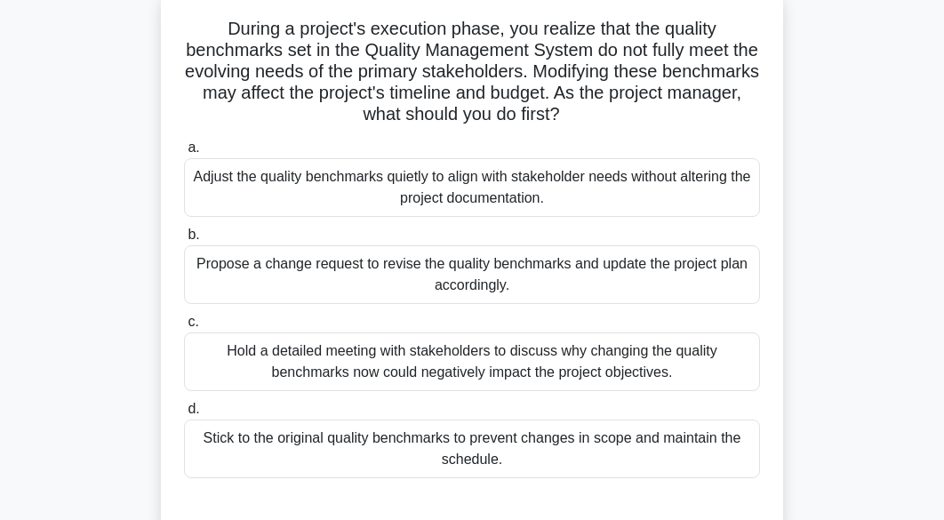
click at [551, 276] on div "Propose a change request to revise the quality benchmarks and update the projec…" at bounding box center [472, 274] width 576 height 59
click at [184, 241] on input "b. Propose a change request to revise the quality benchmarks and update the pro…" at bounding box center [184, 235] width 0 height 12
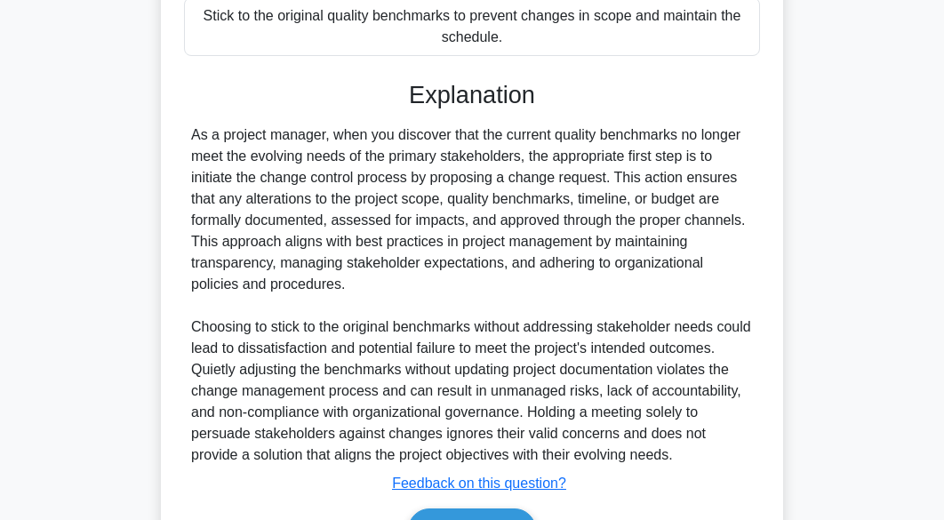
scroll to position [639, 0]
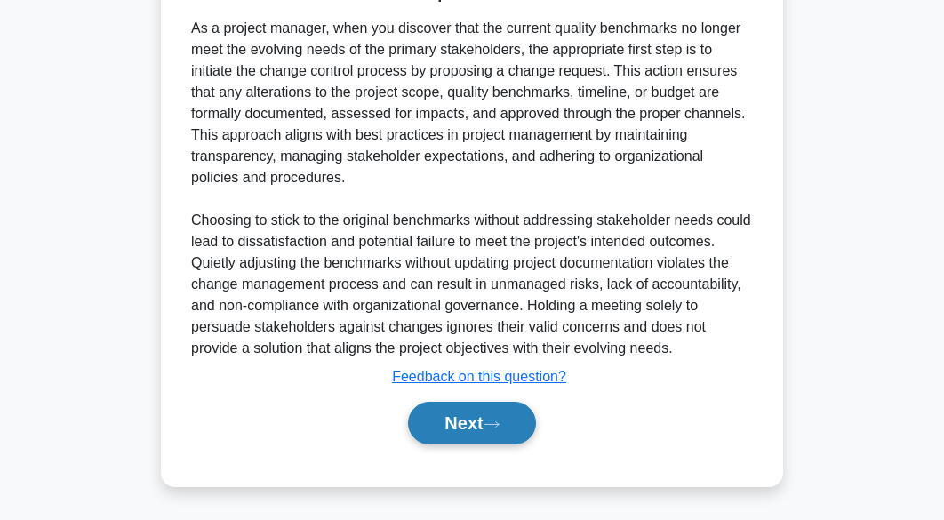
click at [498, 427] on icon at bounding box center [491, 424] width 16 height 10
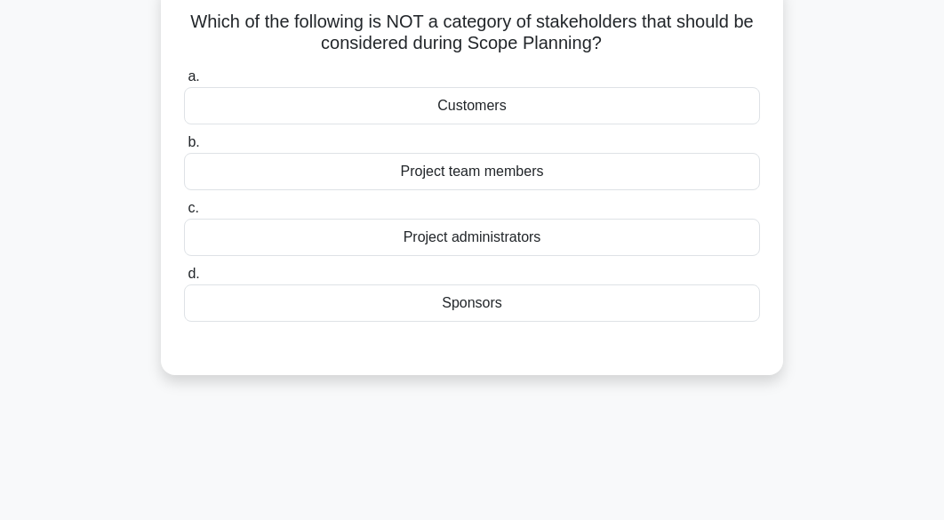
scroll to position [0, 0]
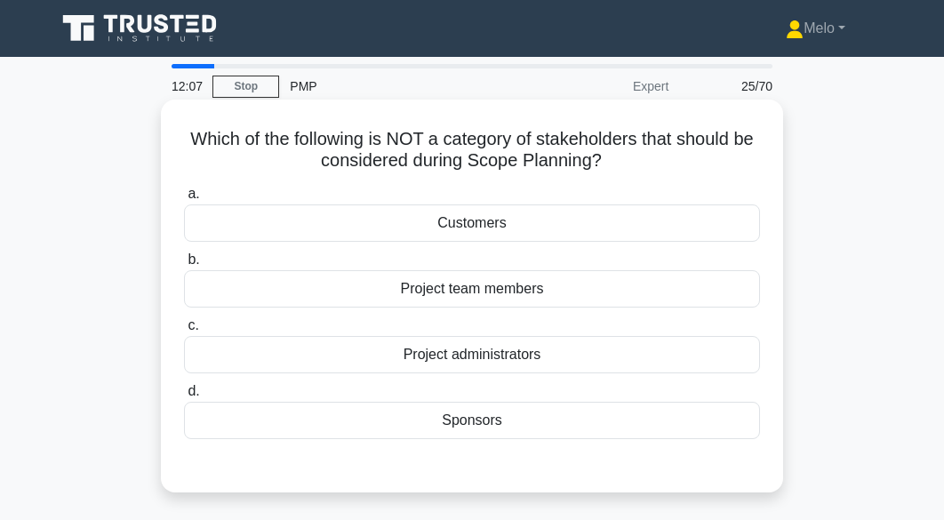
click at [537, 358] on div "Project administrators" at bounding box center [472, 354] width 576 height 37
click at [184, 331] on input "c. Project administrators" at bounding box center [184, 326] width 0 height 12
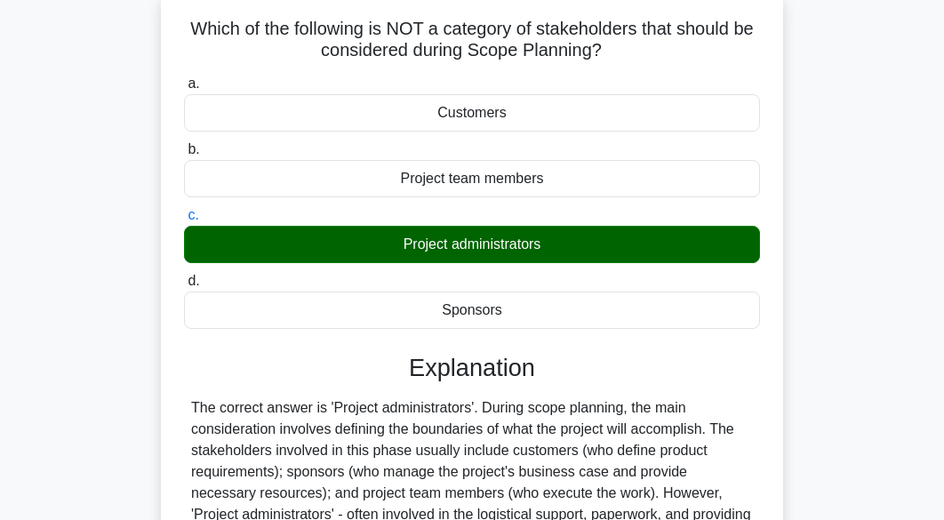
scroll to position [440, 0]
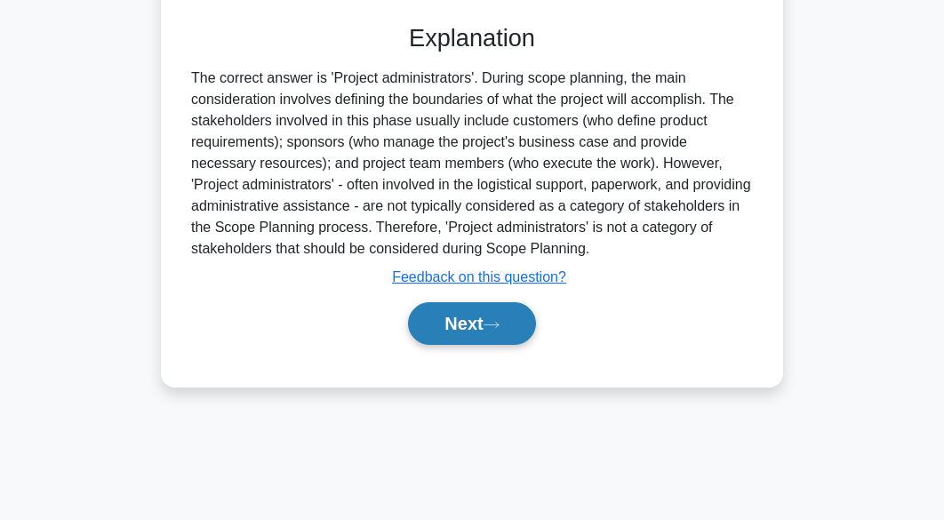
click at [499, 331] on button "Next" at bounding box center [471, 323] width 127 height 43
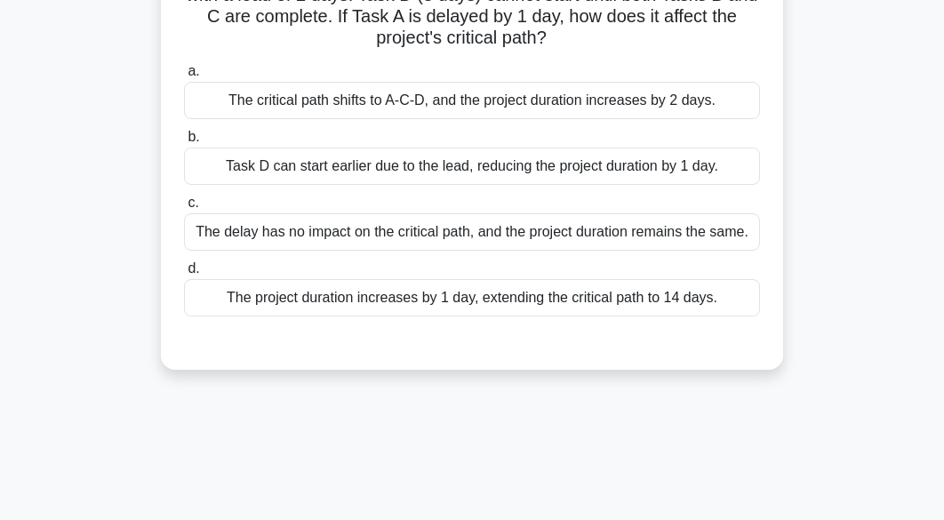
scroll to position [0, 0]
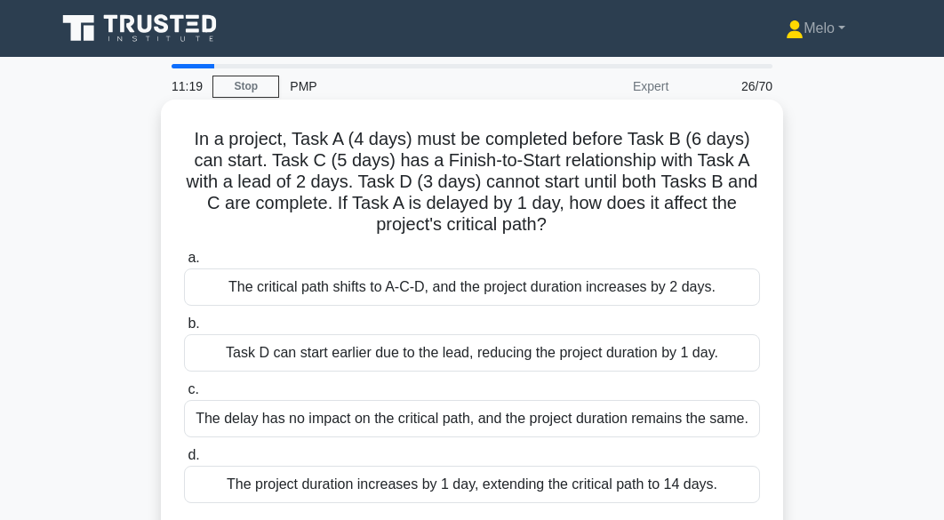
click at [455, 472] on div "The project duration increases by 1 day, extending the critical path to 14 days." at bounding box center [472, 484] width 576 height 37
click at [184, 461] on input "d. The project duration increases by 1 day, extending the critical path to 14 d…" at bounding box center [184, 456] width 0 height 12
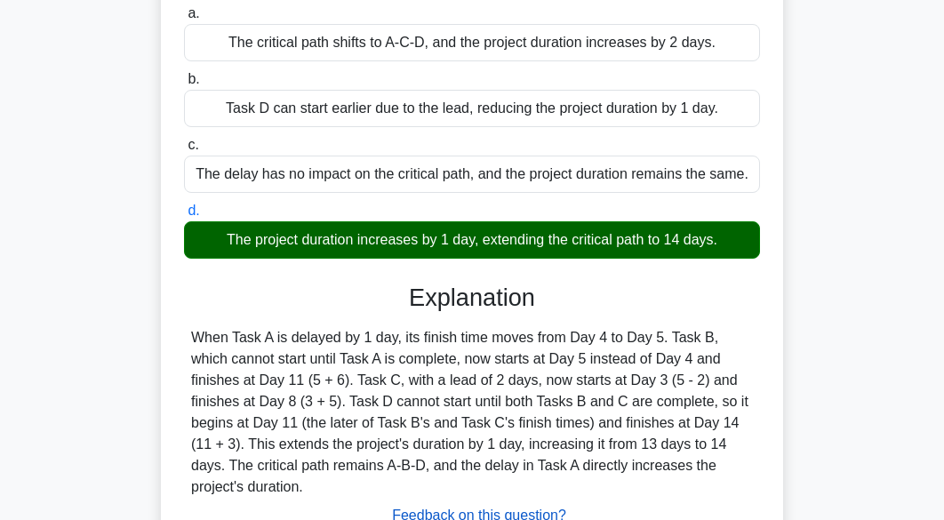
scroll to position [336, 0]
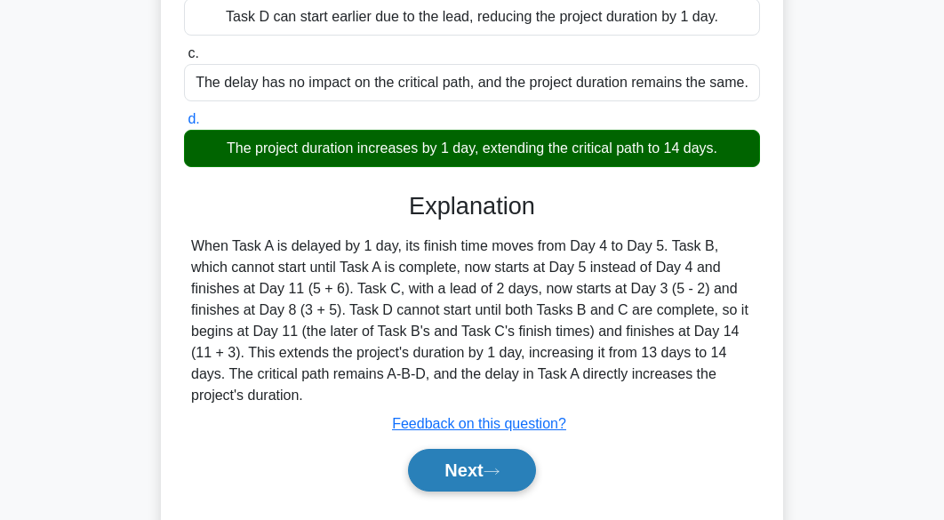
click at [493, 465] on button "Next" at bounding box center [471, 470] width 127 height 43
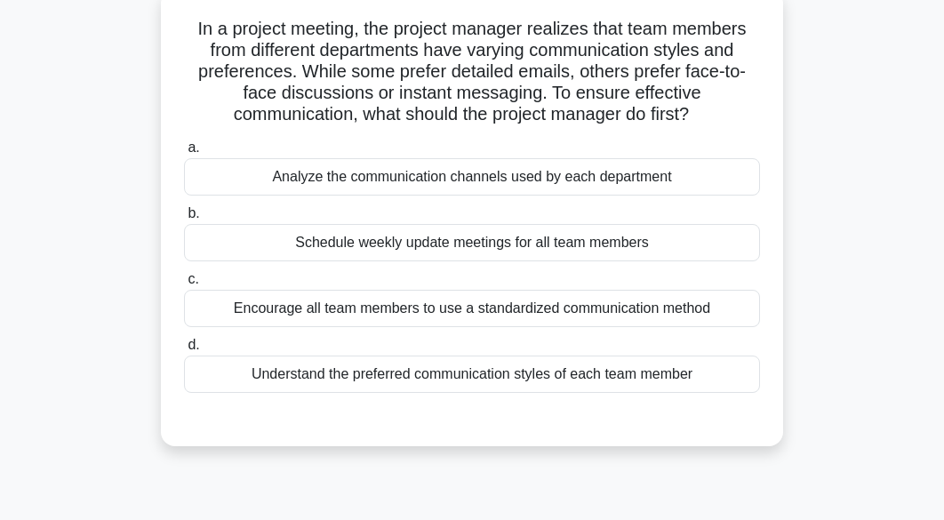
scroll to position [87, 0]
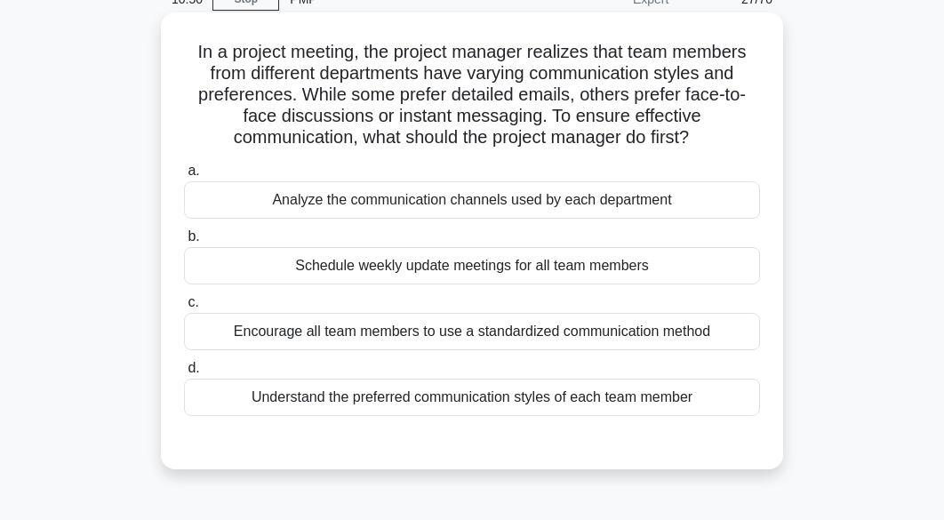
click at [514, 405] on div "Understand the preferred communication styles of each team member" at bounding box center [472, 397] width 576 height 37
click at [184, 374] on input "d. Understand the preferred communication styles of each team member" at bounding box center [184, 369] width 0 height 12
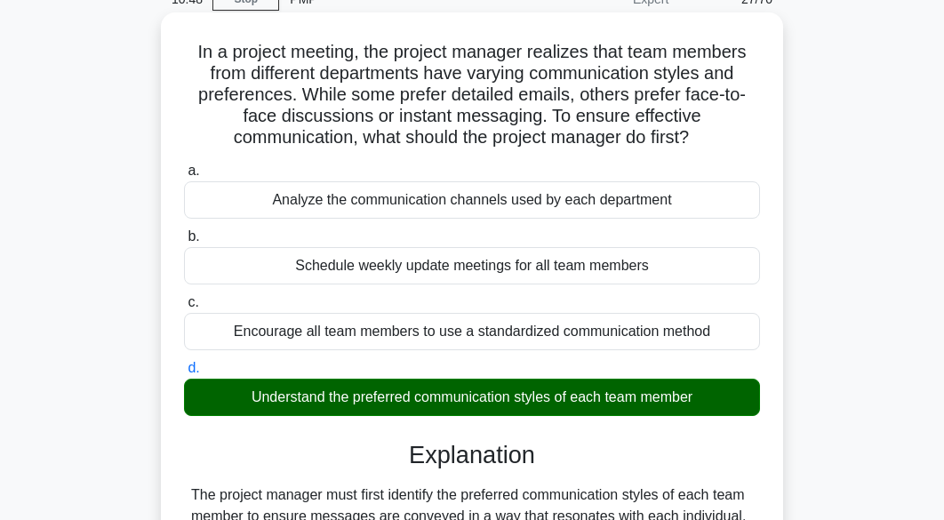
scroll to position [317, 0]
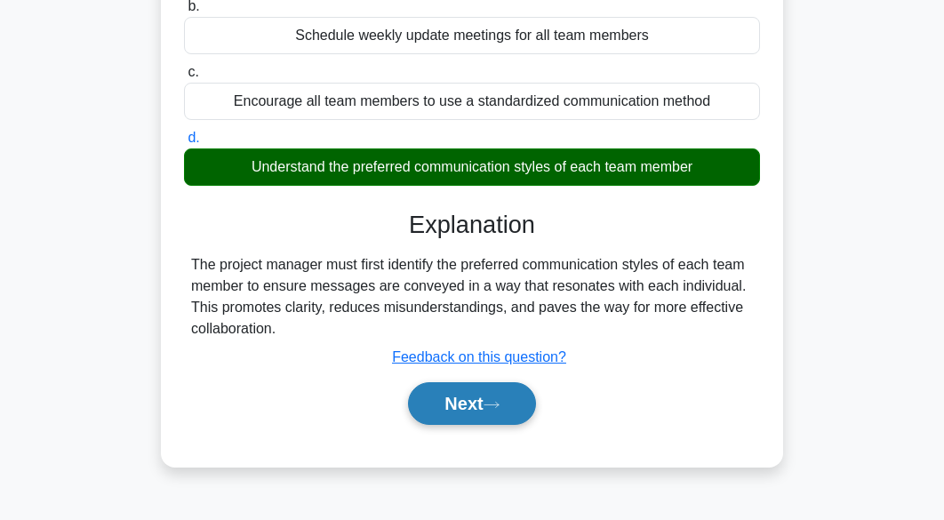
click at [526, 411] on button "Next" at bounding box center [471, 403] width 127 height 43
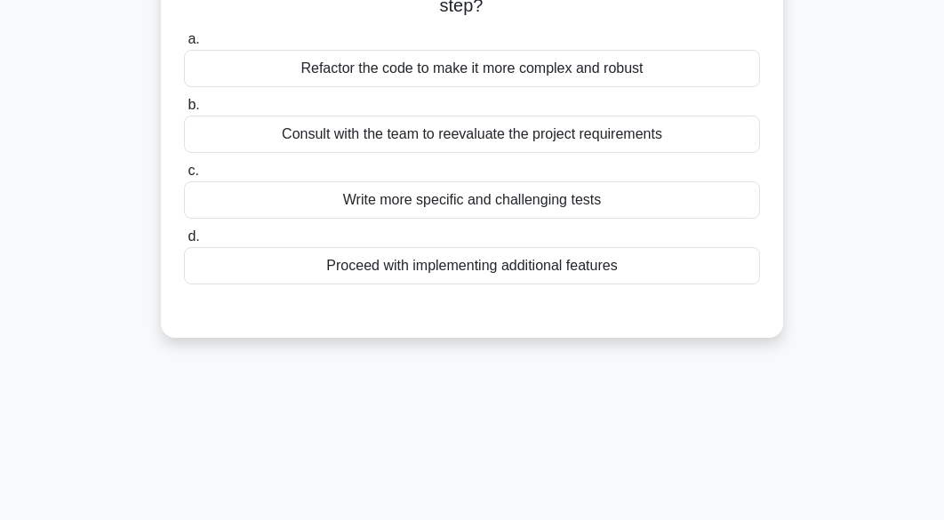
scroll to position [0, 0]
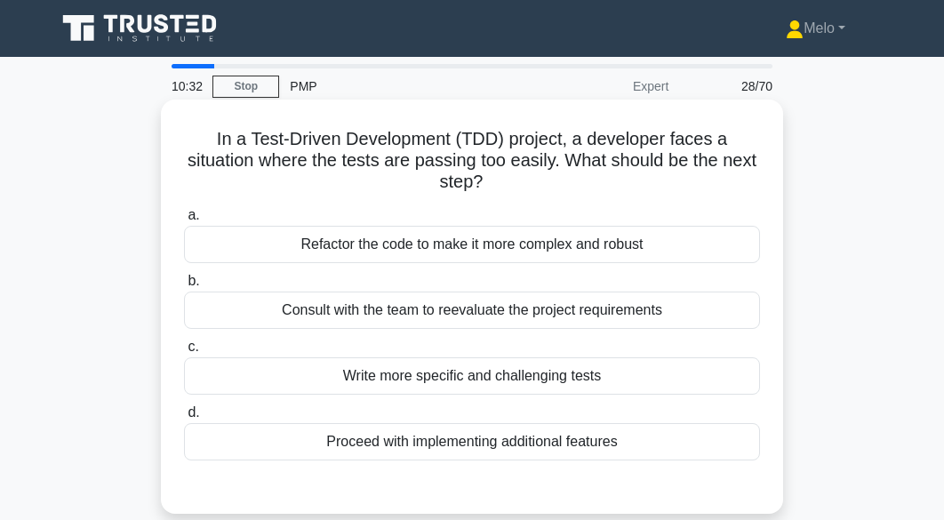
click at [626, 305] on div "Consult with the team to reevaluate the project requirements" at bounding box center [472, 310] width 576 height 37
click at [184, 287] on input "b. Consult with the team to reevaluate the project requirements" at bounding box center [184, 282] width 0 height 12
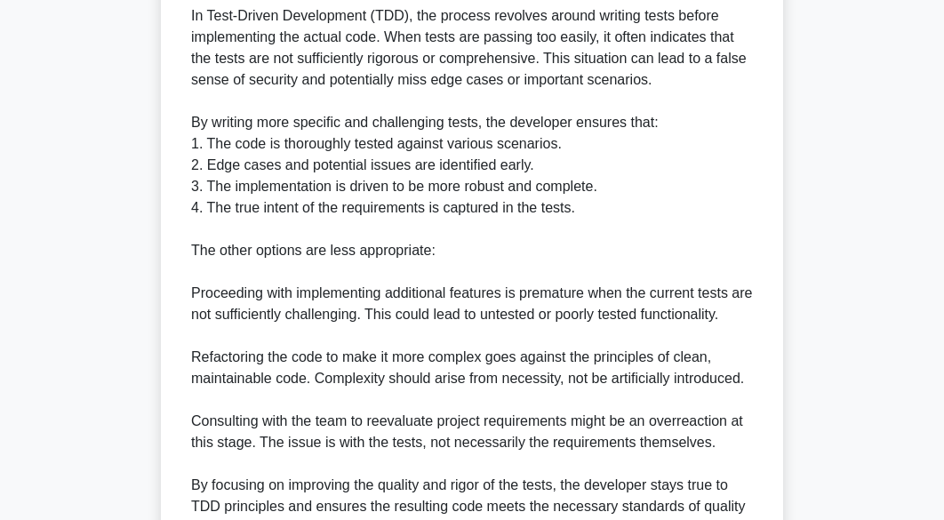
scroll to position [672, 0]
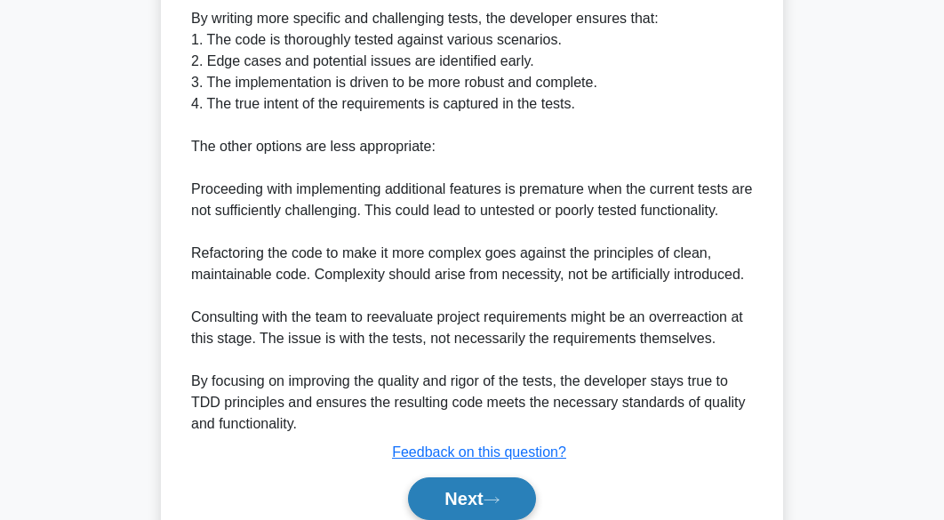
click at [499, 498] on icon at bounding box center [491, 500] width 16 height 10
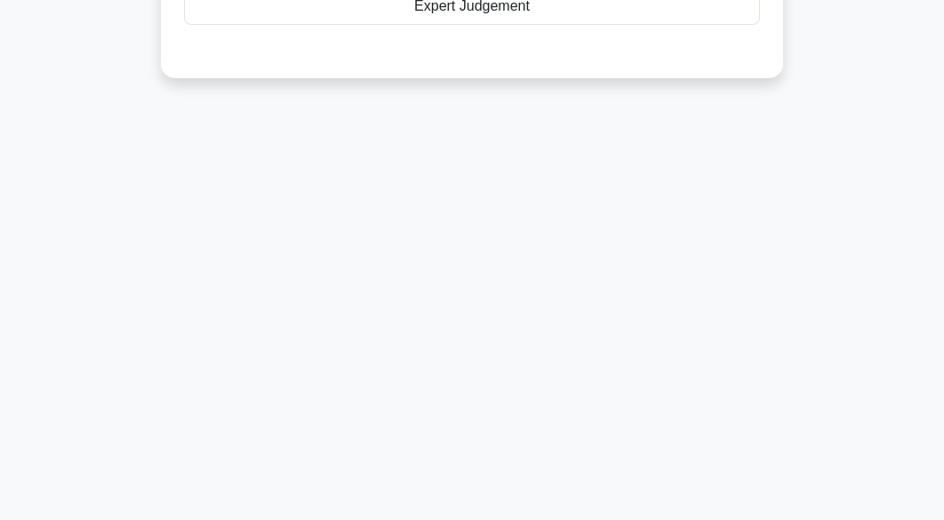
scroll to position [46, 0]
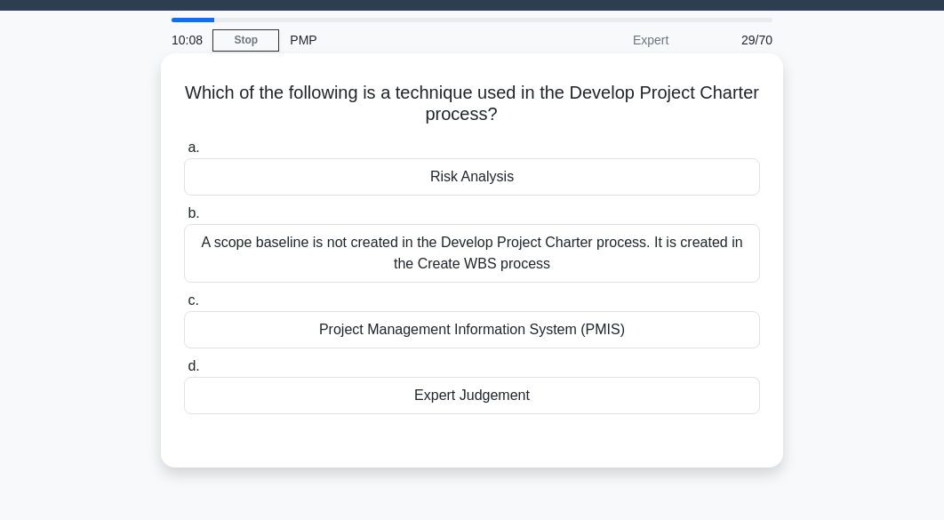
click at [680, 392] on div "Expert Judgement" at bounding box center [472, 395] width 576 height 37
click at [184, 372] on input "d. Expert Judgement" at bounding box center [184, 367] width 0 height 12
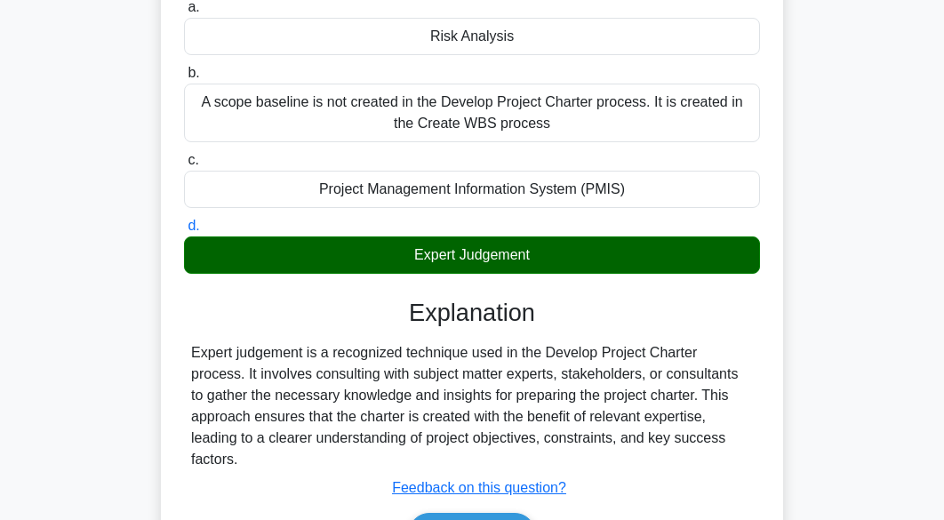
scroll to position [227, 0]
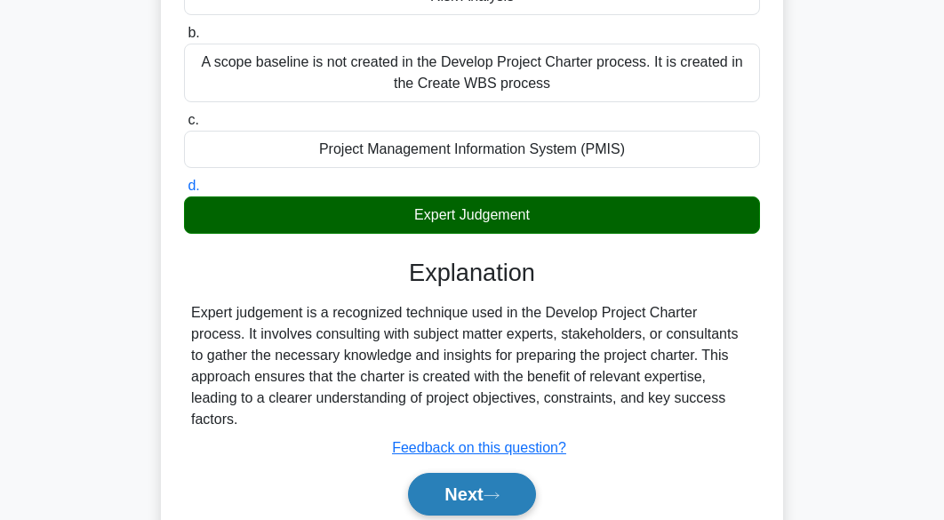
click at [510, 475] on button "Next" at bounding box center [471, 494] width 127 height 43
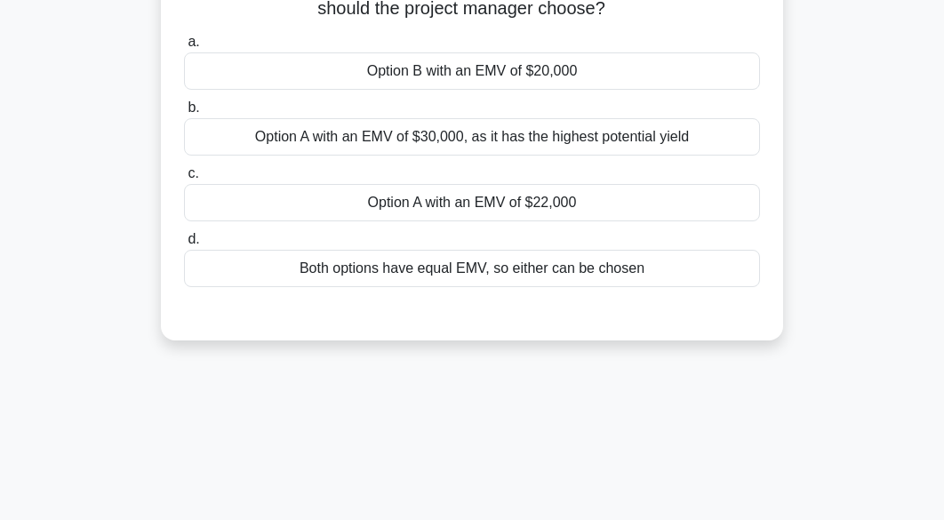
scroll to position [93, 0]
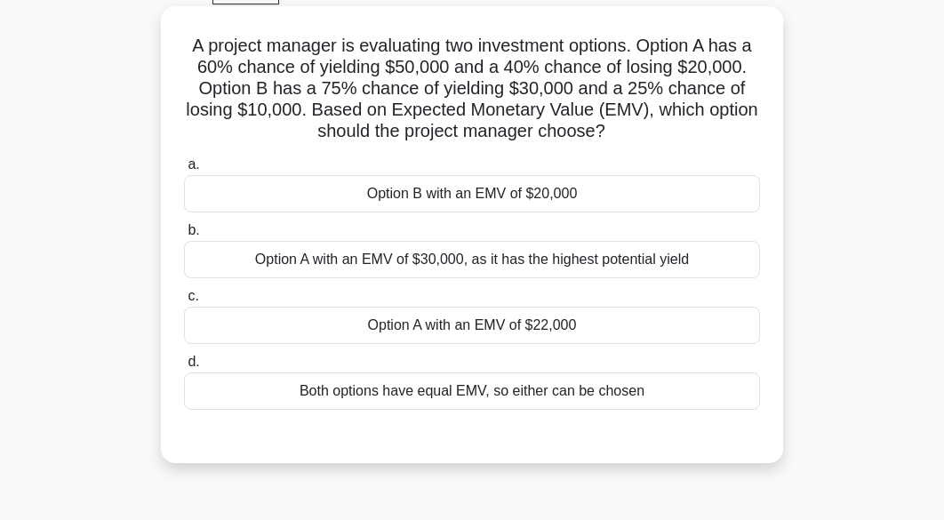
click at [723, 333] on div "Option A with an EMV of $22,000" at bounding box center [472, 325] width 576 height 37
click at [184, 302] on input "c. Option A with an EMV of $22,000" at bounding box center [184, 297] width 0 height 12
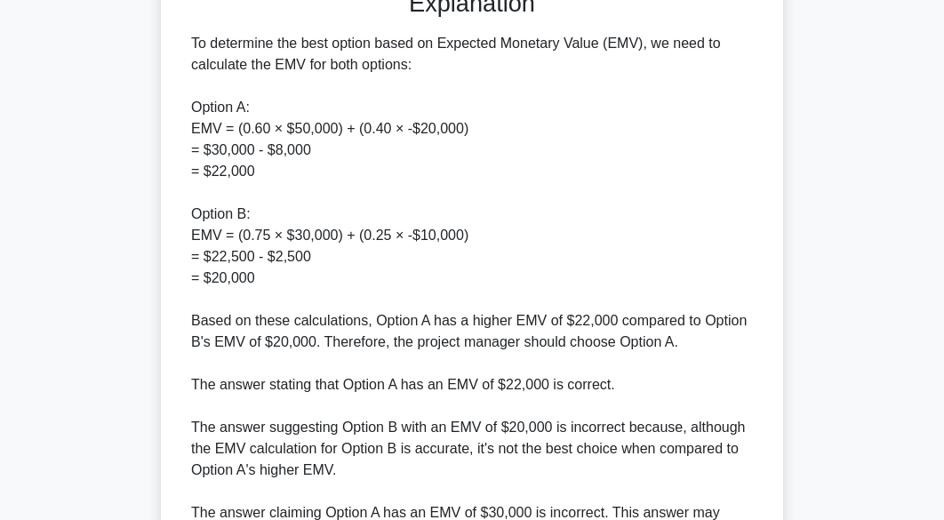
scroll to position [759, 0]
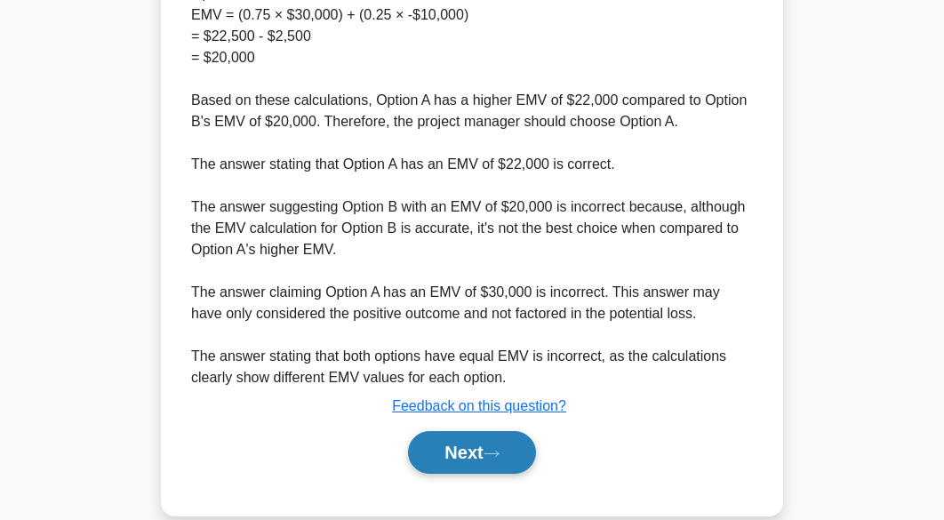
click at [489, 434] on button "Next" at bounding box center [471, 452] width 127 height 43
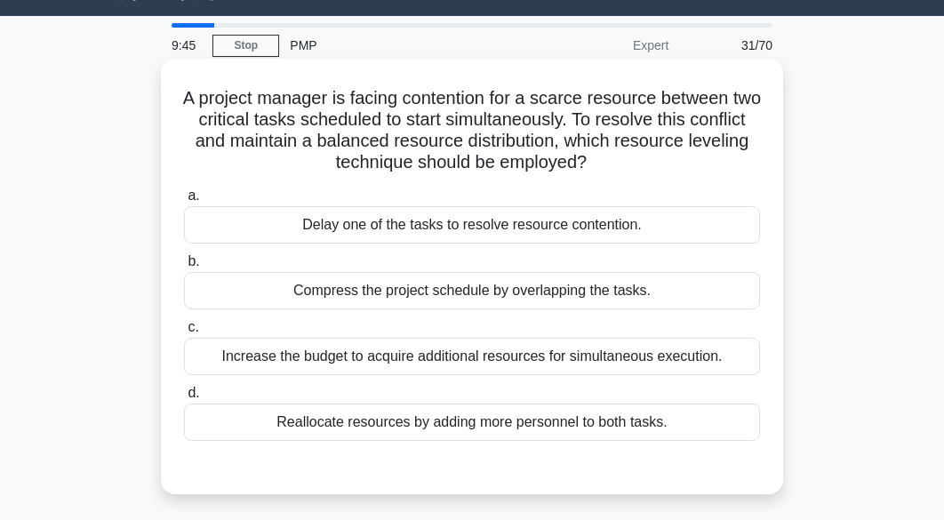
scroll to position [1, 0]
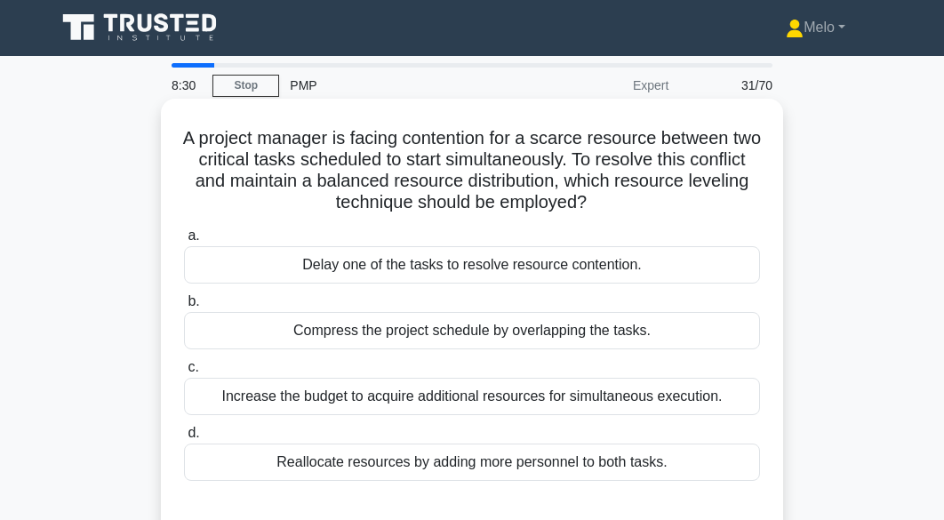
click at [708, 461] on div "Reallocate resources by adding more personnel to both tasks." at bounding box center [472, 461] width 576 height 37
click at [184, 439] on input "d. Reallocate resources by adding more personnel to both tasks." at bounding box center [184, 433] width 0 height 12
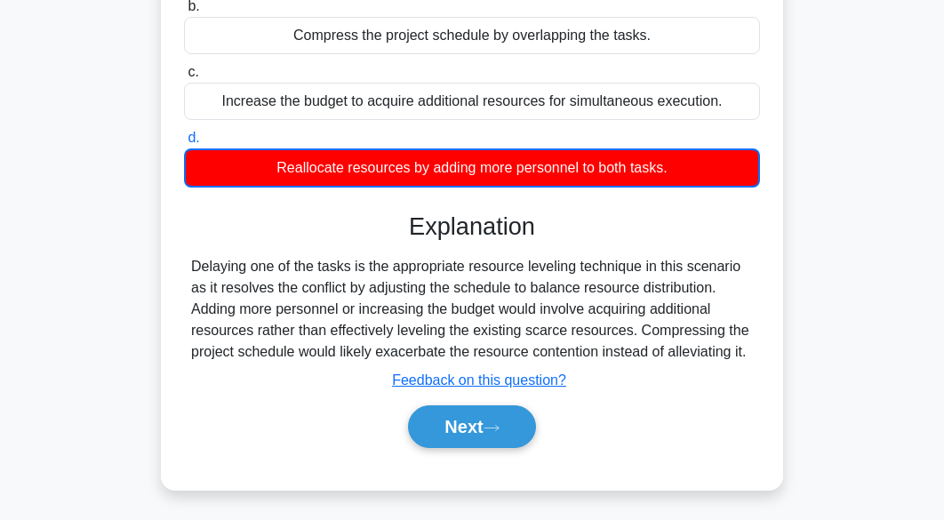
scroll to position [440, 0]
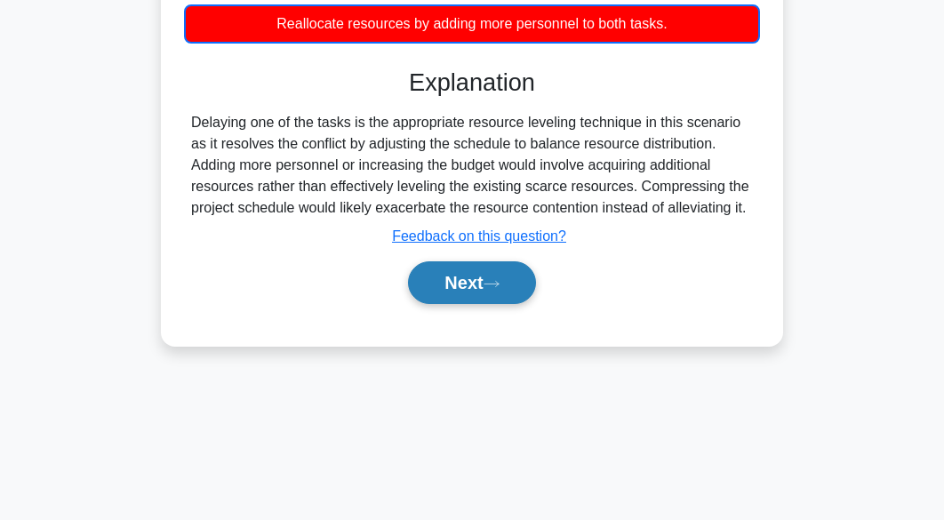
click at [470, 300] on button "Next" at bounding box center [471, 282] width 127 height 43
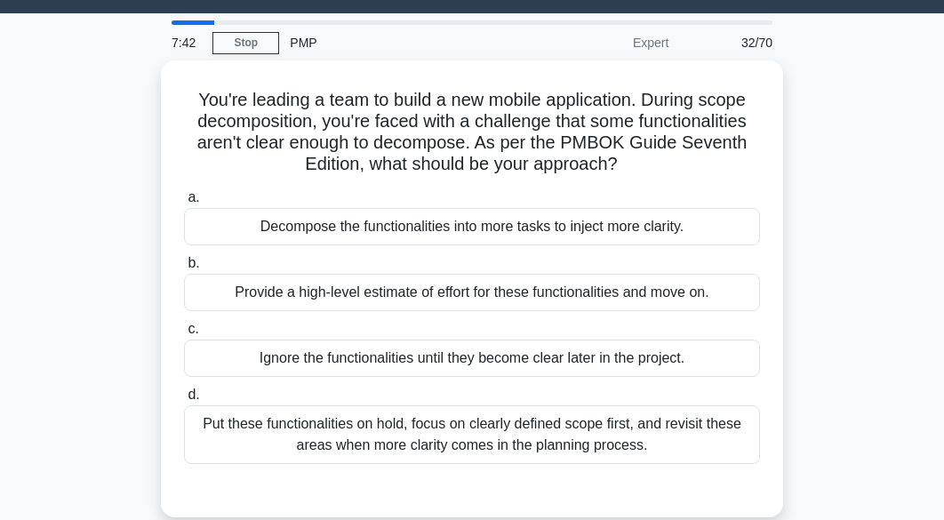
scroll to position [0, 0]
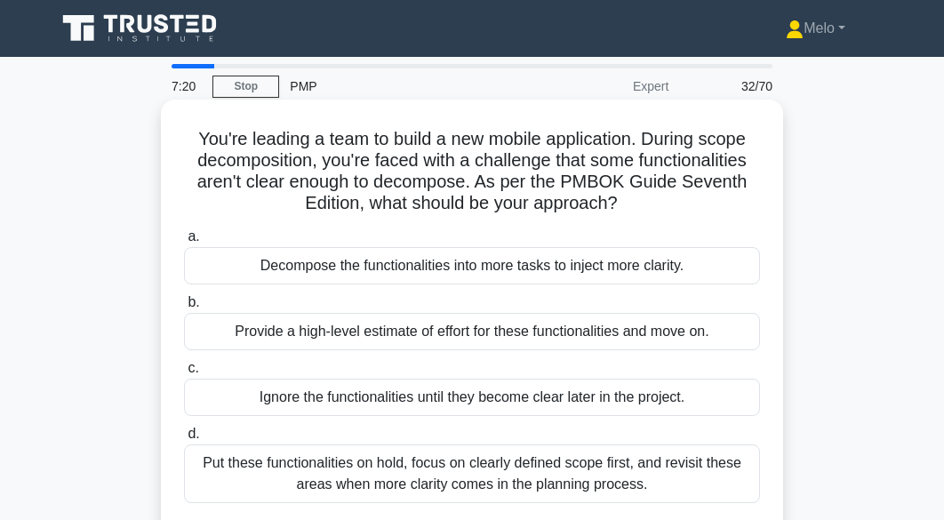
click at [699, 268] on div "Decompose the functionalities into more tasks to inject more clarity." at bounding box center [472, 265] width 576 height 37
click at [184, 243] on input "a. Decompose the functionalities into more tasks to inject more clarity." at bounding box center [184, 237] width 0 height 12
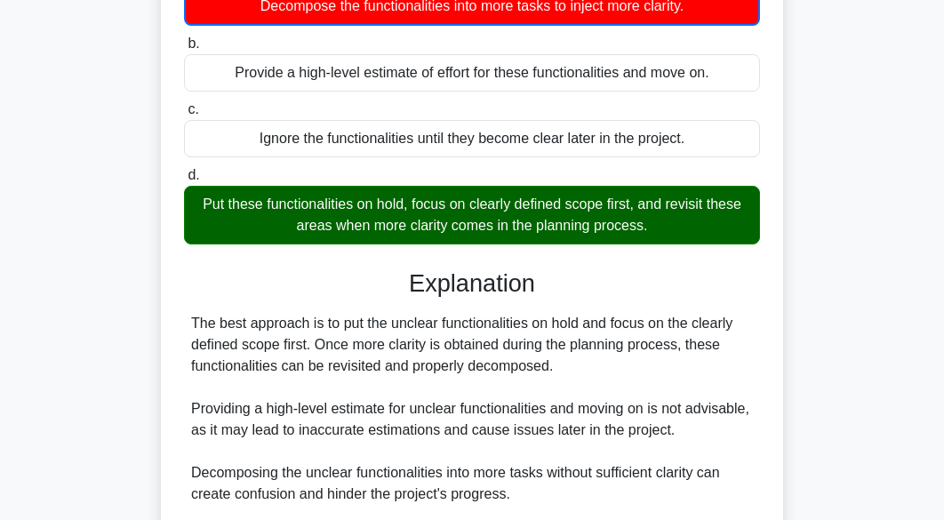
scroll to position [470, 0]
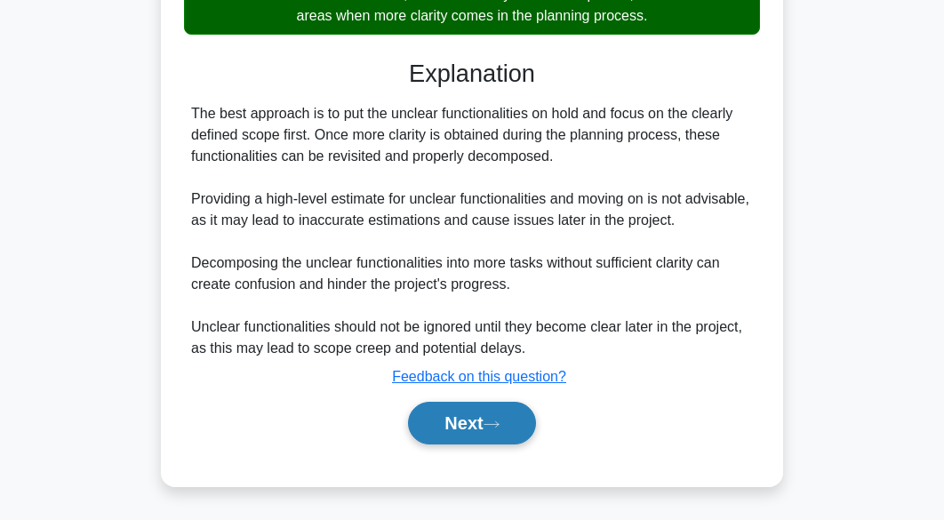
click at [531, 437] on button "Next" at bounding box center [471, 423] width 127 height 43
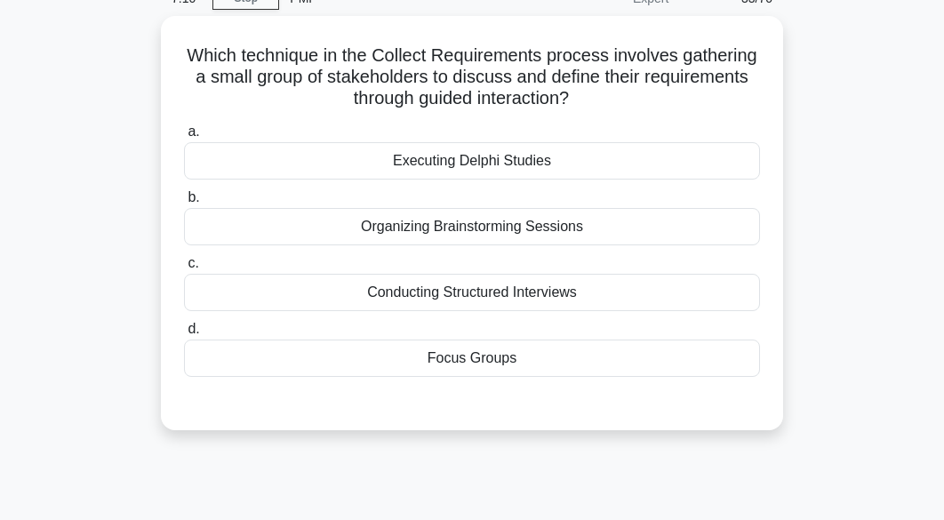
scroll to position [0, 0]
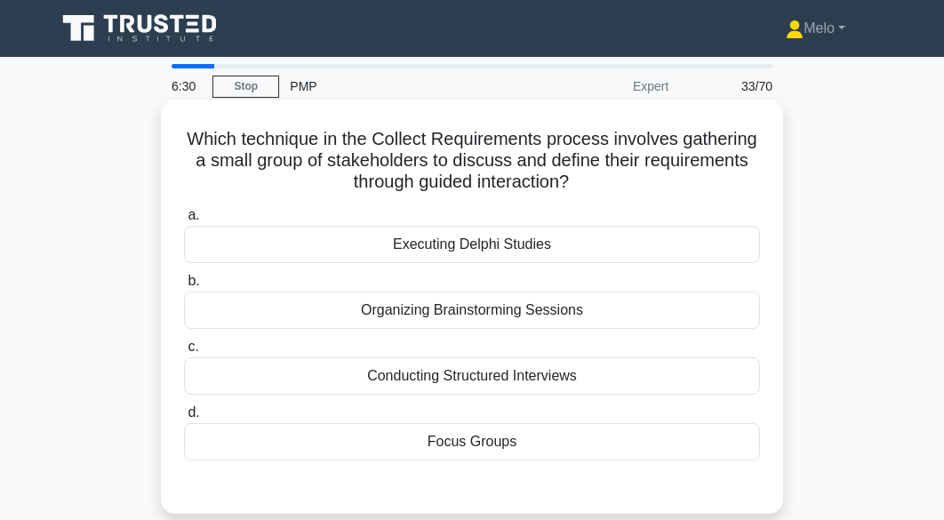
click at [701, 457] on div "Focus Groups" at bounding box center [472, 441] width 576 height 37
click at [184, 419] on input "d. Focus Groups" at bounding box center [184, 413] width 0 height 12
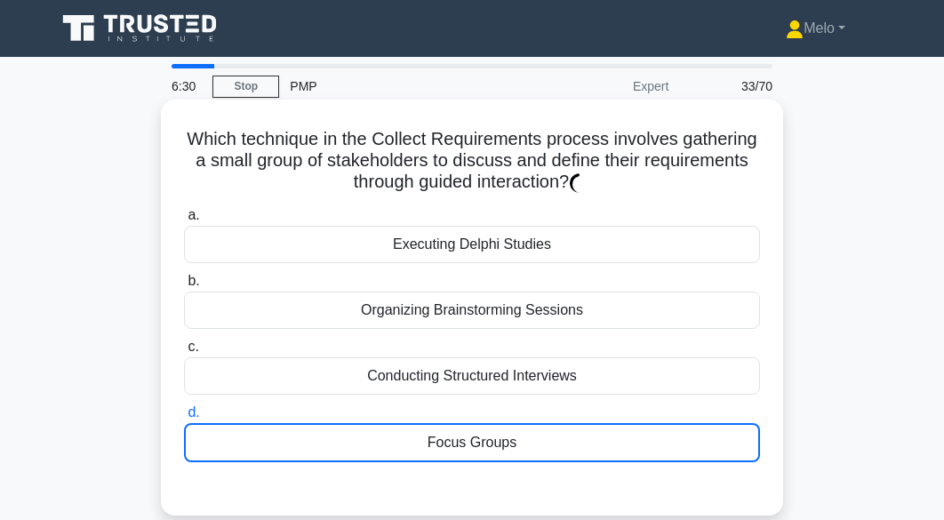
click at [697, 451] on div "Focus Groups" at bounding box center [472, 442] width 576 height 39
click at [184, 419] on input "d. Focus Groups" at bounding box center [184, 413] width 0 height 12
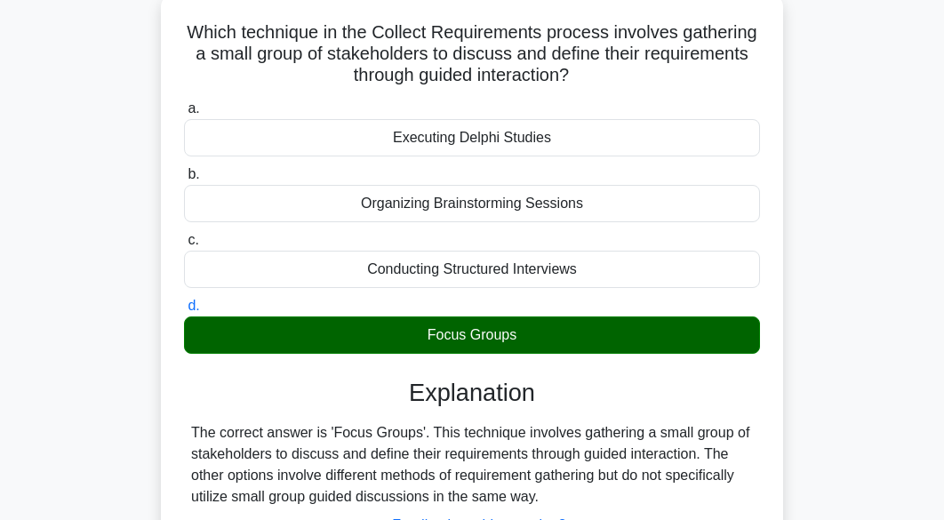
scroll to position [411, 0]
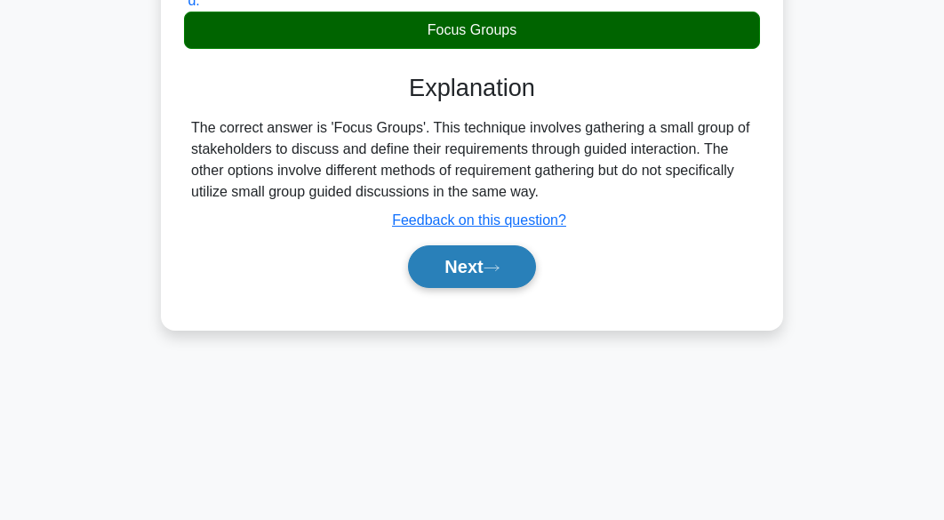
click at [489, 267] on button "Next" at bounding box center [471, 266] width 127 height 43
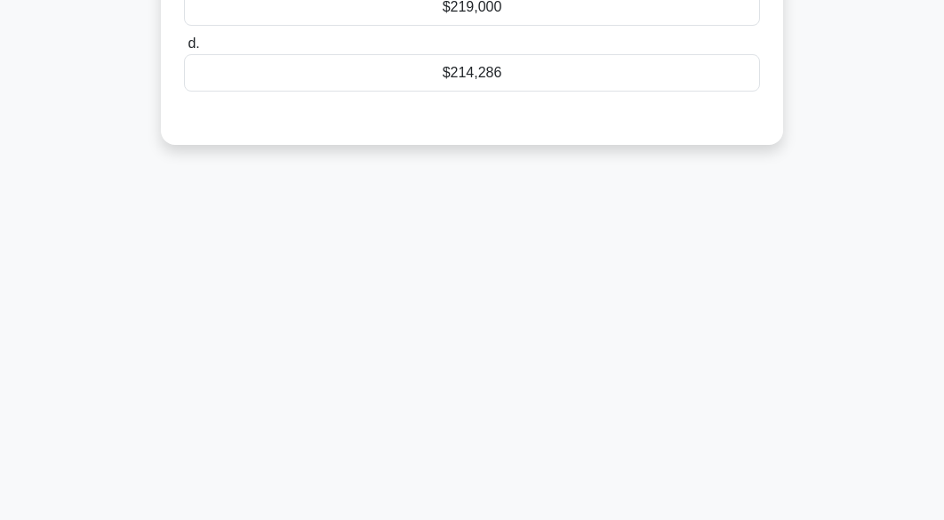
scroll to position [61, 0]
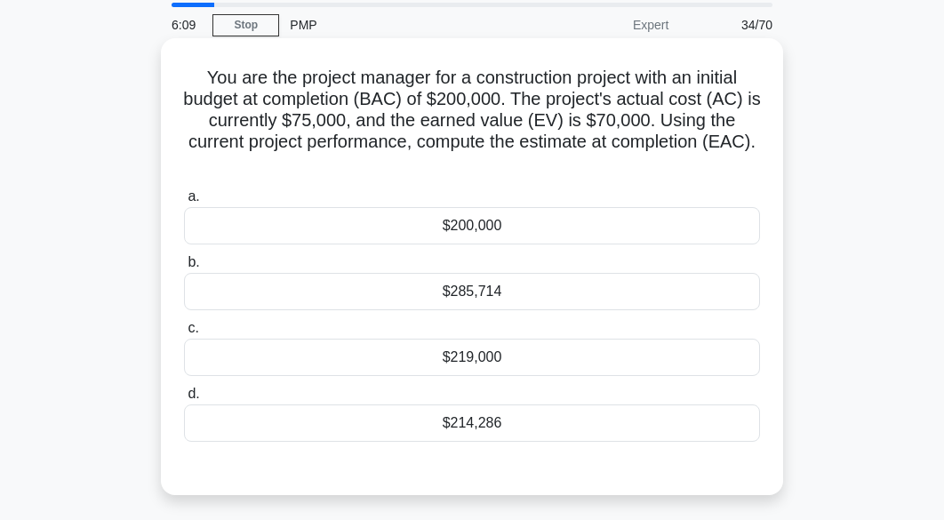
click at [694, 355] on div "$219,000" at bounding box center [472, 357] width 576 height 37
click at [184, 334] on input "c. $219,000" at bounding box center [184, 329] width 0 height 12
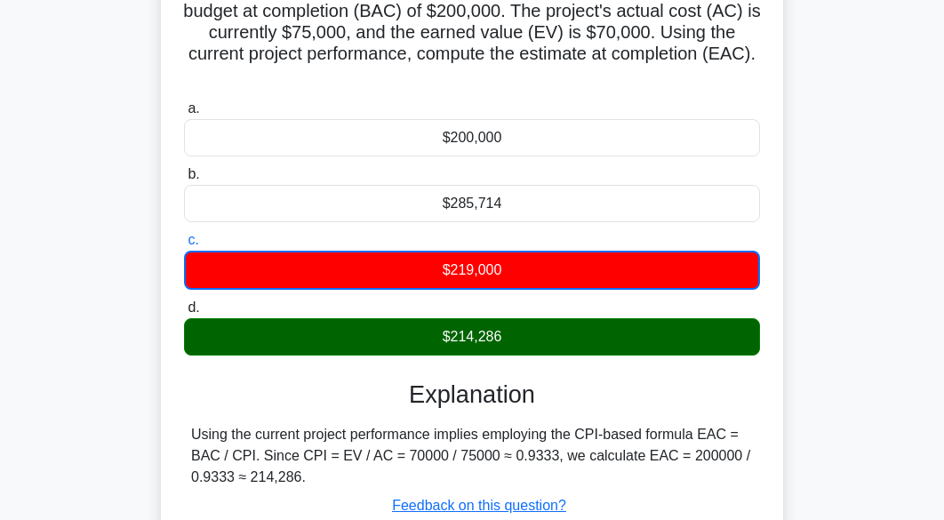
scroll to position [228, 0]
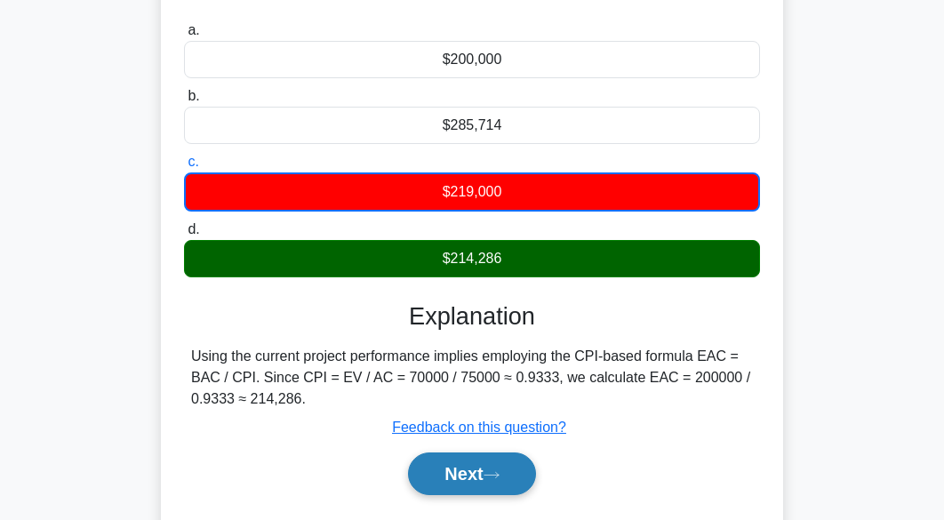
click at [498, 476] on icon at bounding box center [491, 475] width 16 height 10
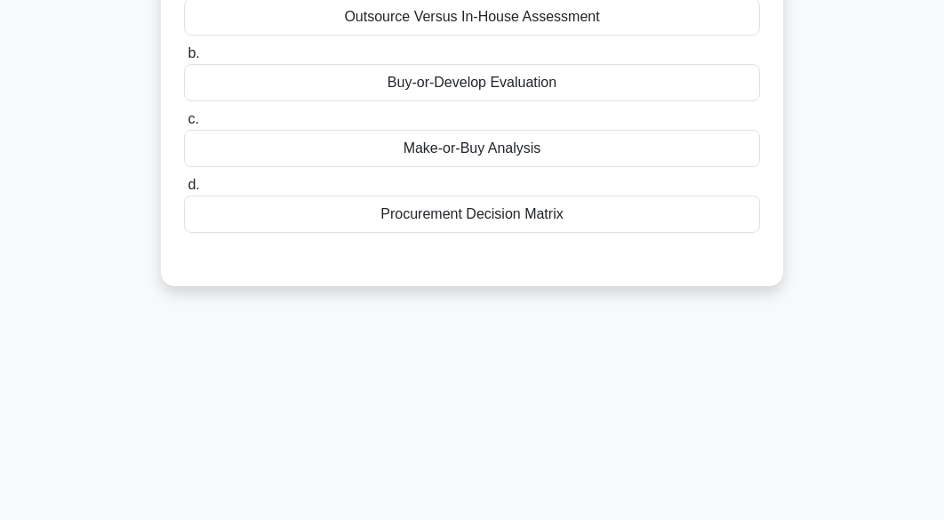
scroll to position [0, 0]
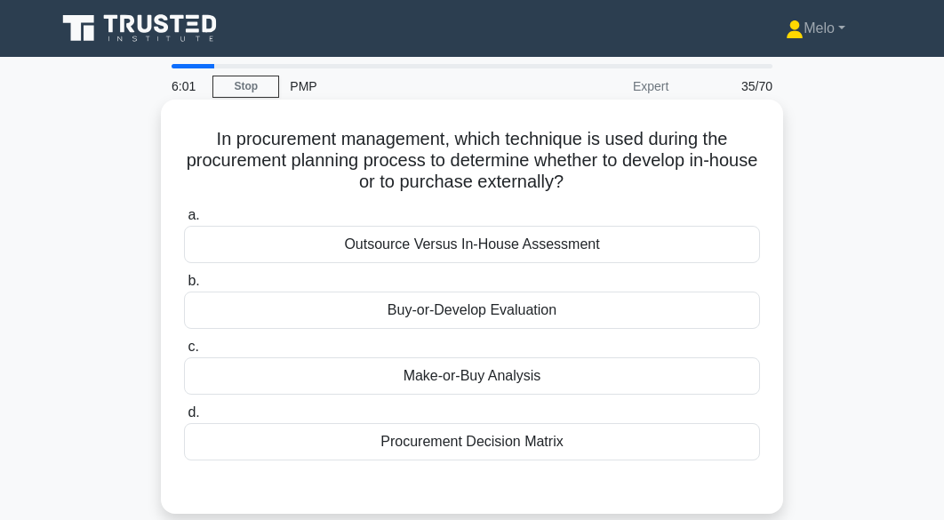
click at [586, 388] on div "Make-or-Buy Analysis" at bounding box center [472, 375] width 576 height 37
click at [184, 353] on input "c. Make-or-Buy Analysis" at bounding box center [184, 347] width 0 height 12
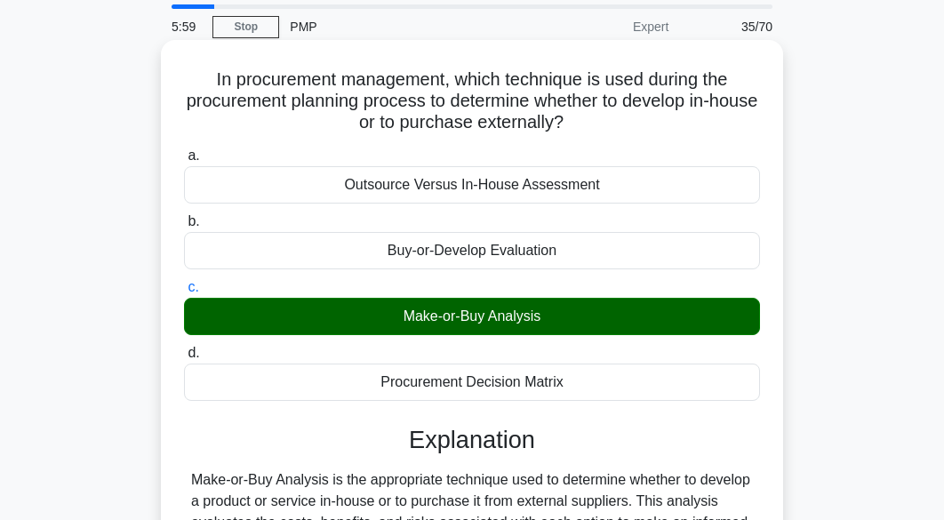
scroll to position [337, 0]
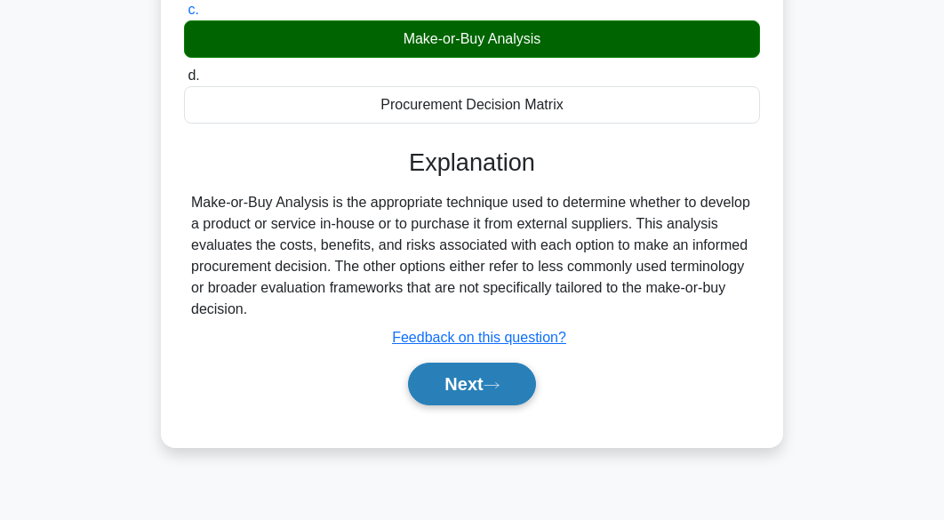
click at [527, 397] on button "Next" at bounding box center [471, 384] width 127 height 43
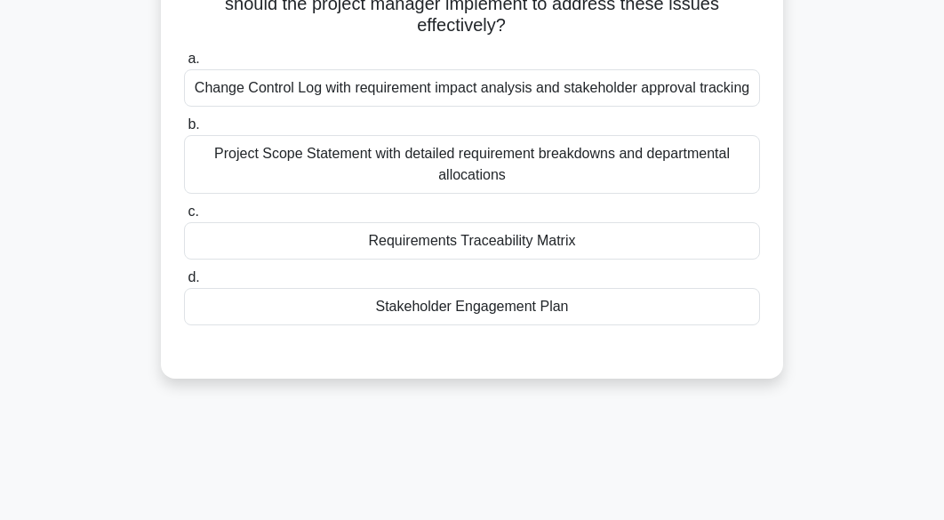
scroll to position [121, 0]
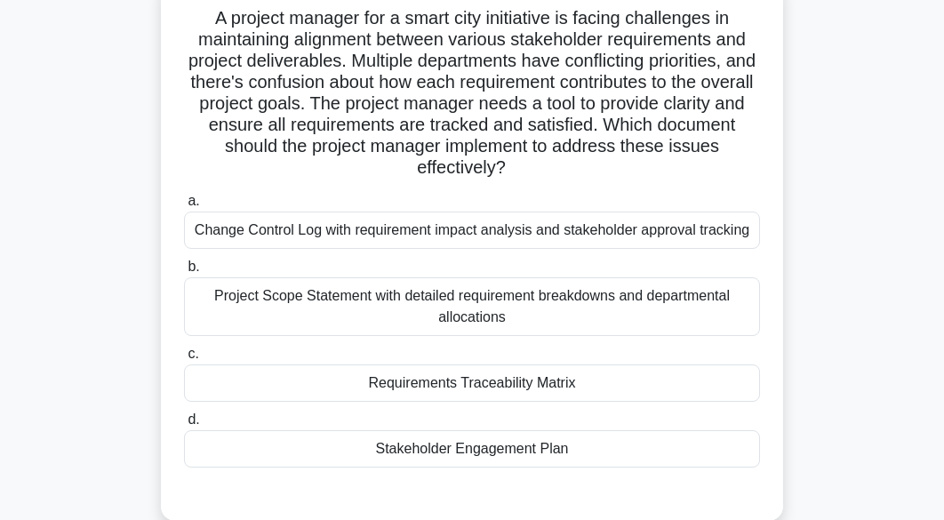
click at [540, 383] on div "Requirements Traceability Matrix" at bounding box center [472, 382] width 576 height 37
click at [184, 360] on input "c. Requirements Traceability Matrix" at bounding box center [184, 354] width 0 height 12
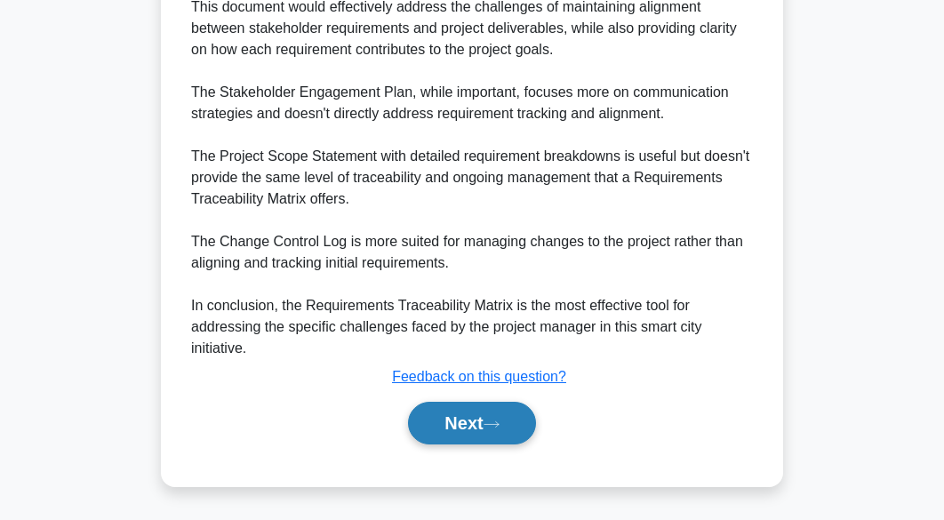
click at [493, 429] on button "Next" at bounding box center [471, 423] width 127 height 43
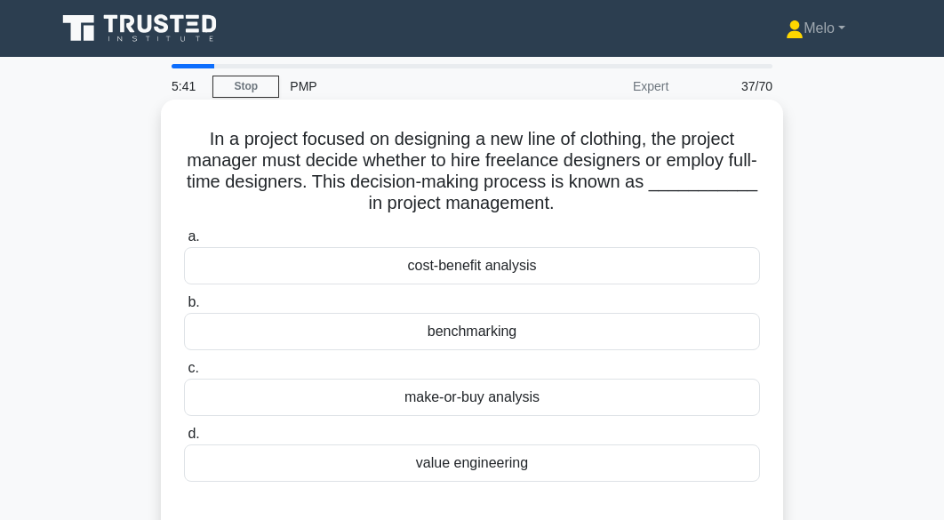
scroll to position [11, 0]
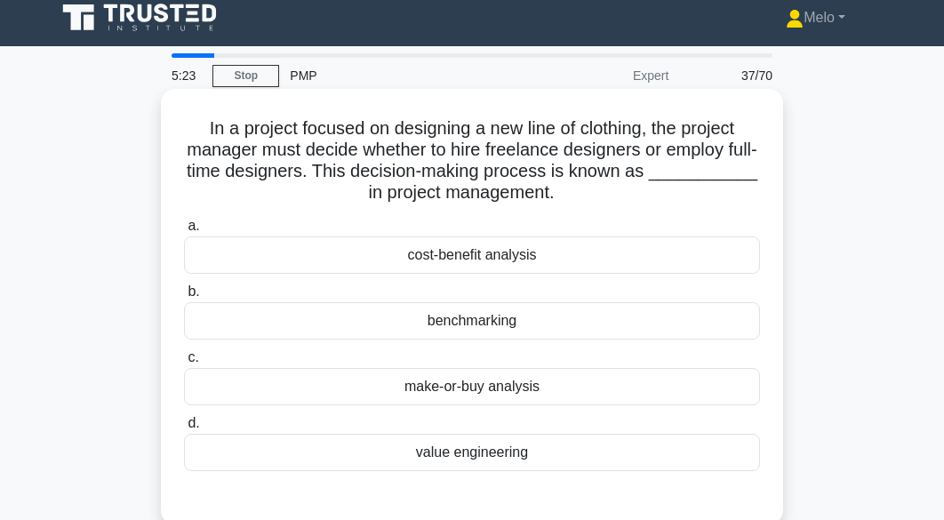
click at [508, 396] on div "make-or-buy analysis" at bounding box center [472, 386] width 576 height 37
click at [184, 363] on input "c. make-or-buy analysis" at bounding box center [184, 358] width 0 height 12
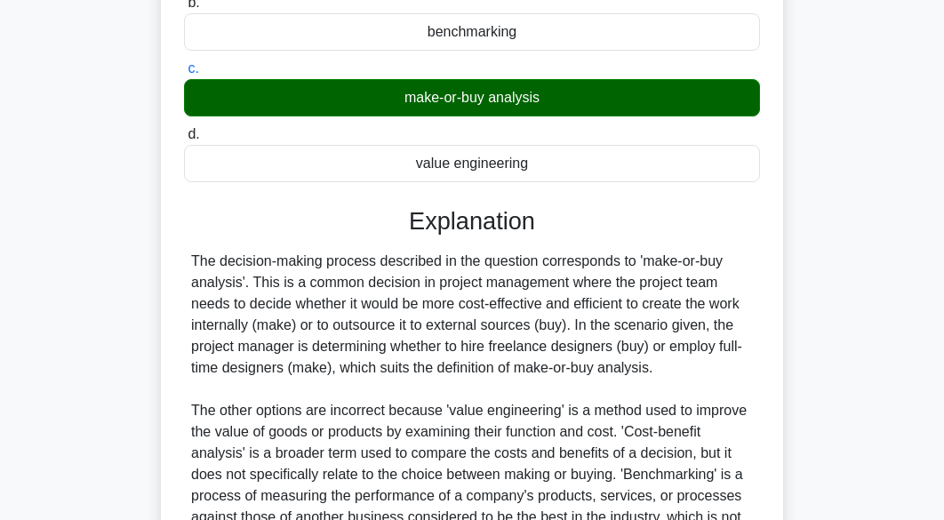
scroll to position [490, 0]
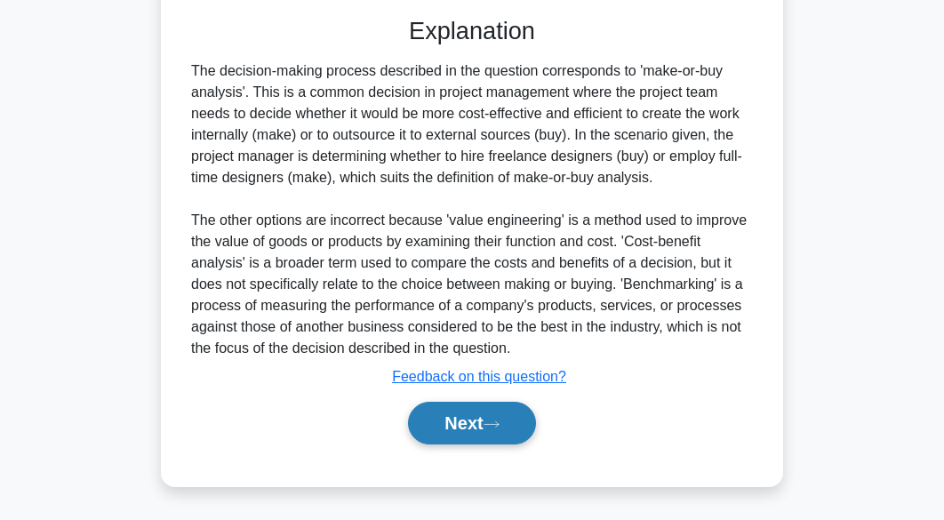
click at [489, 410] on button "Next" at bounding box center [471, 423] width 127 height 43
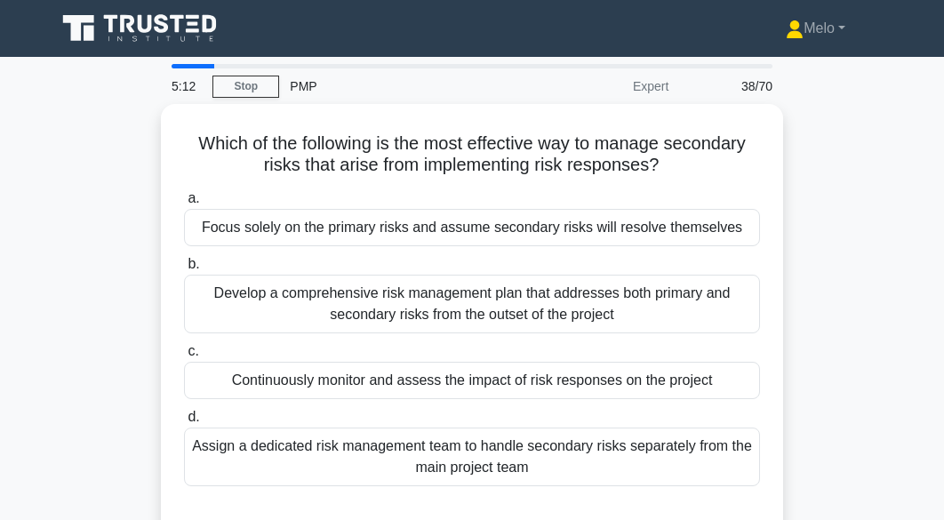
scroll to position [11, 0]
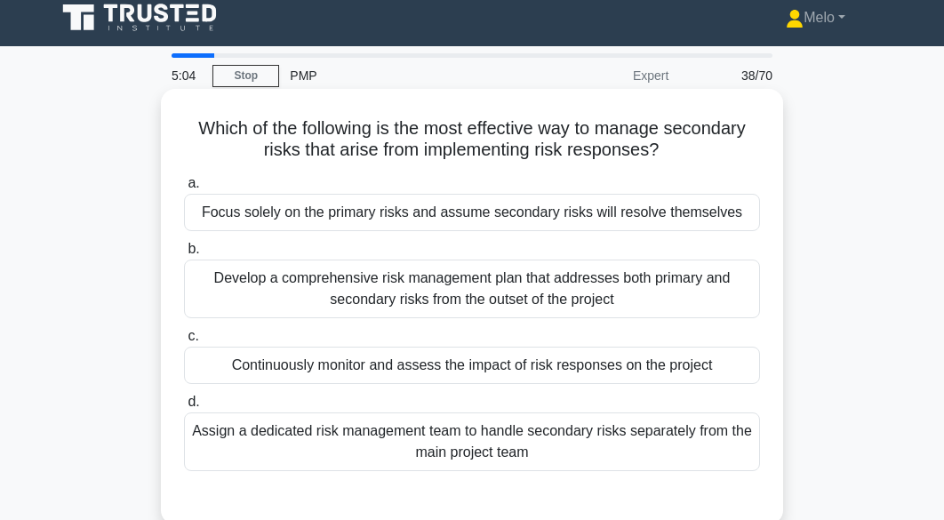
click at [712, 371] on div "Continuously monitor and assess the impact of risk responses on the project" at bounding box center [472, 365] width 576 height 37
click at [184, 342] on input "c. Continuously monitor and assess the impact of risk responses on the project" at bounding box center [184, 337] width 0 height 12
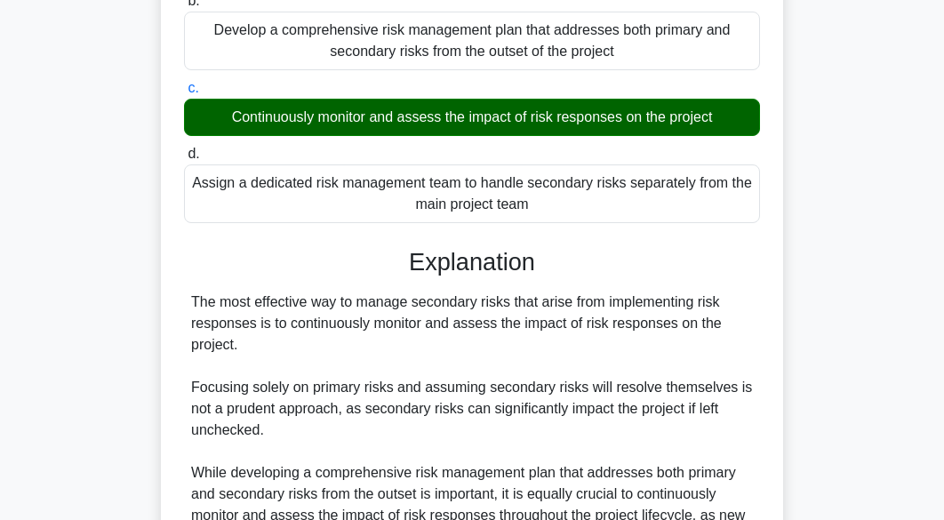
scroll to position [532, 0]
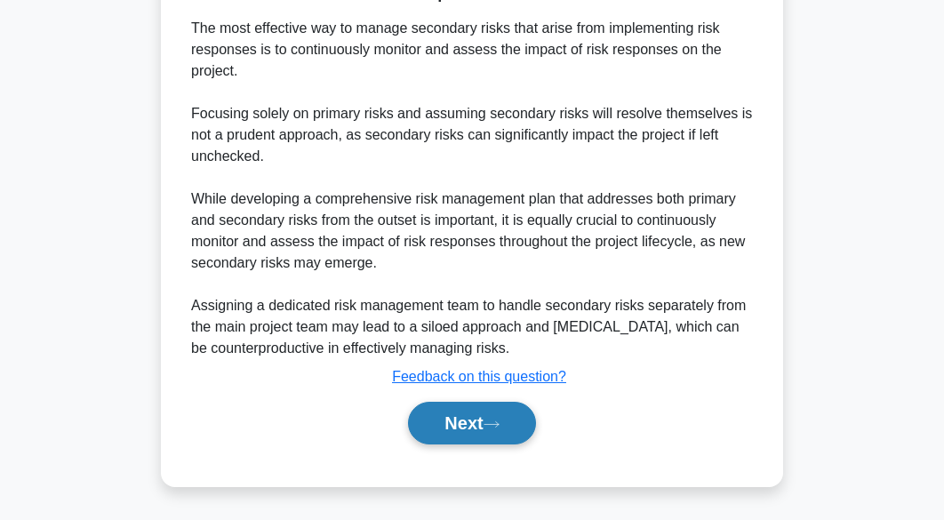
click at [501, 432] on button "Next" at bounding box center [471, 423] width 127 height 43
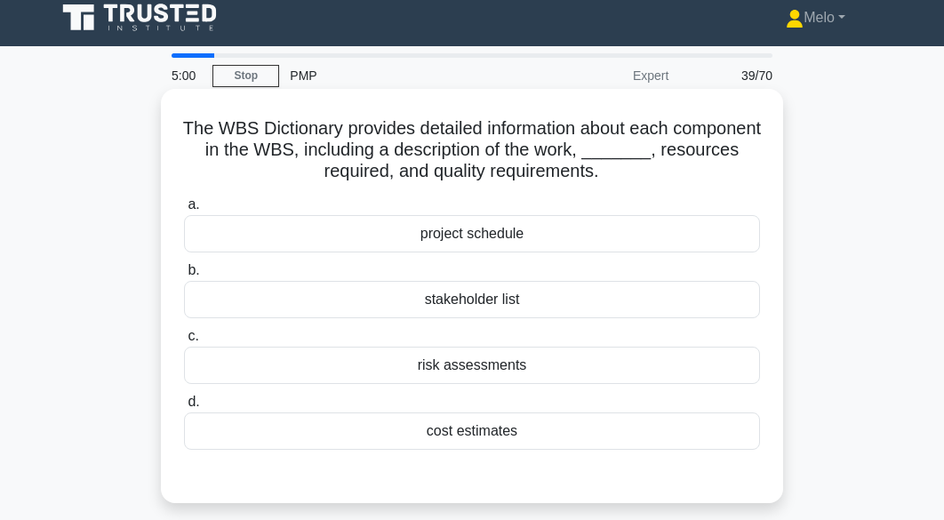
scroll to position [0, 0]
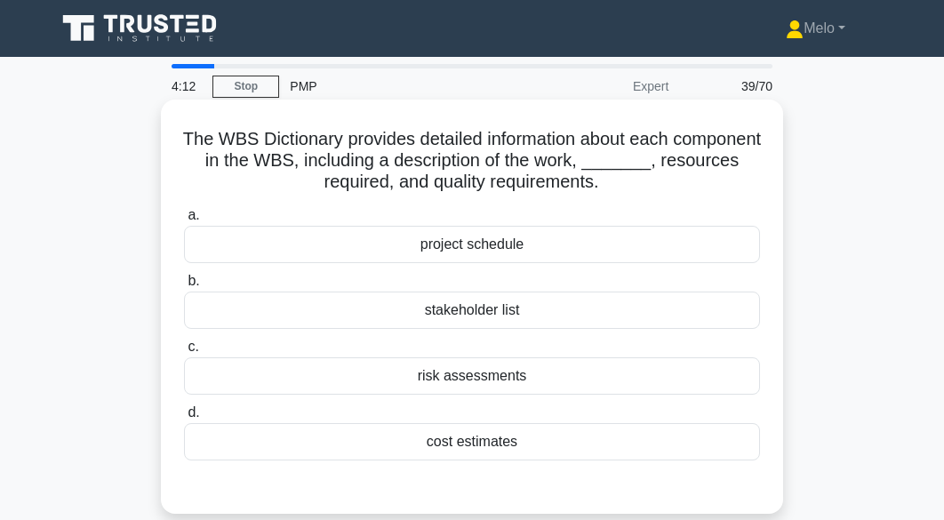
click at [713, 313] on div "stakeholder list" at bounding box center [472, 310] width 576 height 37
click at [184, 287] on input "b. stakeholder list" at bounding box center [184, 282] width 0 height 12
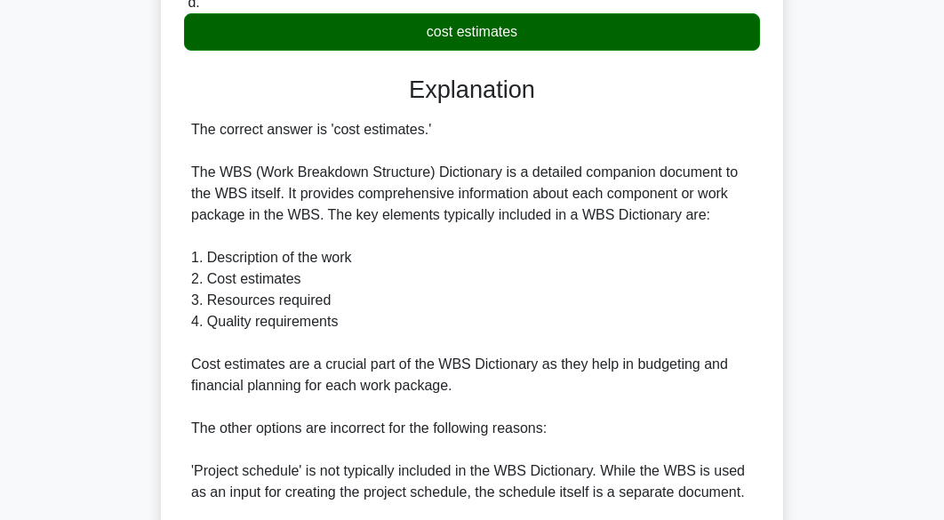
scroll to position [726, 0]
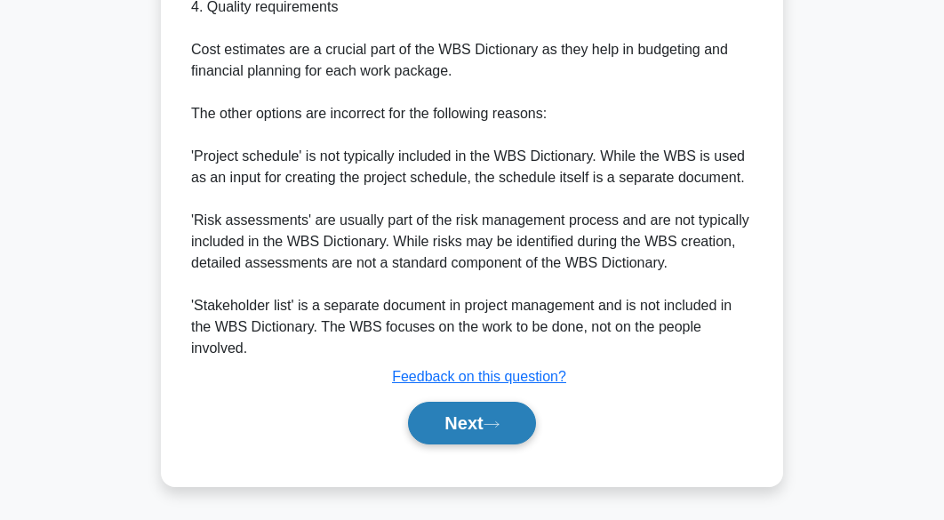
click at [435, 421] on button "Next" at bounding box center [471, 423] width 127 height 43
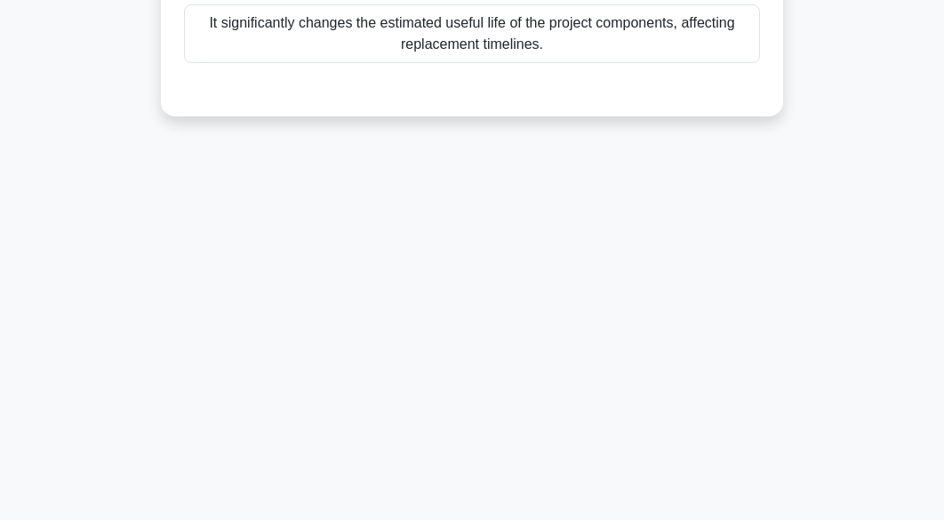
scroll to position [44, 0]
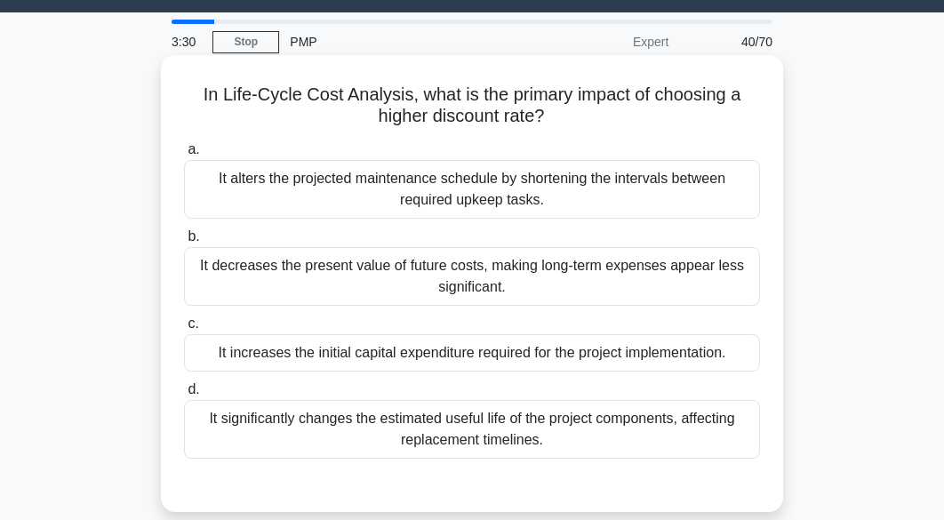
click at [698, 294] on div "It decreases the present value of future costs, making long-term expenses appea…" at bounding box center [472, 276] width 576 height 59
click at [184, 243] on input "b. It decreases the present value of future costs, making long-term expenses ap…" at bounding box center [184, 237] width 0 height 12
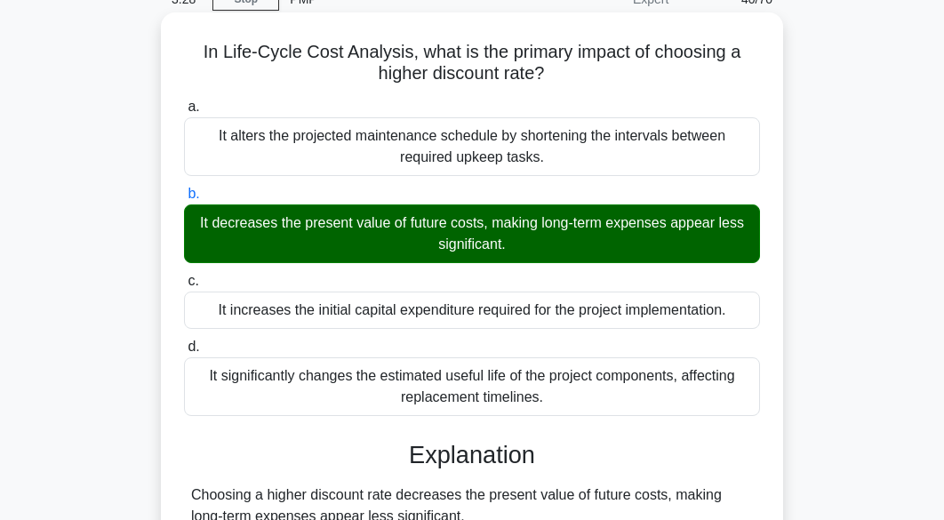
scroll to position [230, 0]
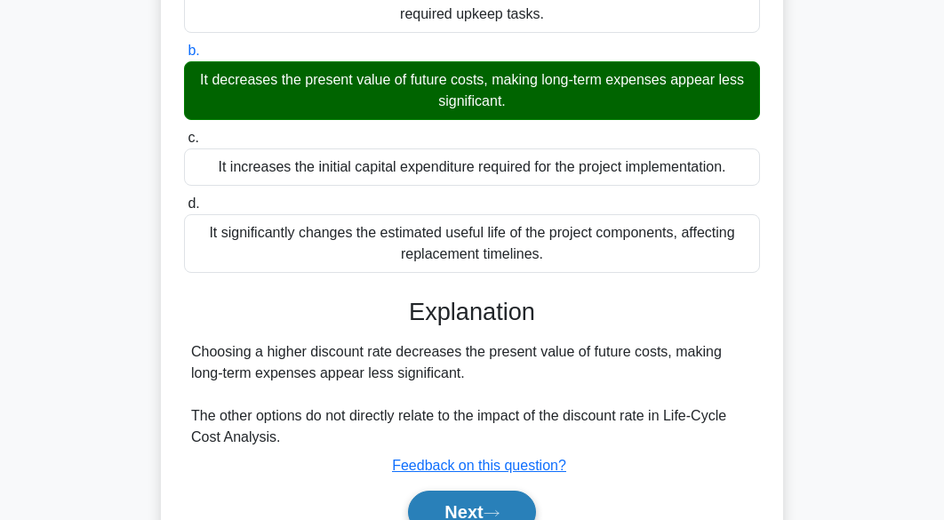
click at [499, 508] on icon at bounding box center [491, 513] width 16 height 10
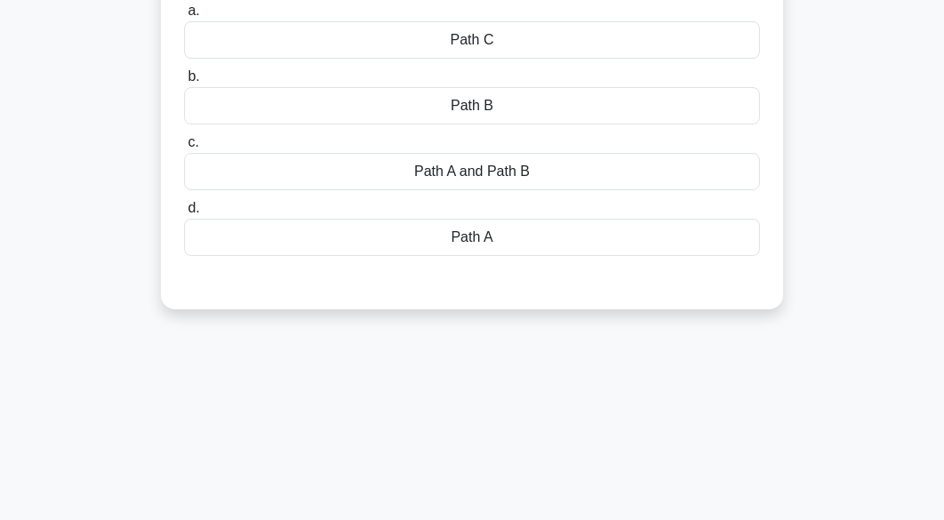
scroll to position [108, 0]
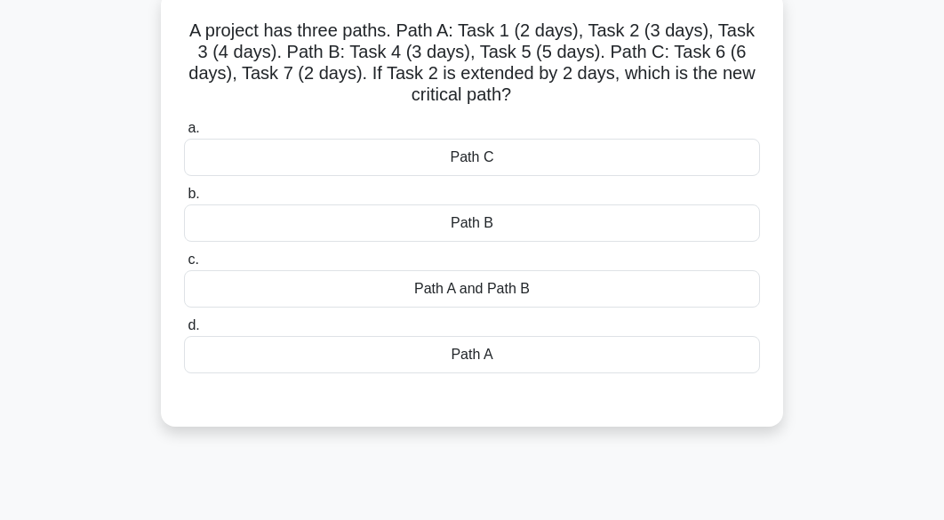
click at [715, 373] on div "a. Path C b. Path B c." at bounding box center [471, 245] width 597 height 263
click at [715, 365] on div "Path A" at bounding box center [472, 354] width 576 height 37
click at [184, 331] on input "d. Path A" at bounding box center [184, 326] width 0 height 12
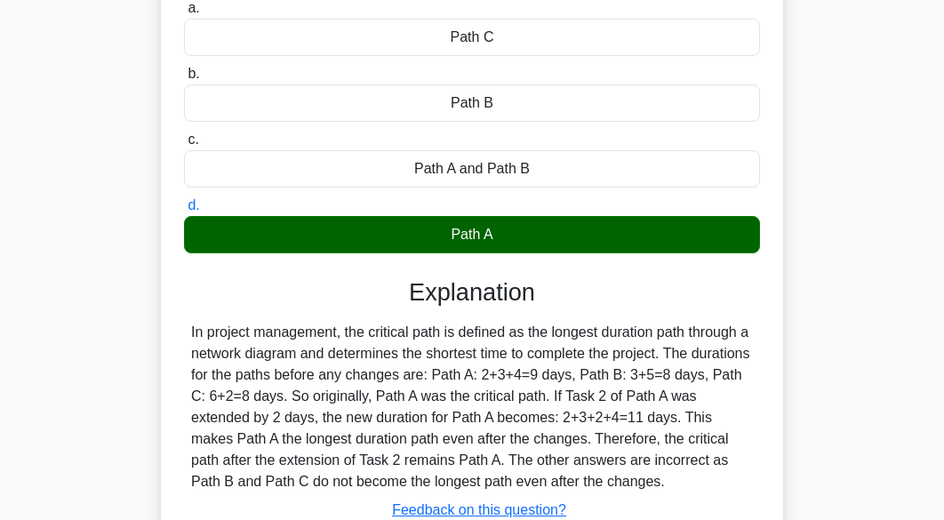
scroll to position [332, 0]
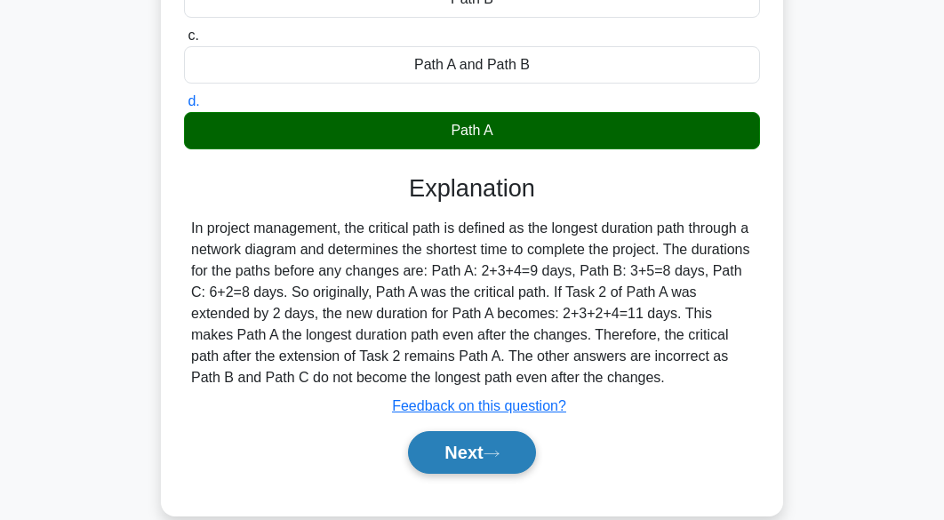
click at [493, 452] on icon at bounding box center [491, 454] width 16 height 10
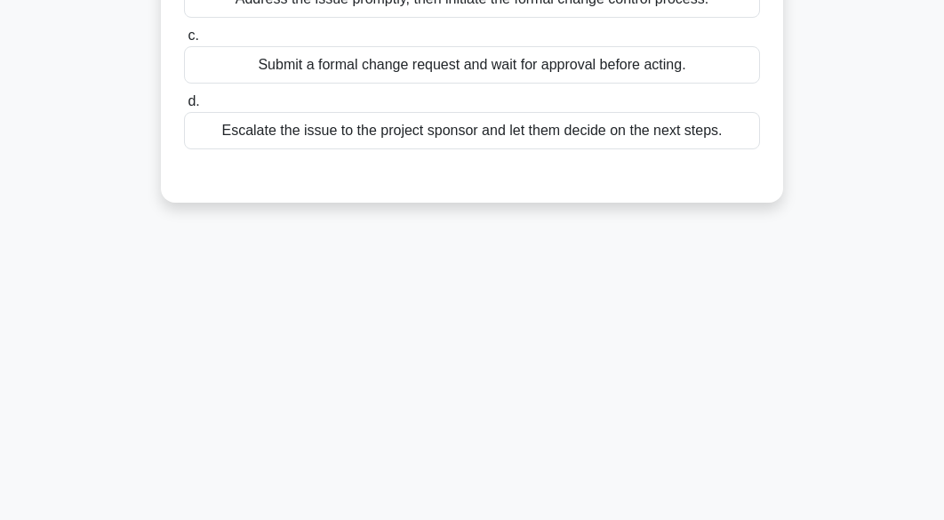
scroll to position [36, 0]
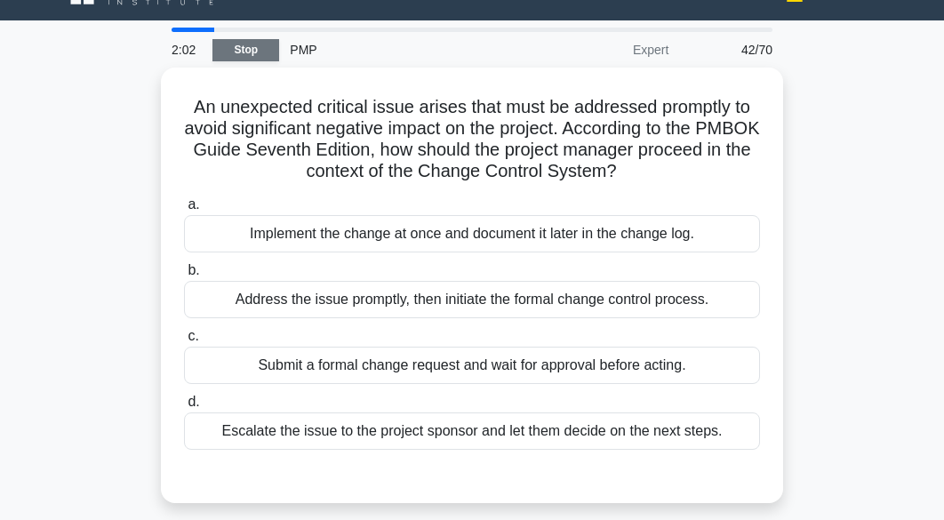
click at [252, 50] on link "Stop" at bounding box center [245, 50] width 67 height 22
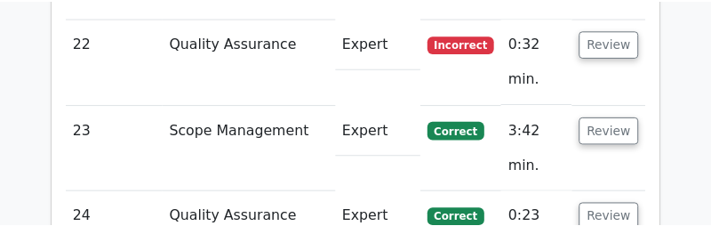
scroll to position [4759, 0]
